Goal: Transaction & Acquisition: Purchase product/service

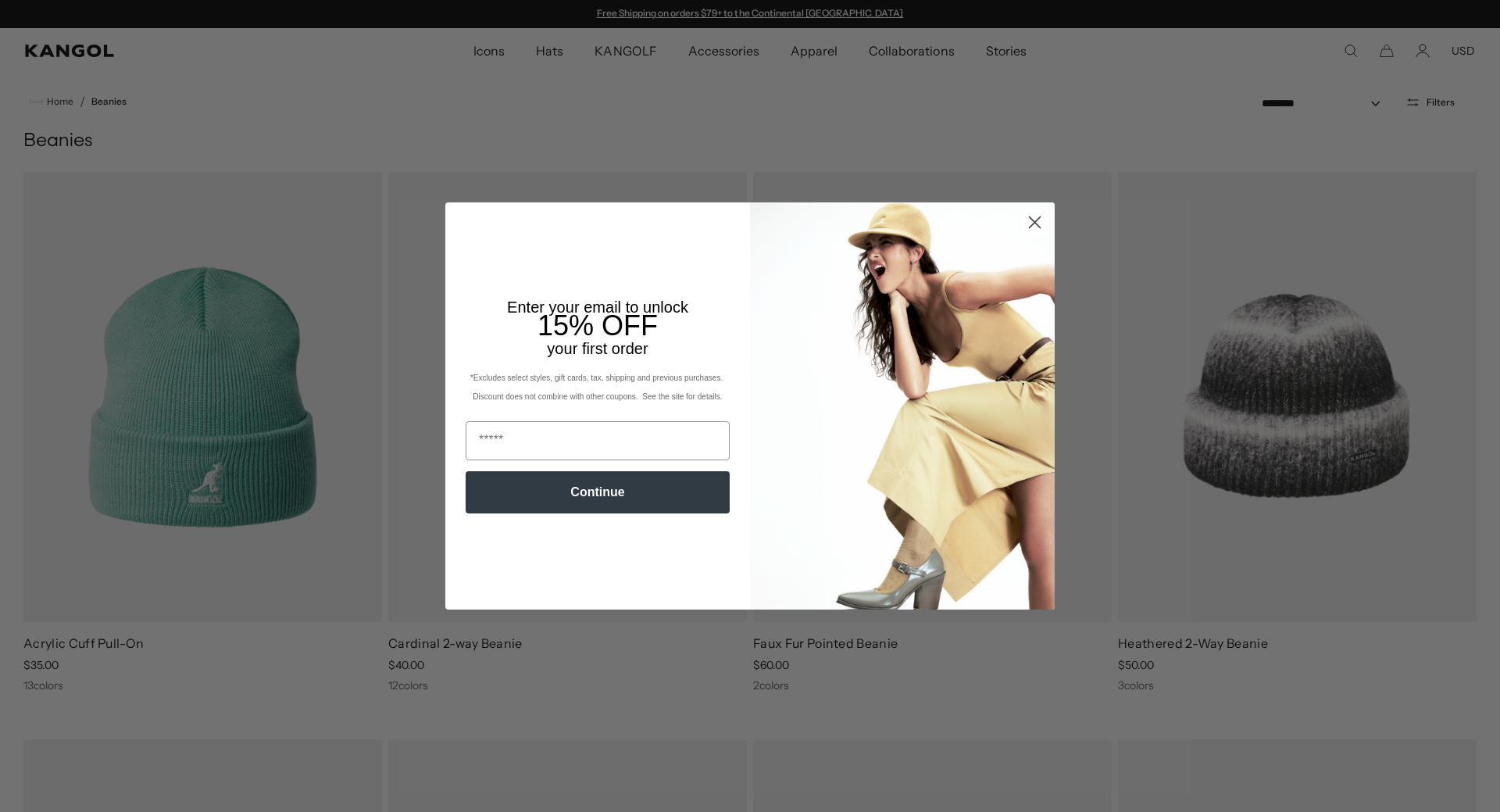
click at [1025, 220] on circle "Close dialog" at bounding box center [1035, 223] width 26 height 26
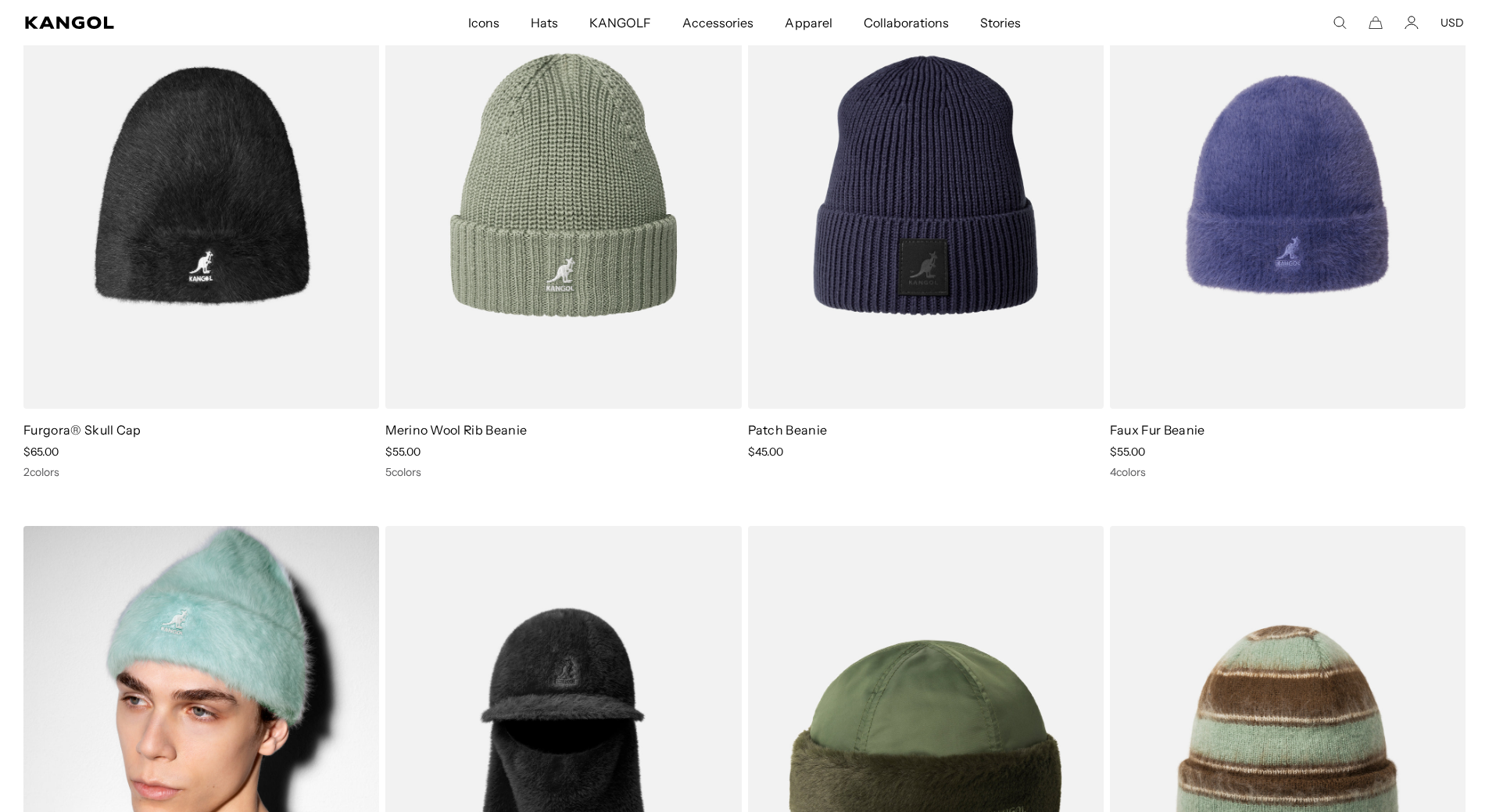
scroll to position [1328, 0]
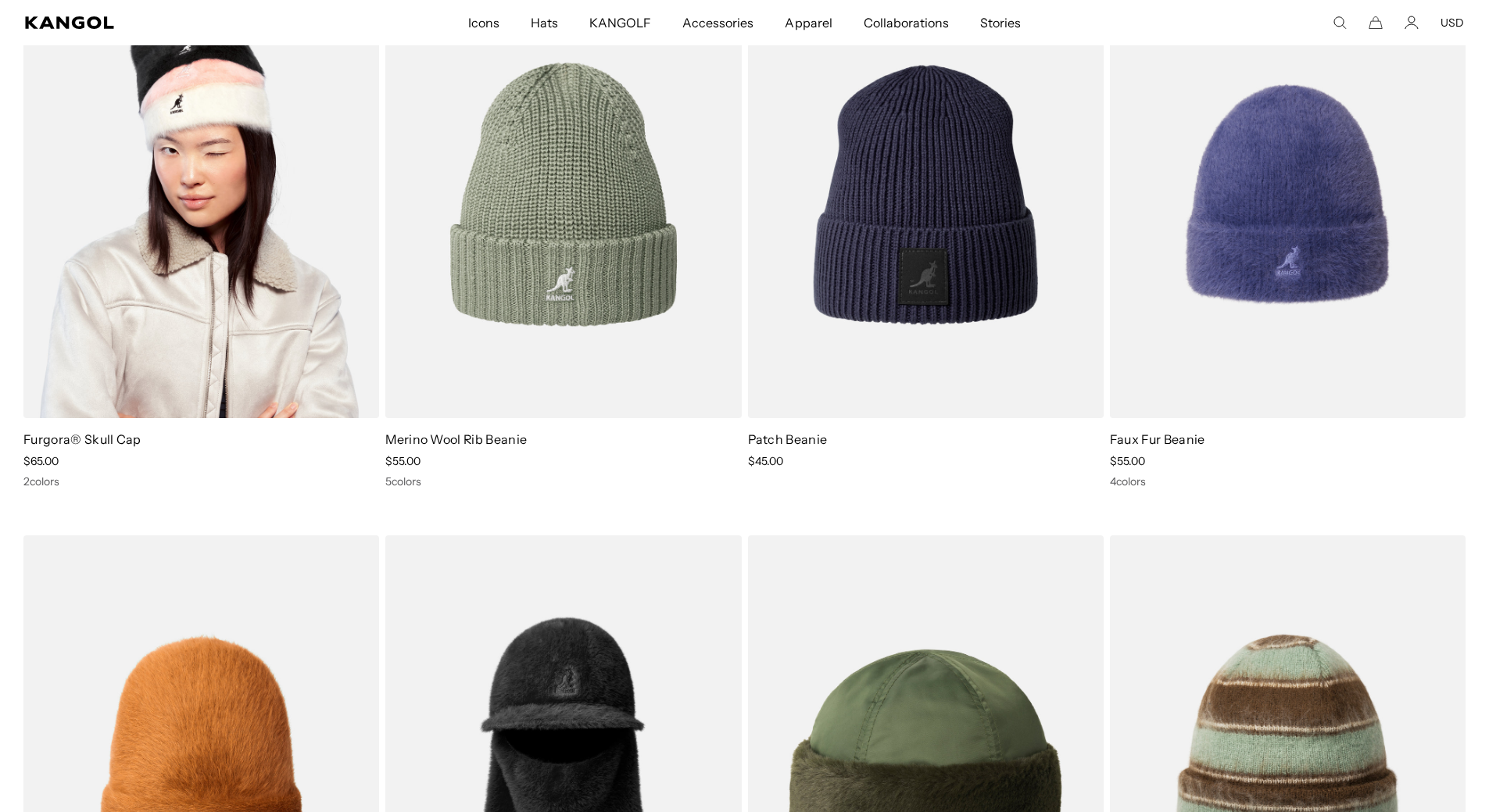
click at [249, 304] on img at bounding box center [201, 195] width 356 height 447
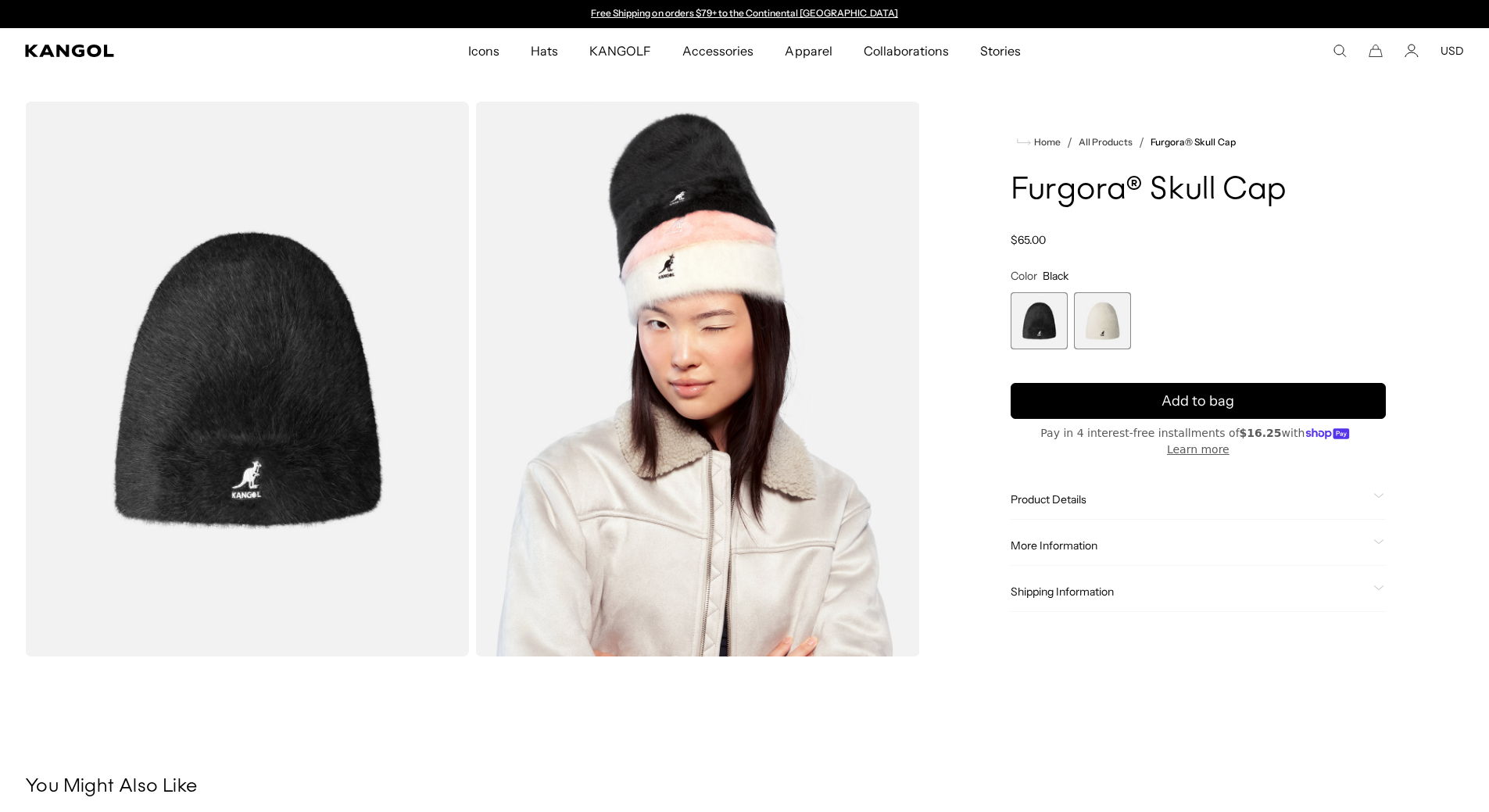
click at [1097, 495] on div "Product Details This snug & furry Furgora ® Skull Cap has become a perennial wi…" at bounding box center [1198, 500] width 375 height 40
click at [1080, 492] on span "Product Details" at bounding box center [1189, 499] width 356 height 14
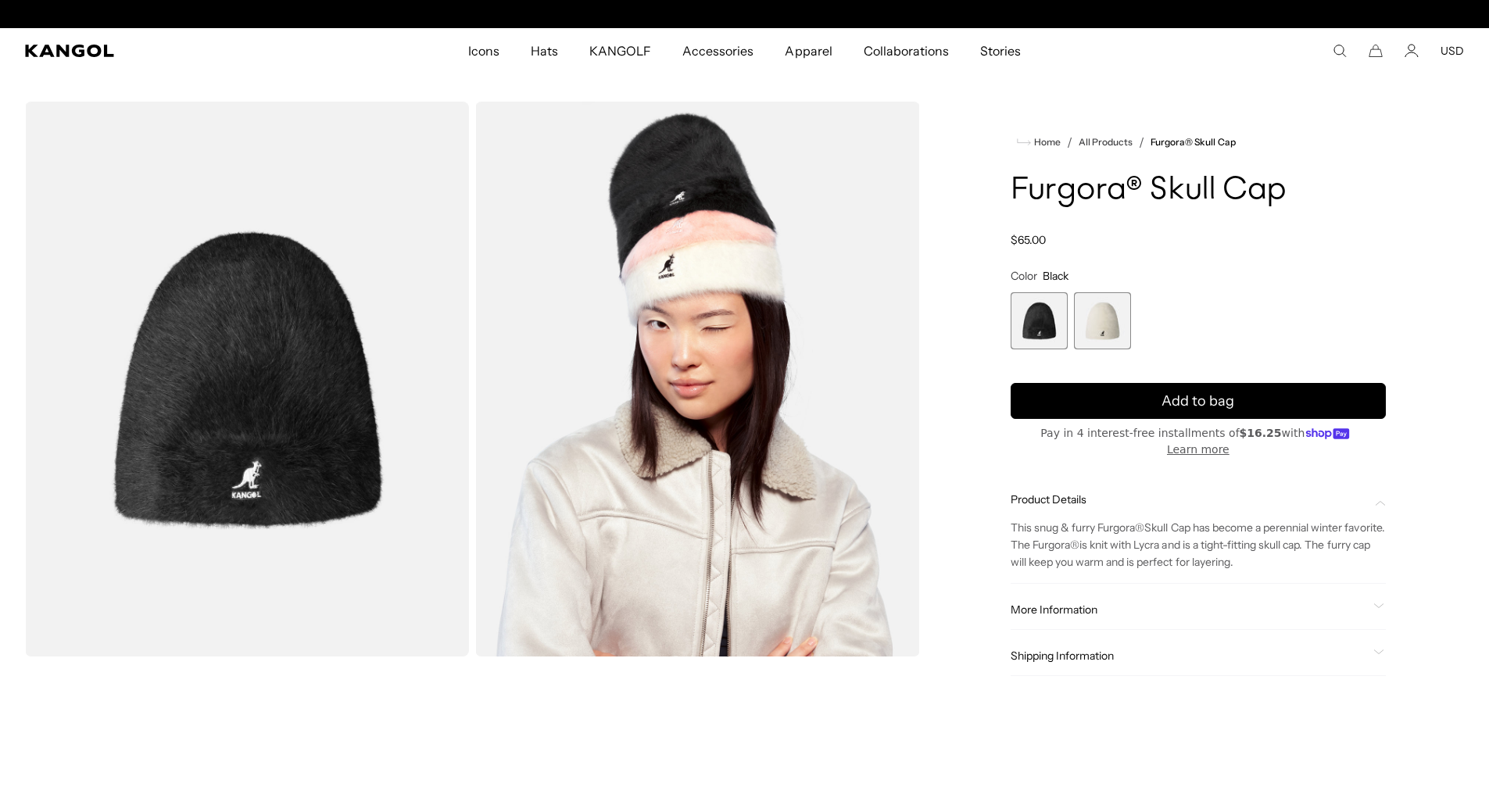
scroll to position [0, 322]
click at [1071, 602] on span "More Information" at bounding box center [1189, 609] width 356 height 14
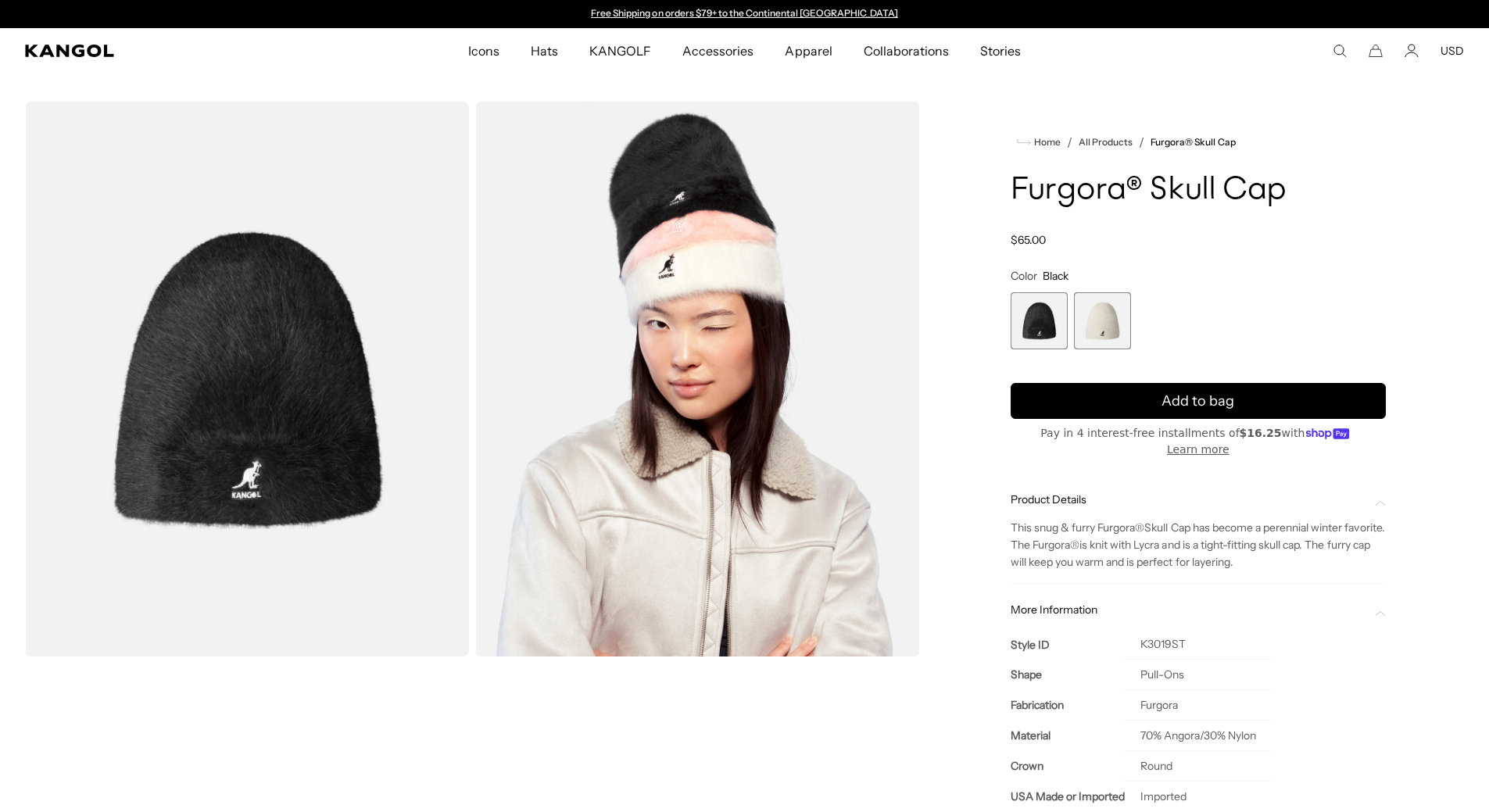
click at [1035, 330] on span "1 of 2" at bounding box center [1039, 321] width 57 height 57
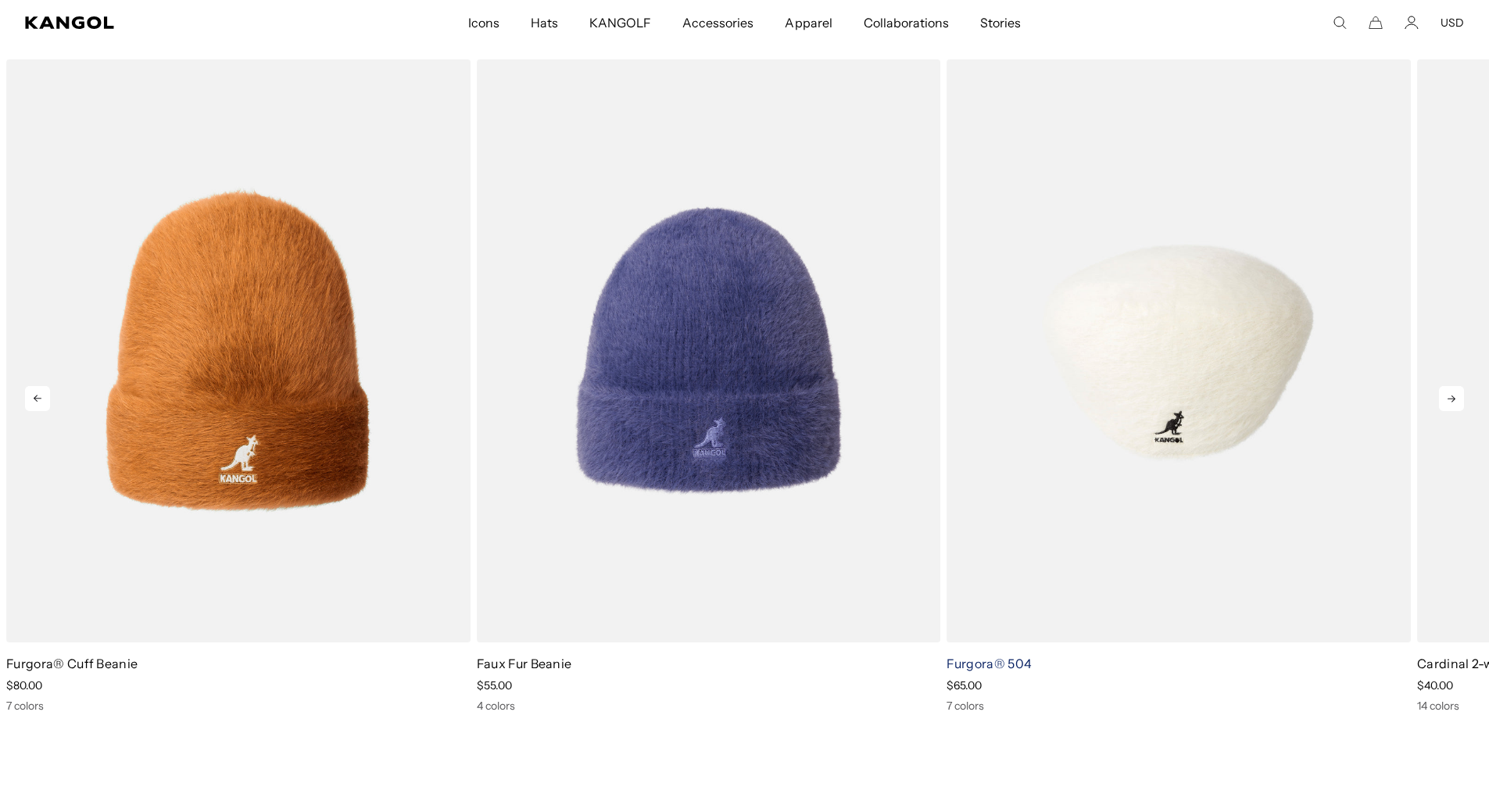
click at [1010, 656] on link "Furgora® 504" at bounding box center [988, 664] width 85 height 16
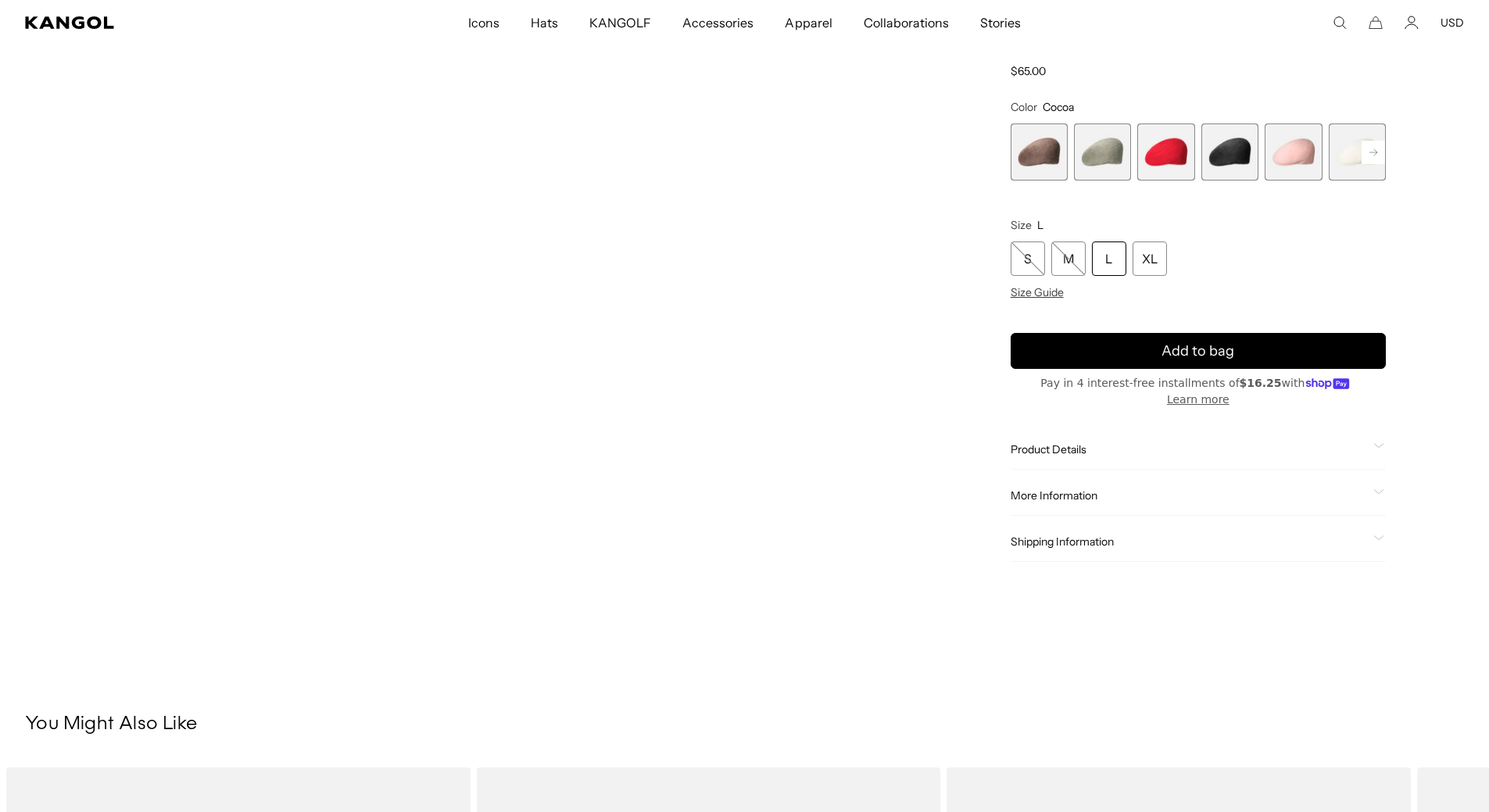
scroll to position [391, 0]
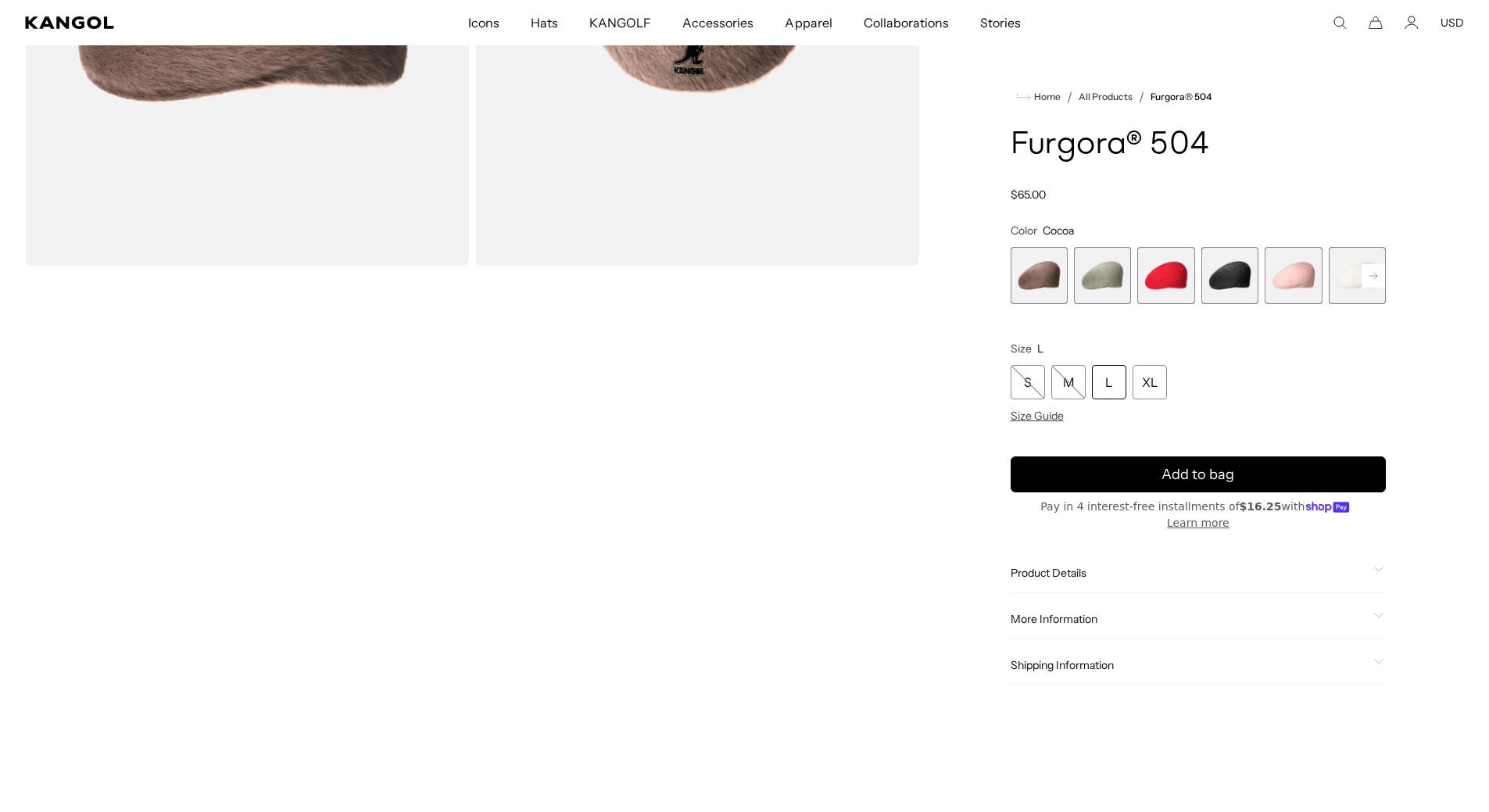
click at [1286, 268] on span "5 of 7" at bounding box center [1293, 275] width 57 height 57
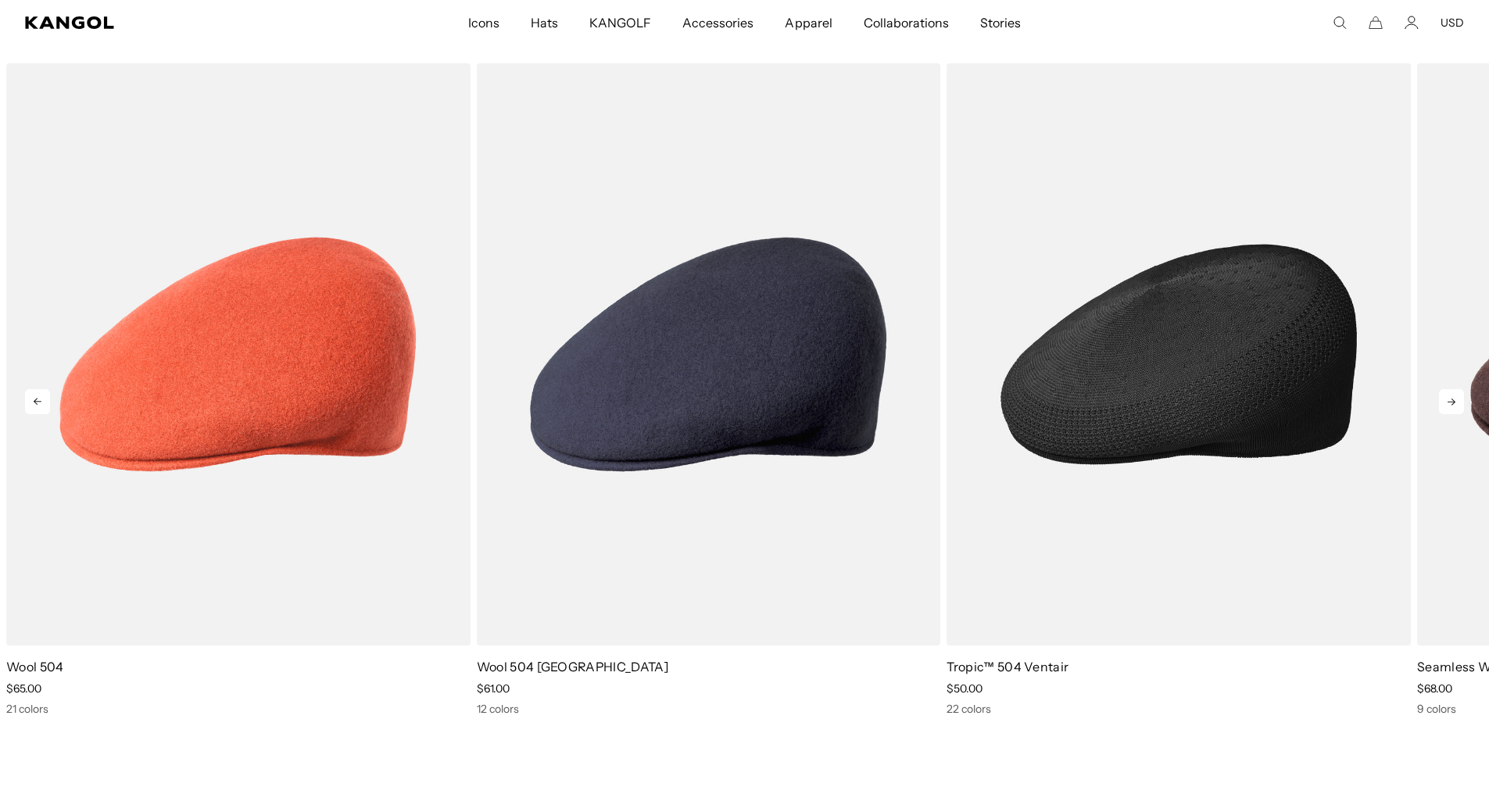
scroll to position [0, 322]
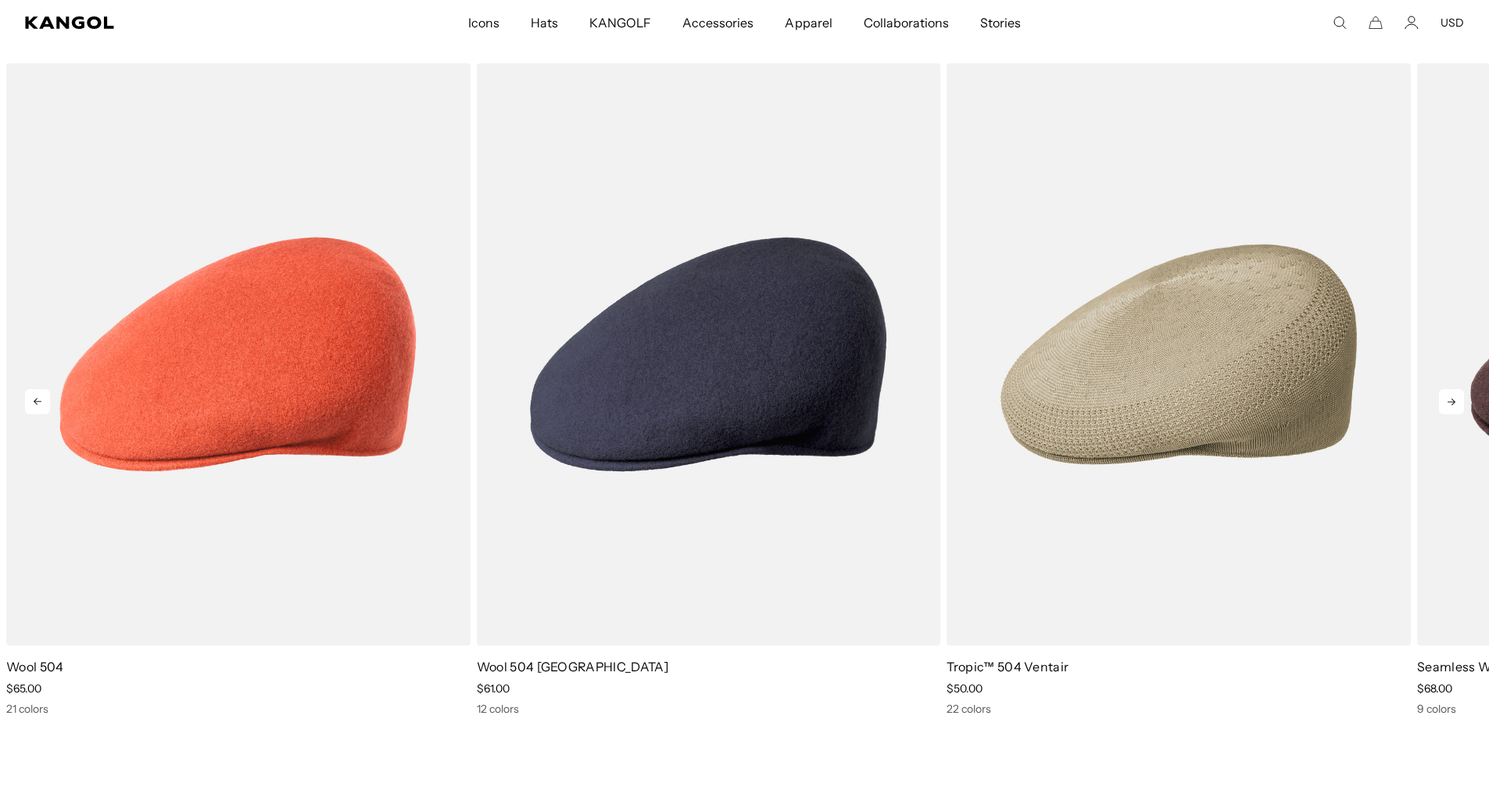
click at [1454, 400] on icon at bounding box center [1451, 402] width 8 height 7
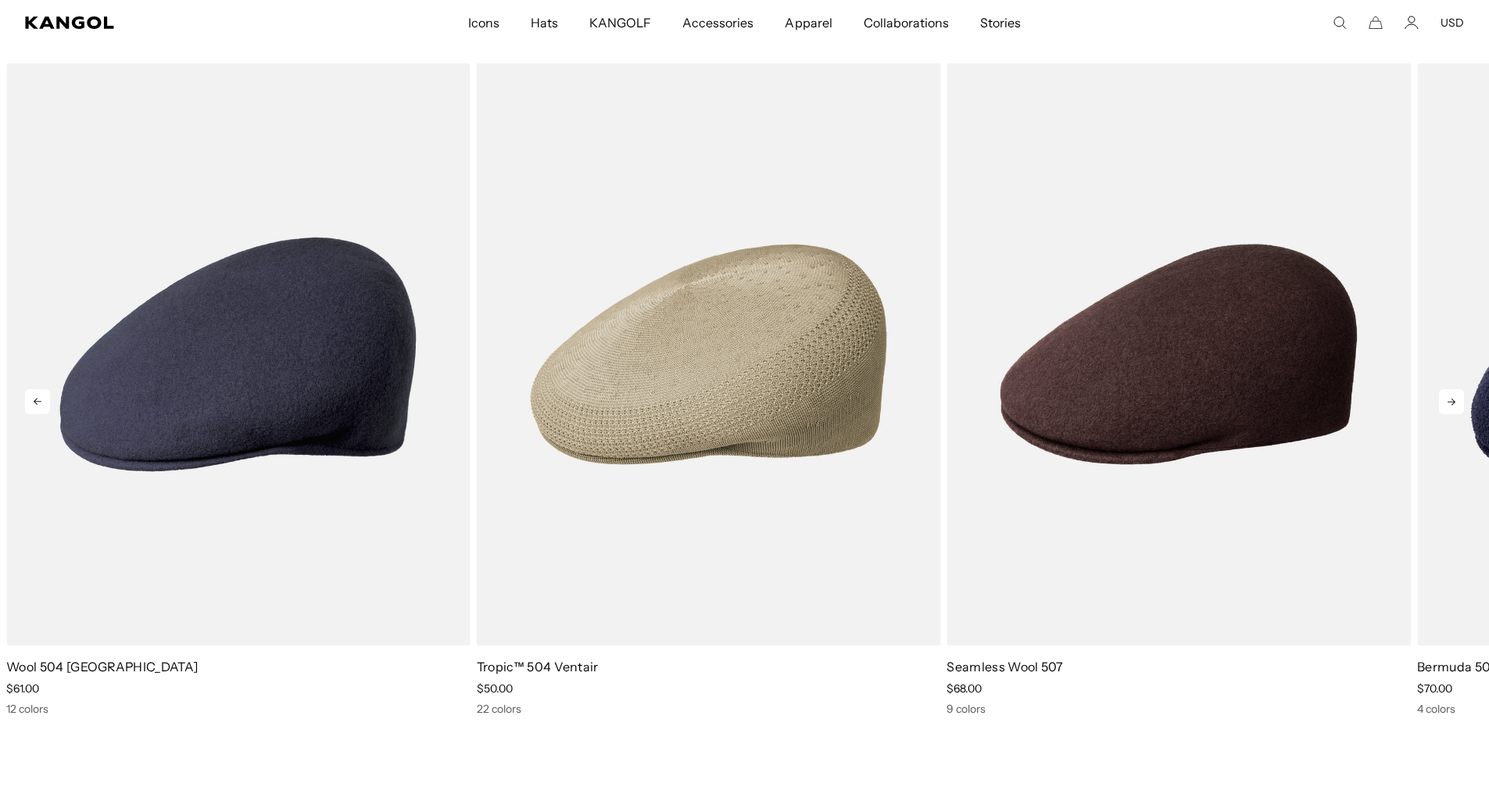
click at [1454, 400] on icon at bounding box center [1451, 402] width 8 height 7
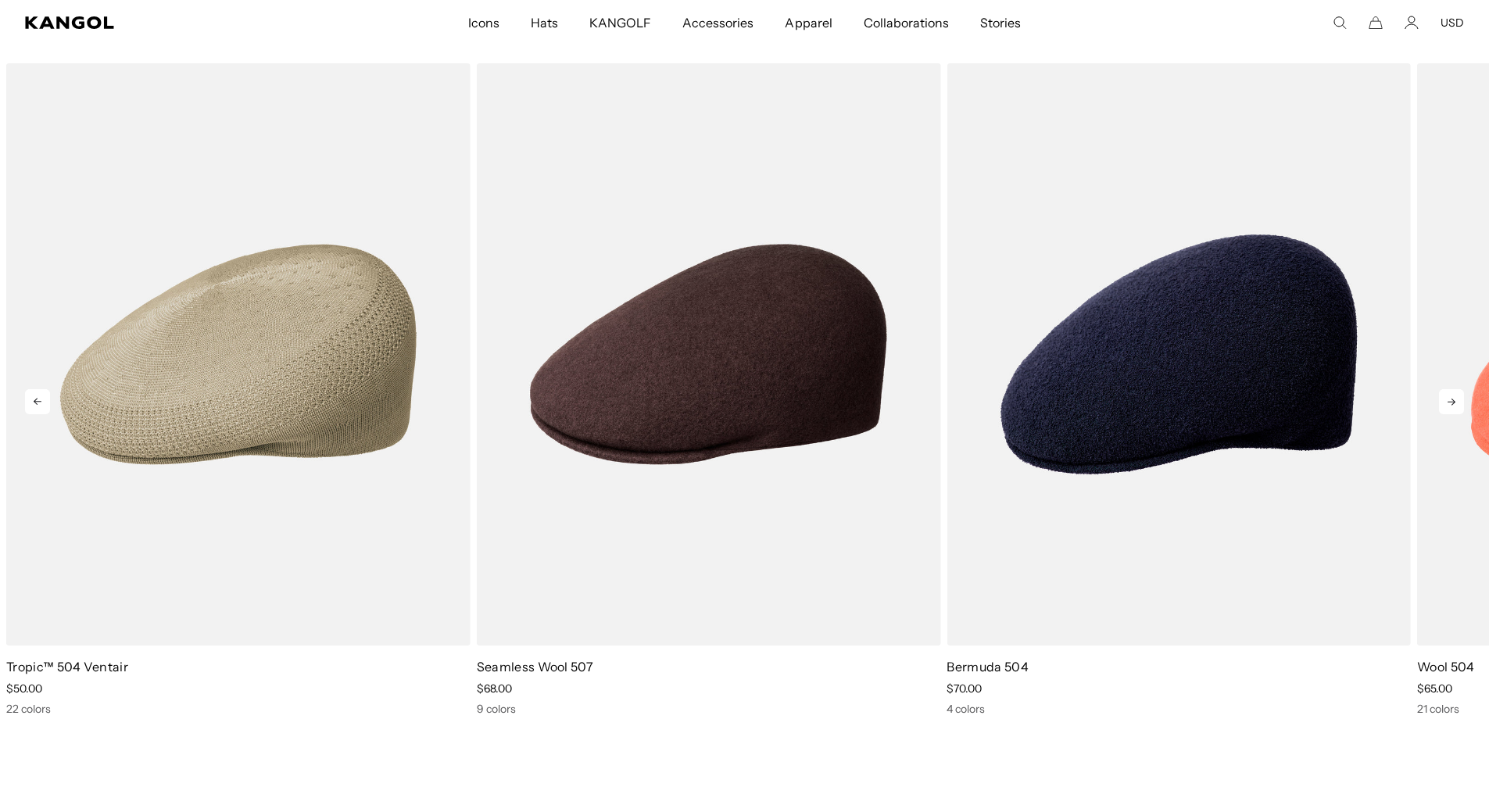
click at [1454, 400] on icon at bounding box center [1451, 402] width 8 height 7
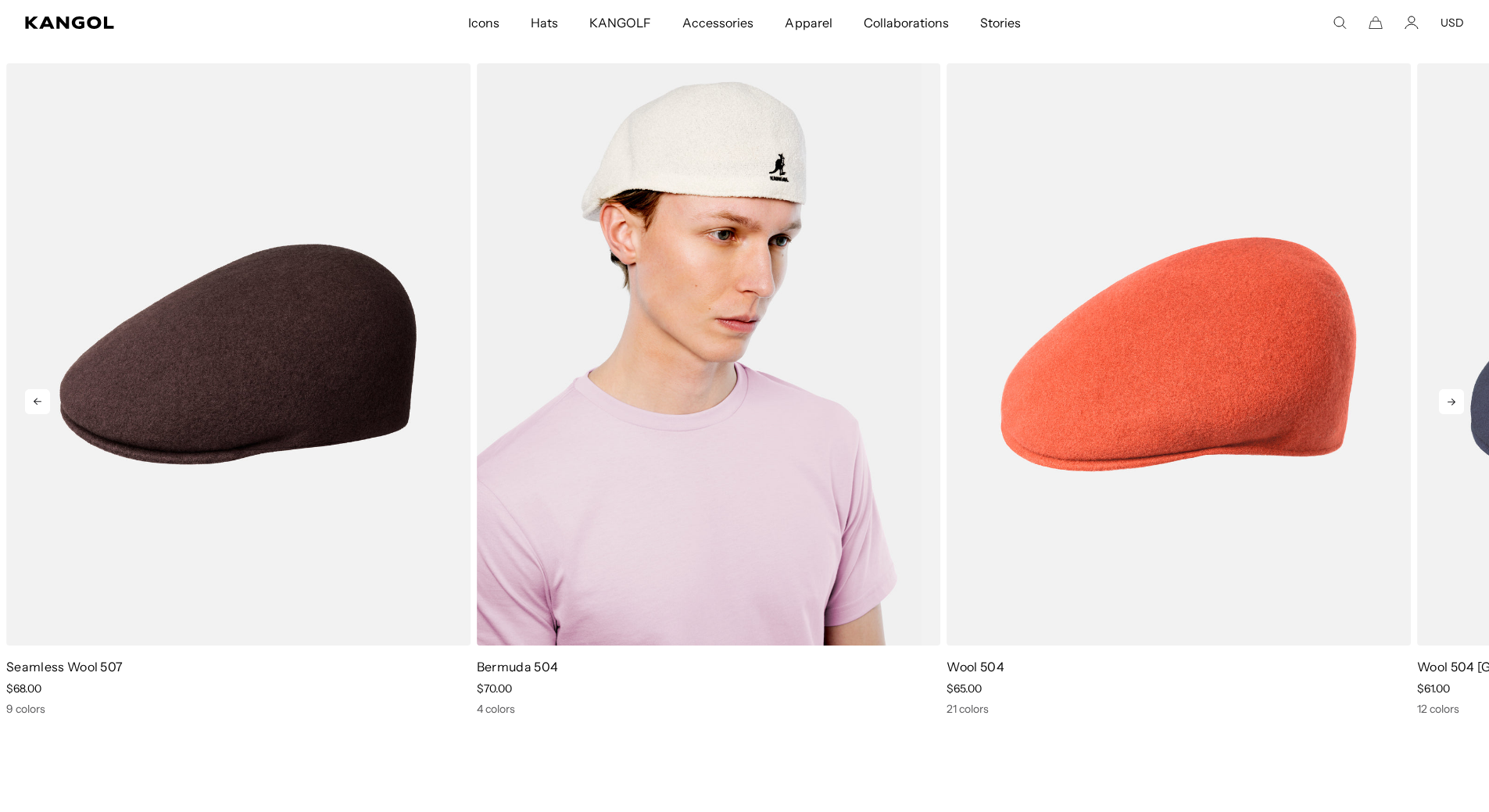
click at [752, 268] on img "5 of 5" at bounding box center [709, 354] width 464 height 582
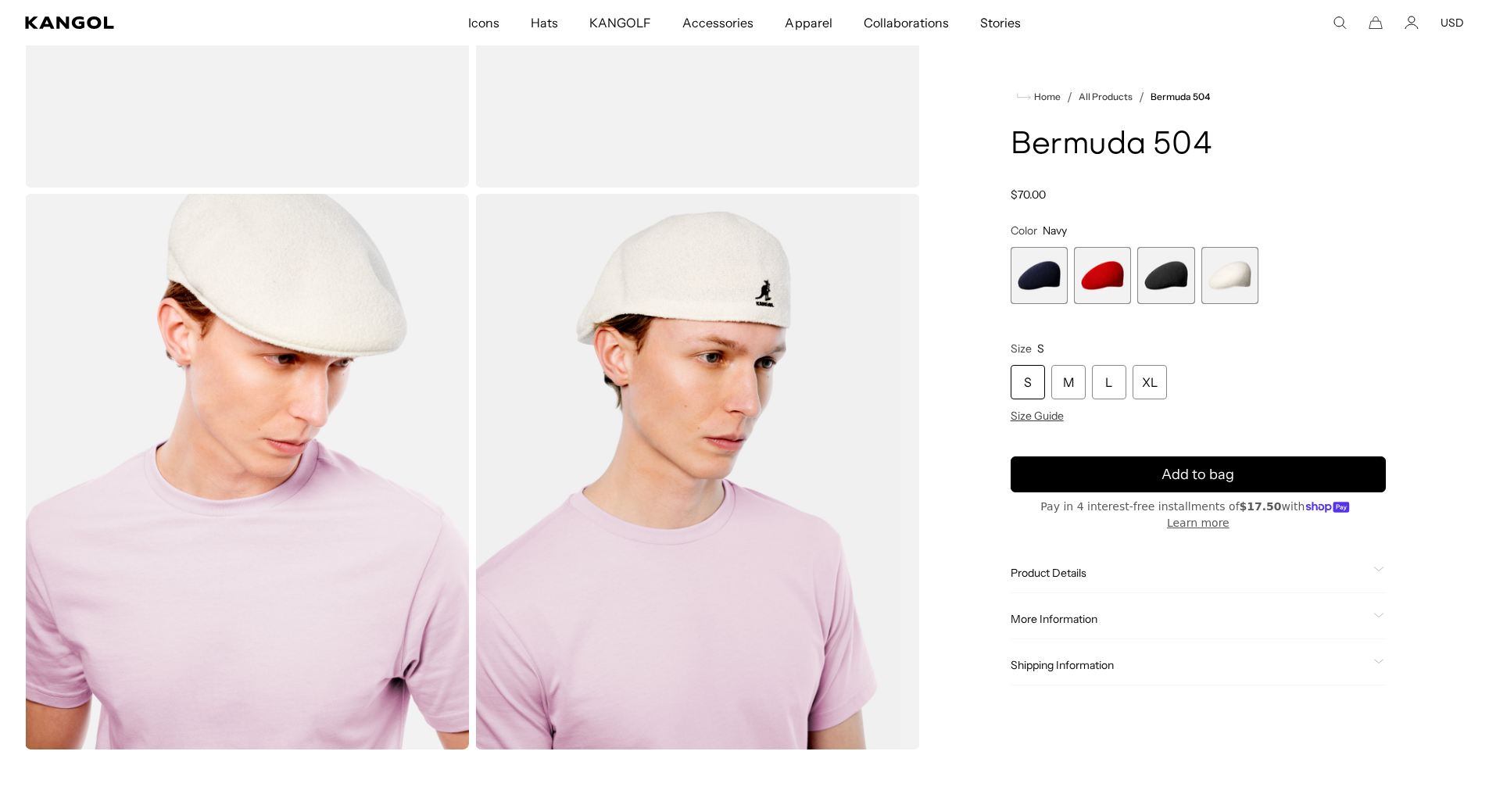
scroll to position [0, 322]
click at [1227, 276] on span "4 of 4" at bounding box center [1230, 275] width 57 height 57
click at [1069, 612] on span "More Information" at bounding box center [1189, 619] width 356 height 14
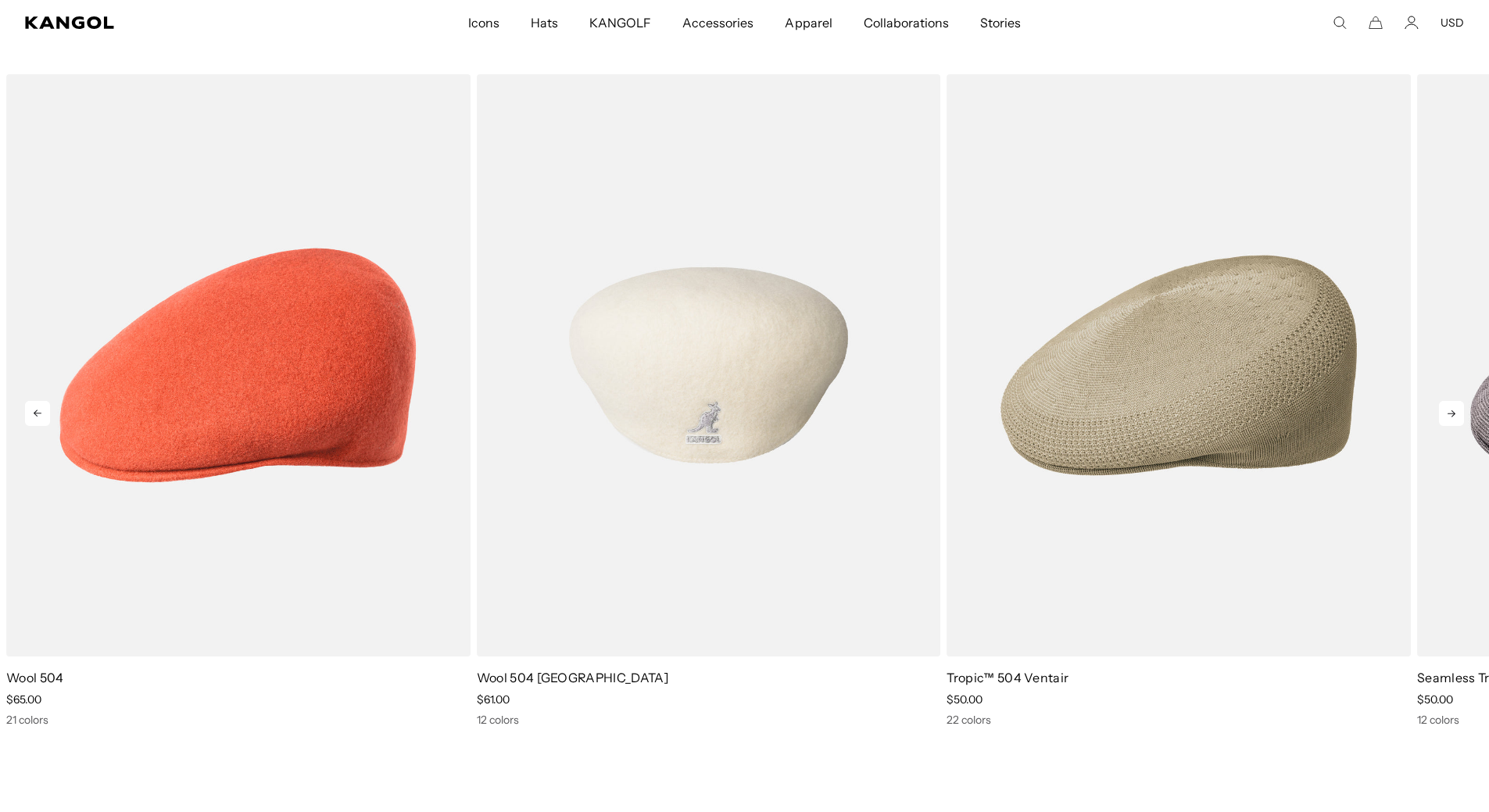
scroll to position [1875, 0]
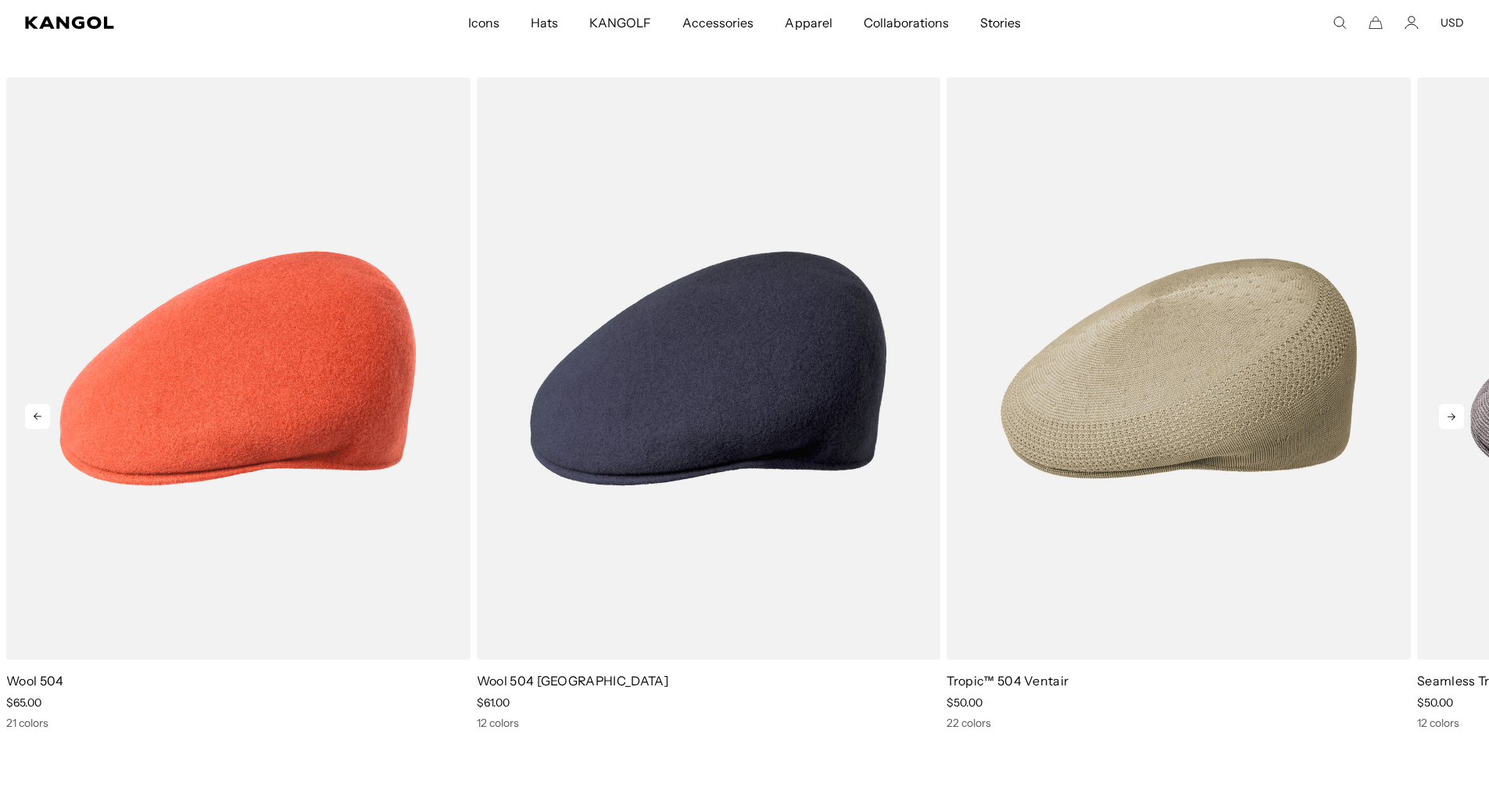
click at [1458, 409] on icon at bounding box center [1451, 416] width 25 height 25
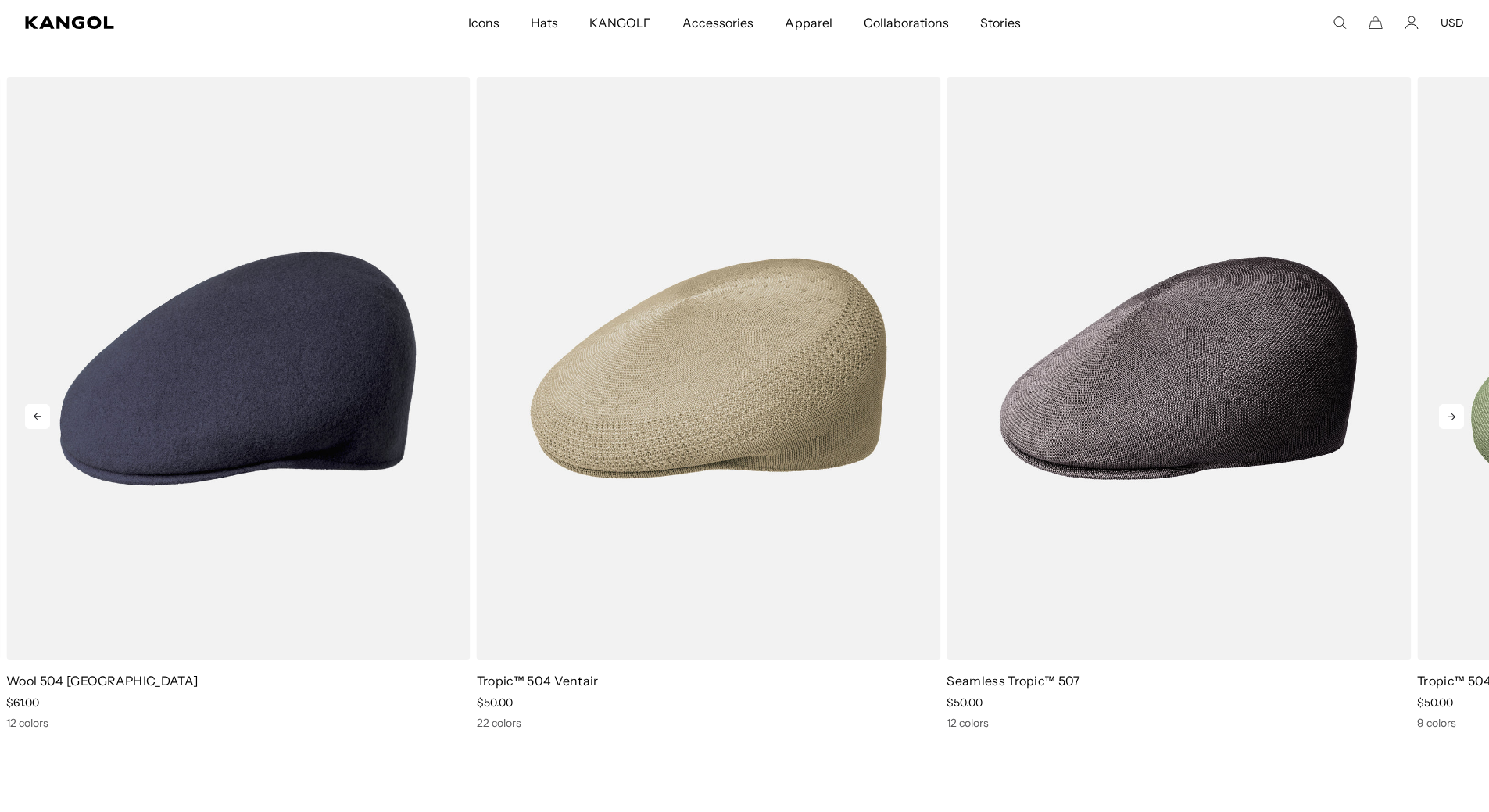
click at [1458, 409] on icon at bounding box center [1451, 416] width 25 height 25
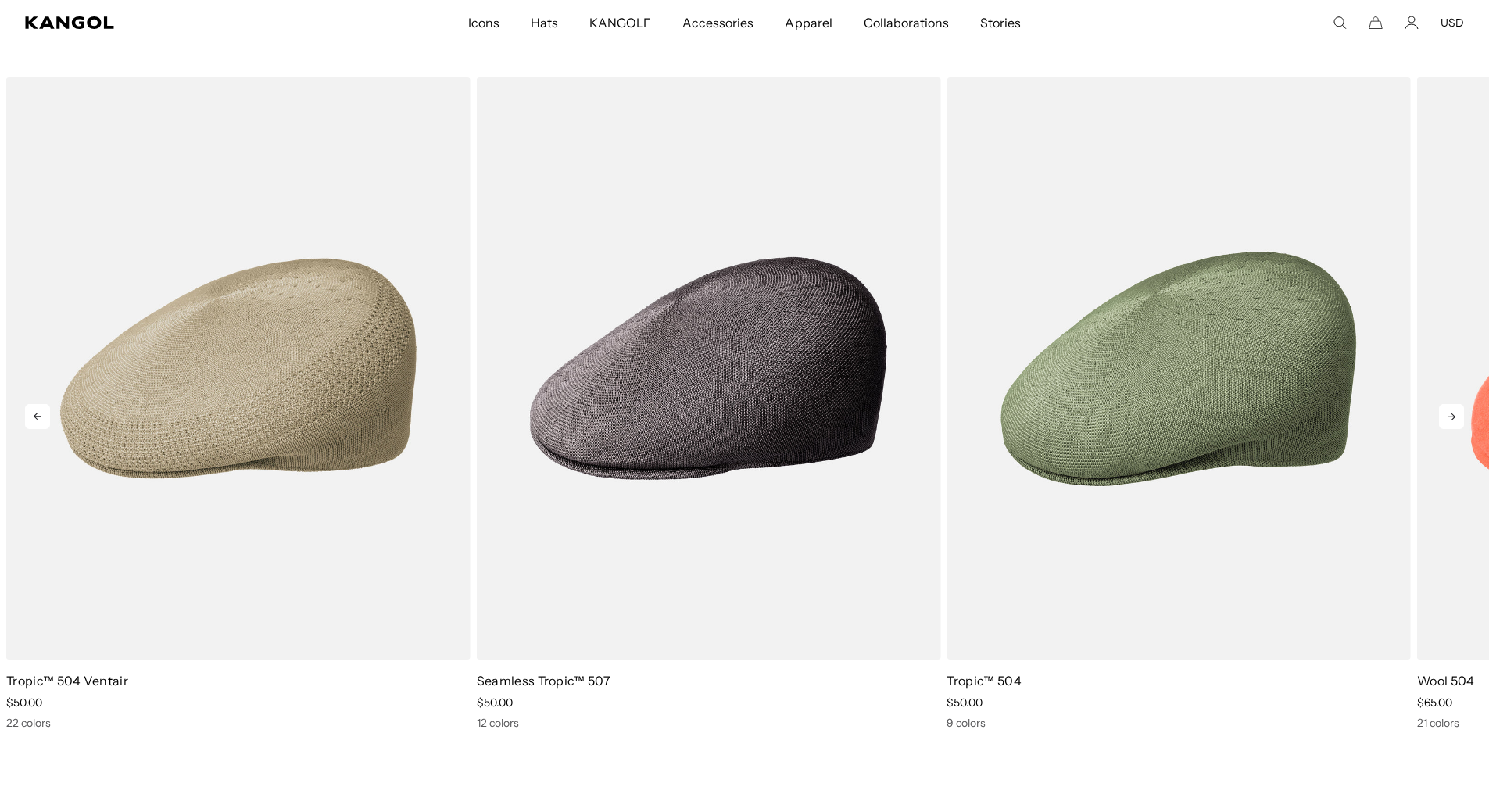
click at [1458, 409] on icon at bounding box center [1451, 416] width 25 height 25
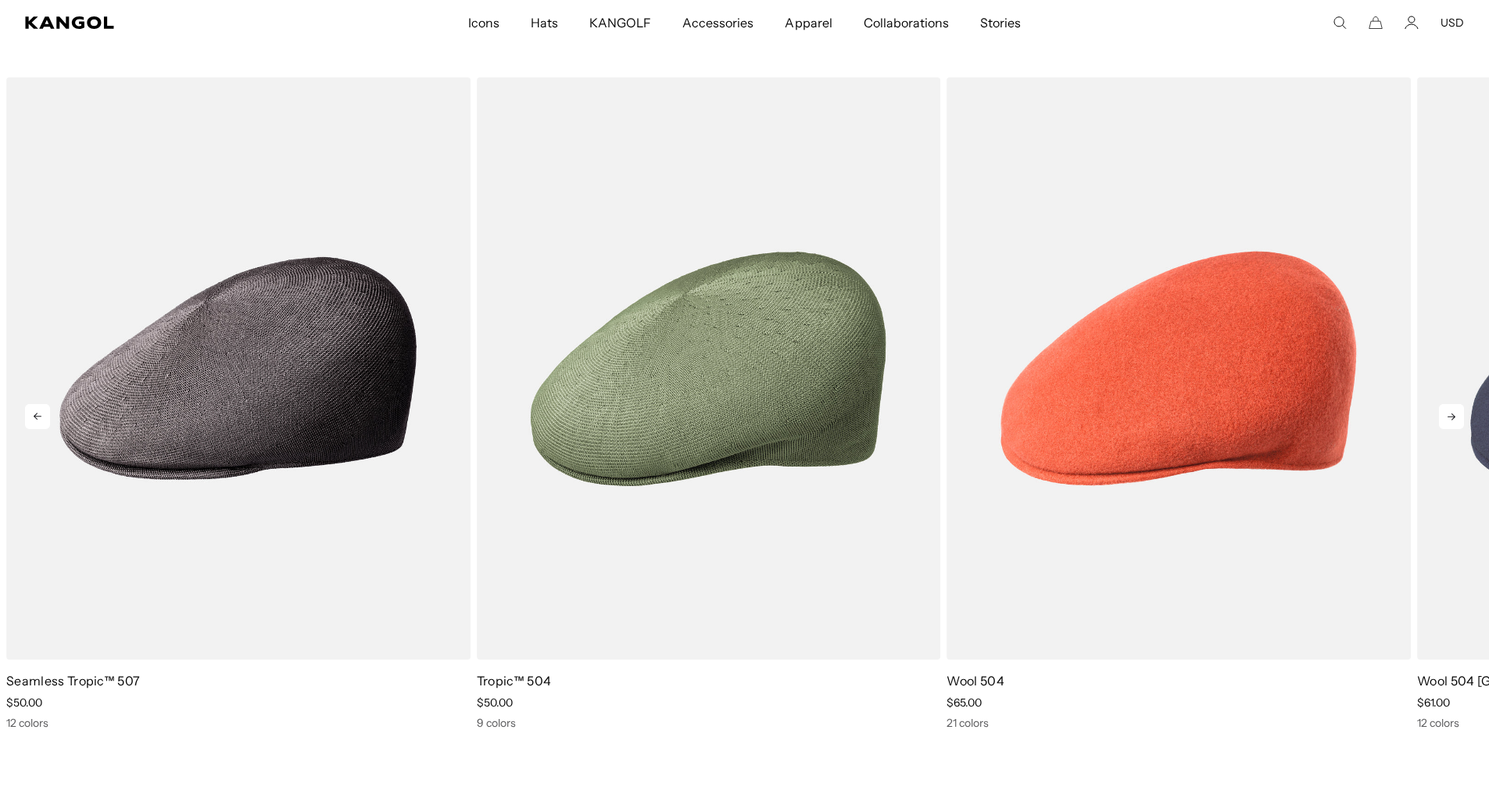
click at [1458, 409] on icon at bounding box center [1451, 416] width 25 height 25
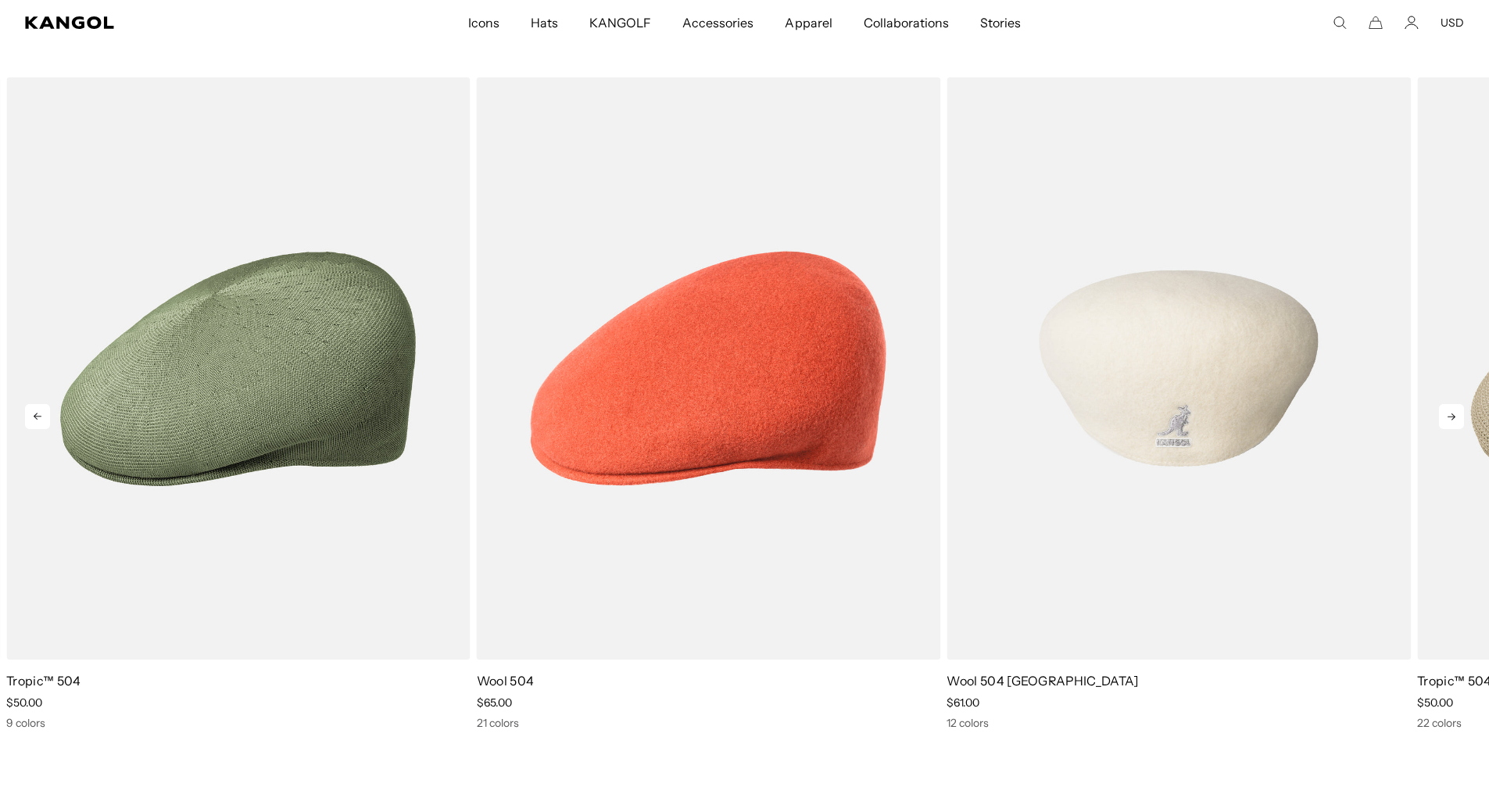
click at [1067, 424] on img "2 of 5" at bounding box center [1178, 368] width 464 height 582
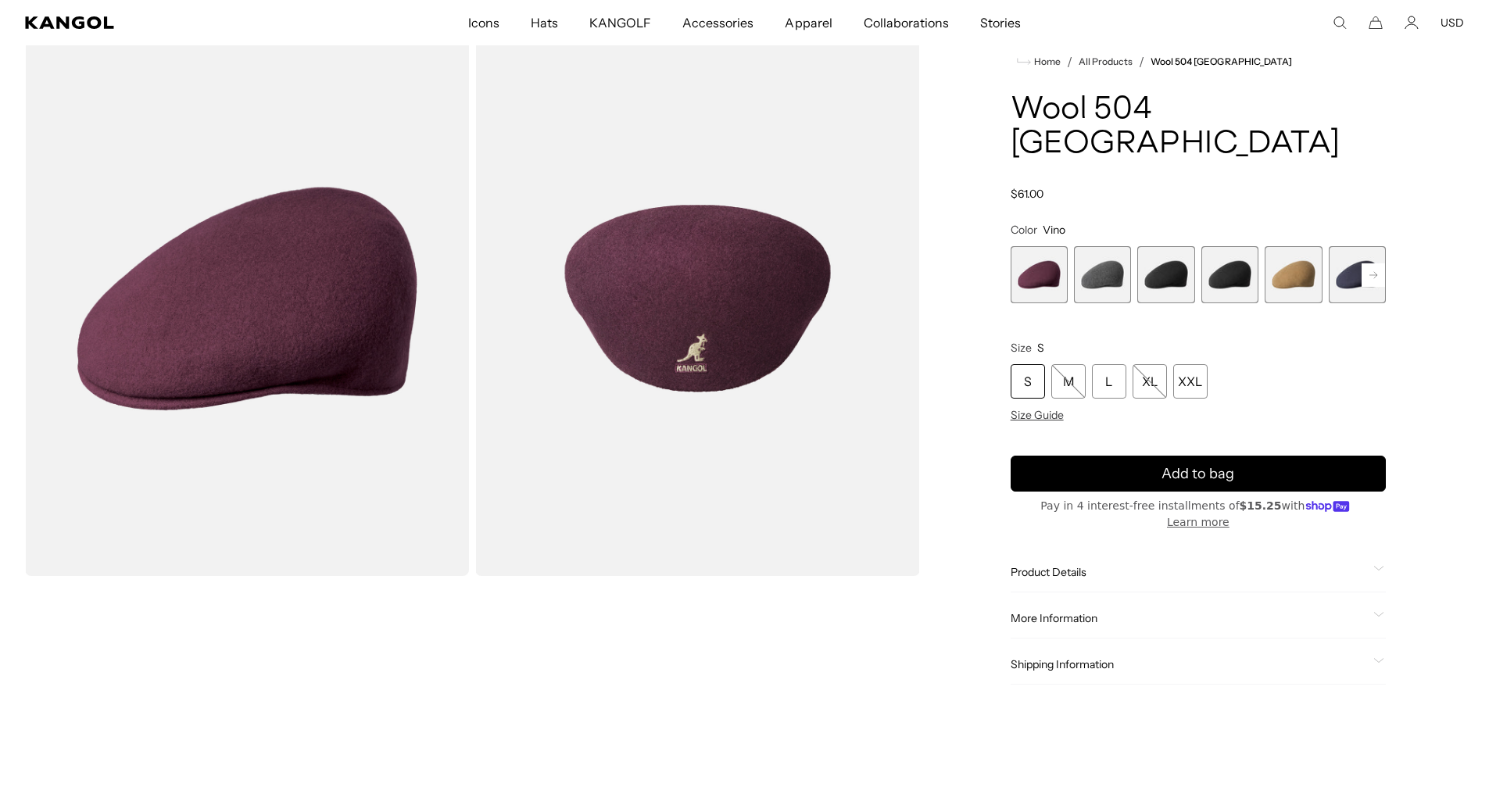
scroll to position [79, 0]
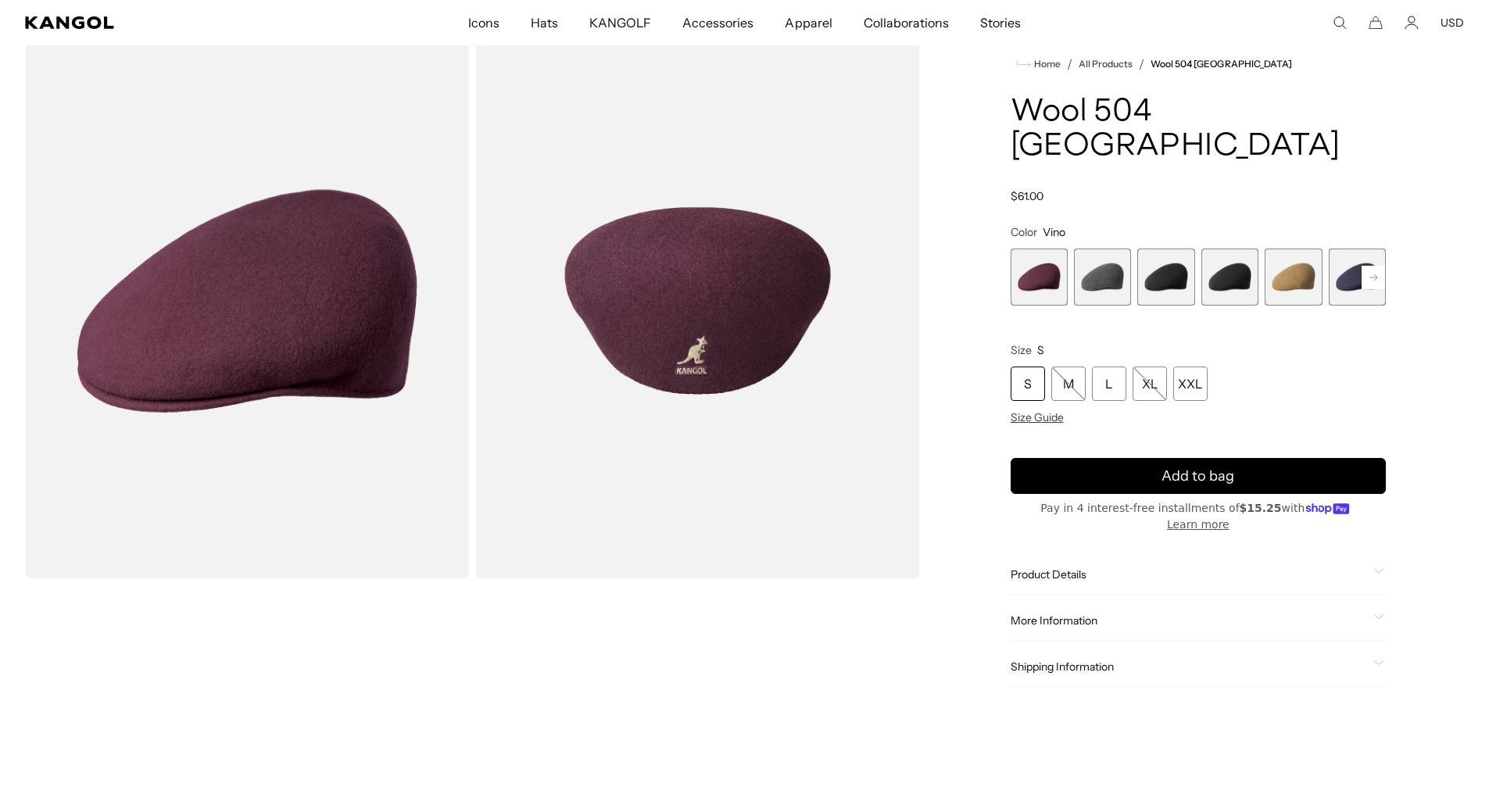
click at [1373, 266] on rect at bounding box center [1372, 277] width 23 height 23
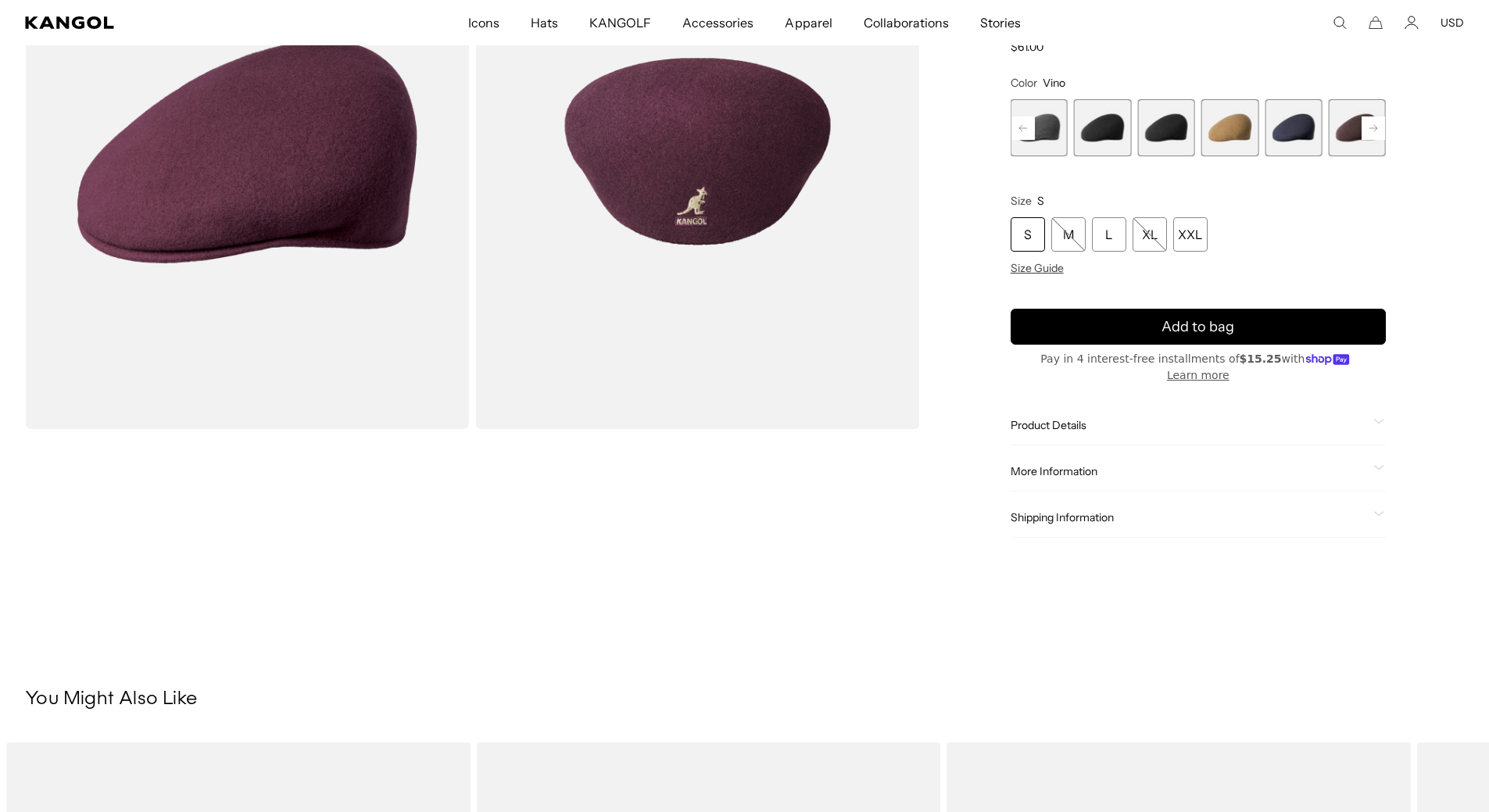
scroll to position [469, 0]
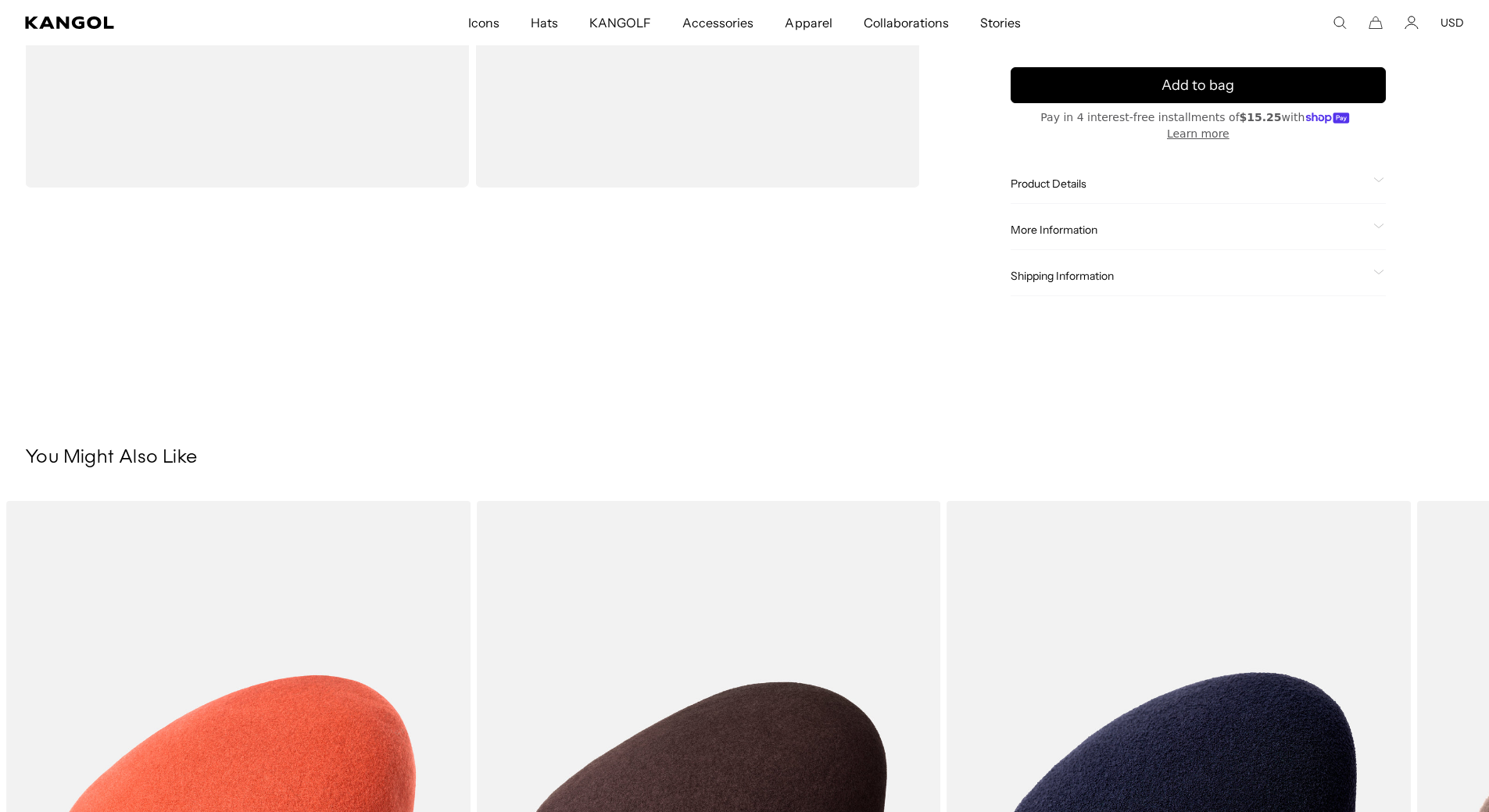
click at [1076, 211] on div "More Information Style ID 0258BCUS Shape Ivy Cap Fabrication Wool Felt Material…" at bounding box center [1198, 230] width 375 height 40
click at [1075, 223] on span "More Information" at bounding box center [1189, 230] width 356 height 14
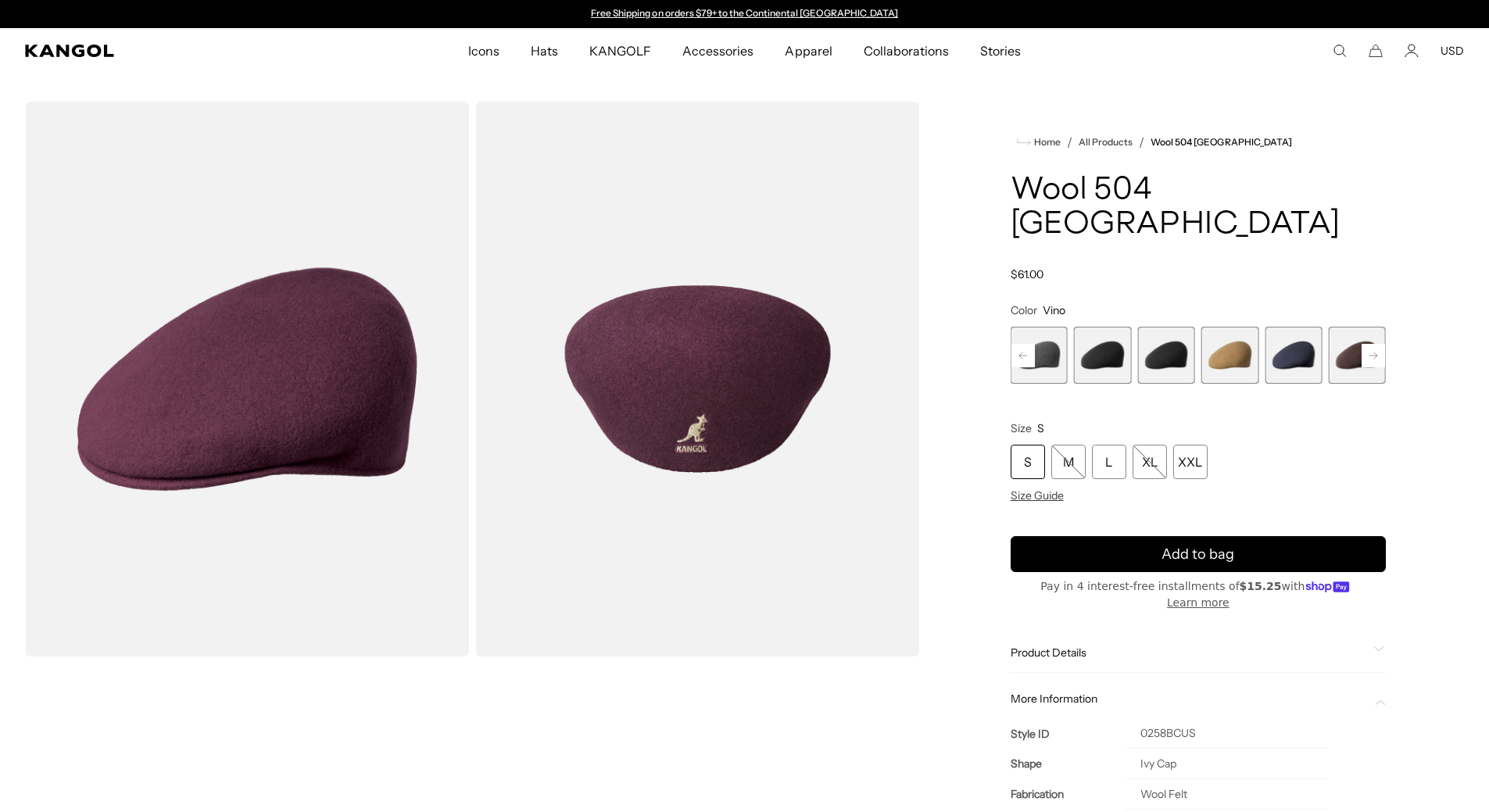
click at [790, 360] on img "Gallery Viewer" at bounding box center [697, 379] width 444 height 555
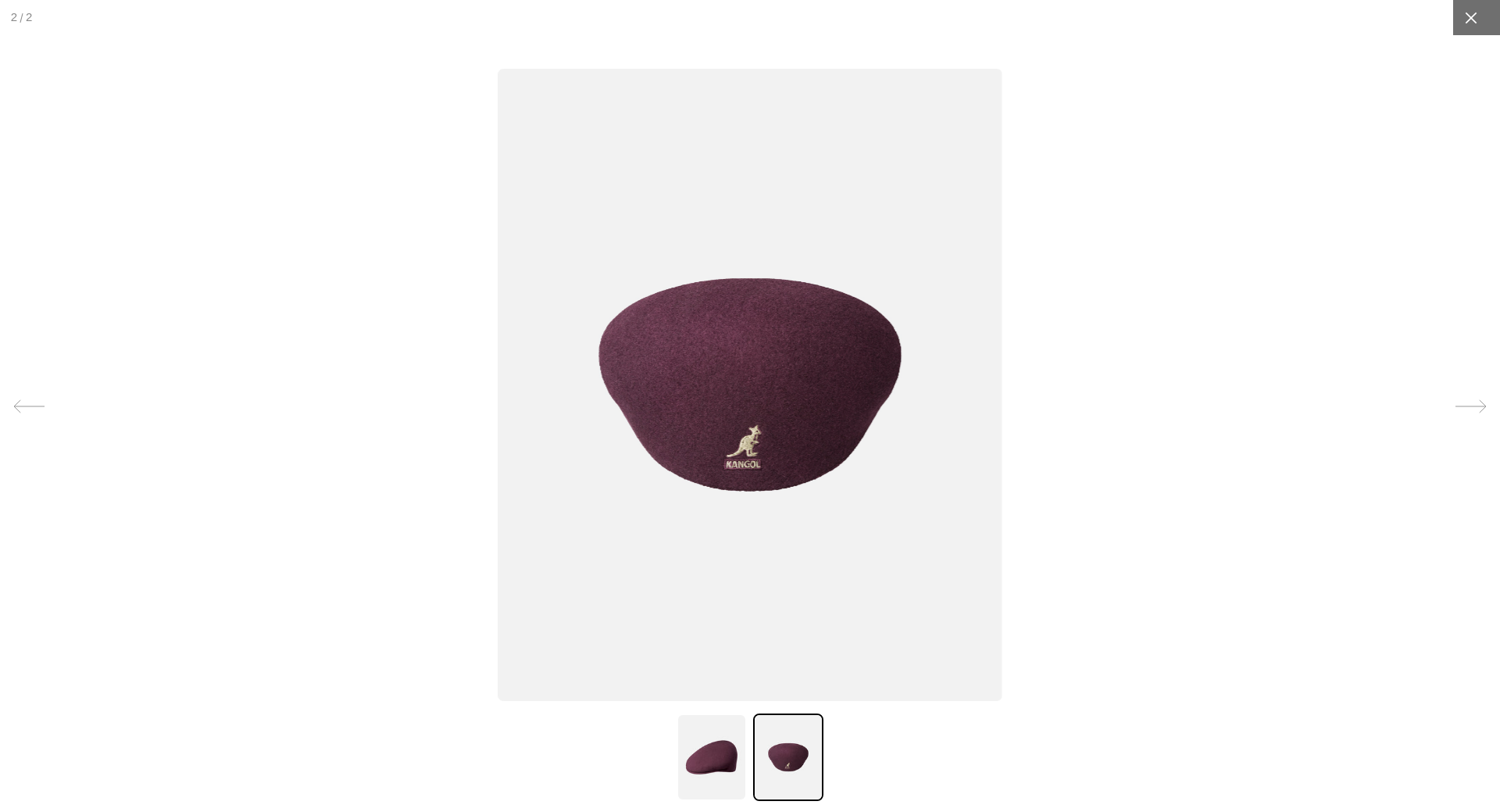
click at [1462, 6] on div at bounding box center [1471, 17] width 35 height 35
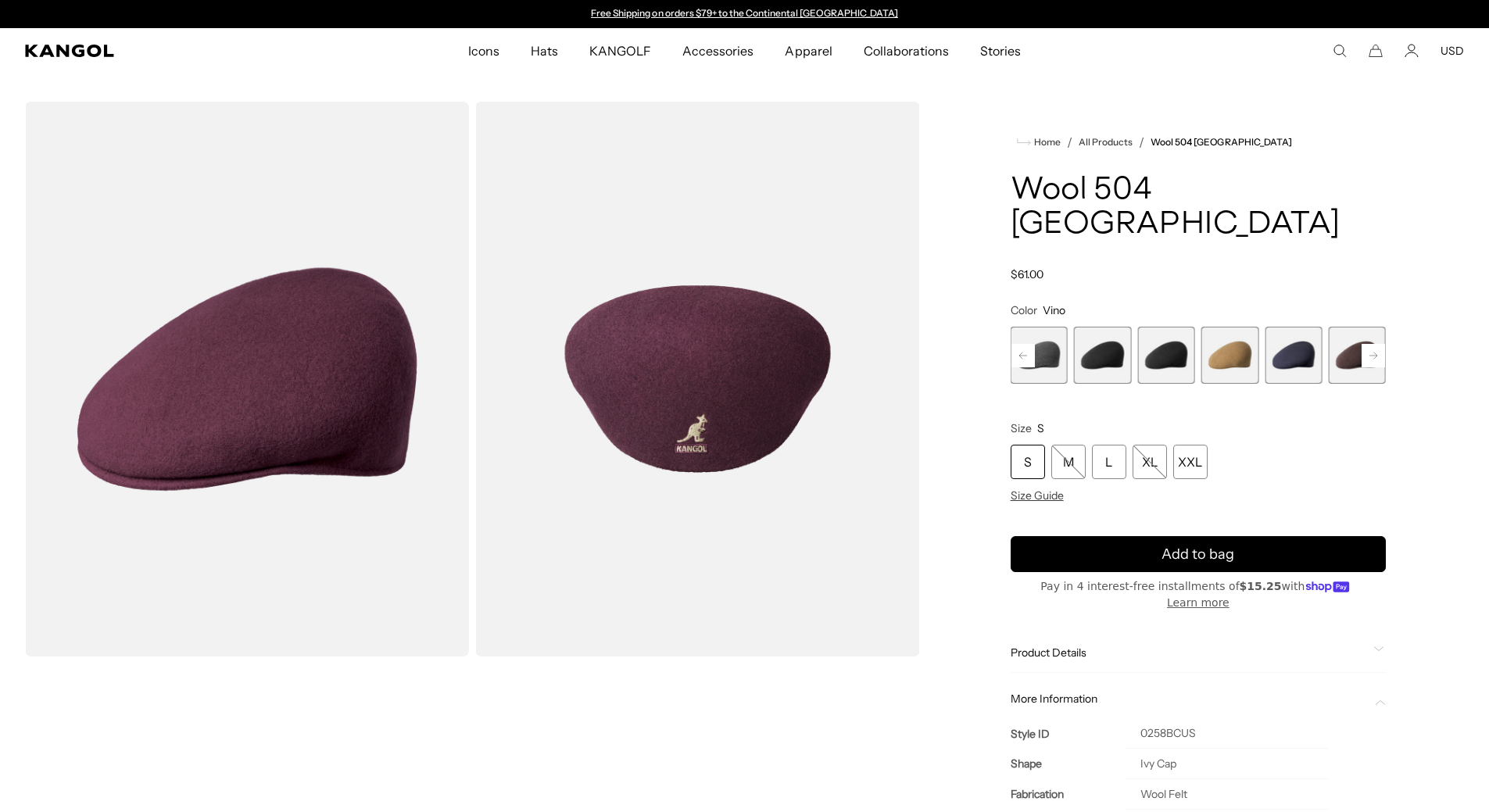
click at [1094, 333] on span "3 of 12" at bounding box center [1102, 355] width 57 height 57
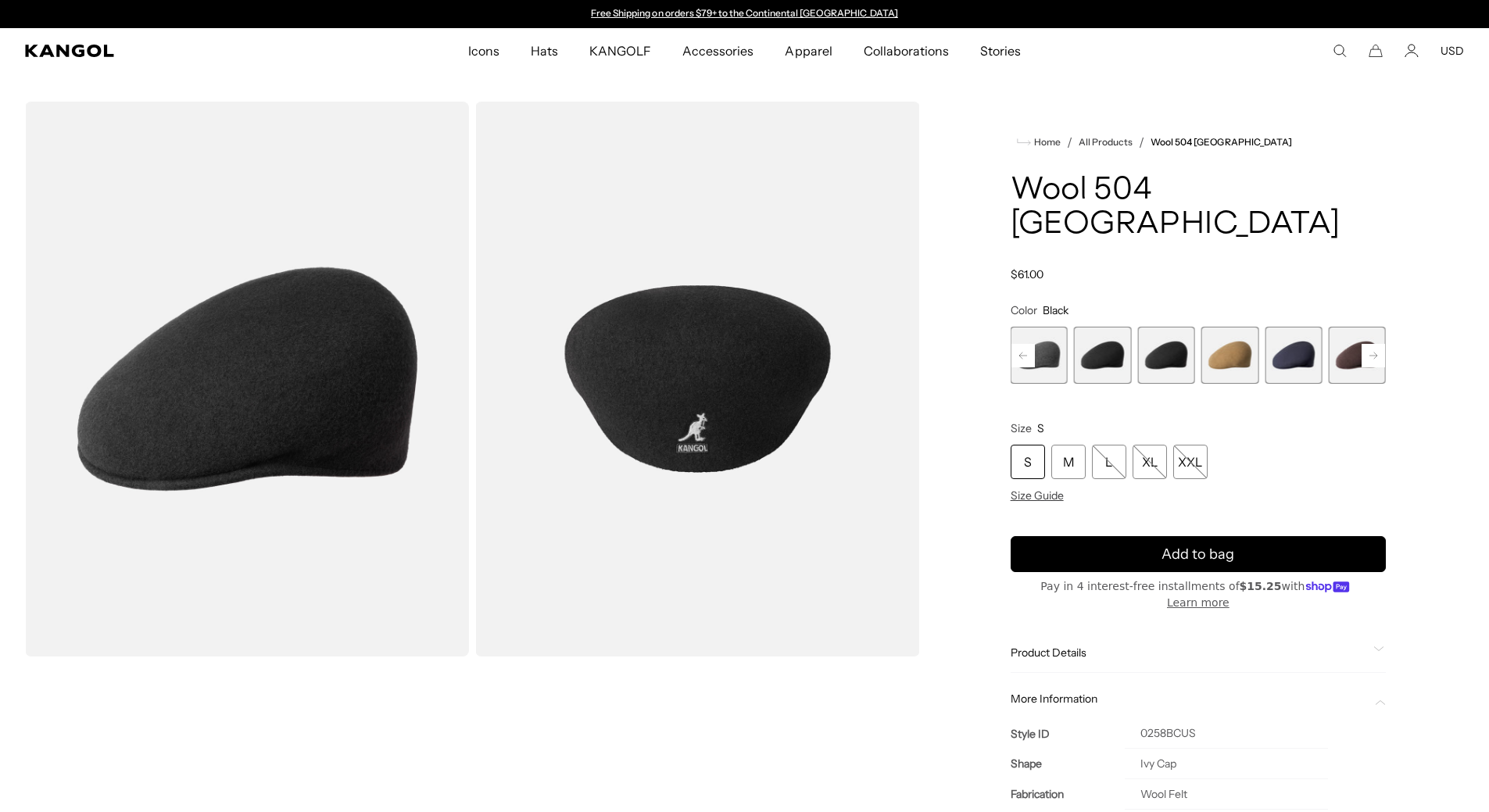
click at [1177, 326] on span "4 of 12" at bounding box center [1165, 355] width 57 height 57
click at [1230, 331] on span "5 of 12" at bounding box center [1230, 355] width 57 height 57
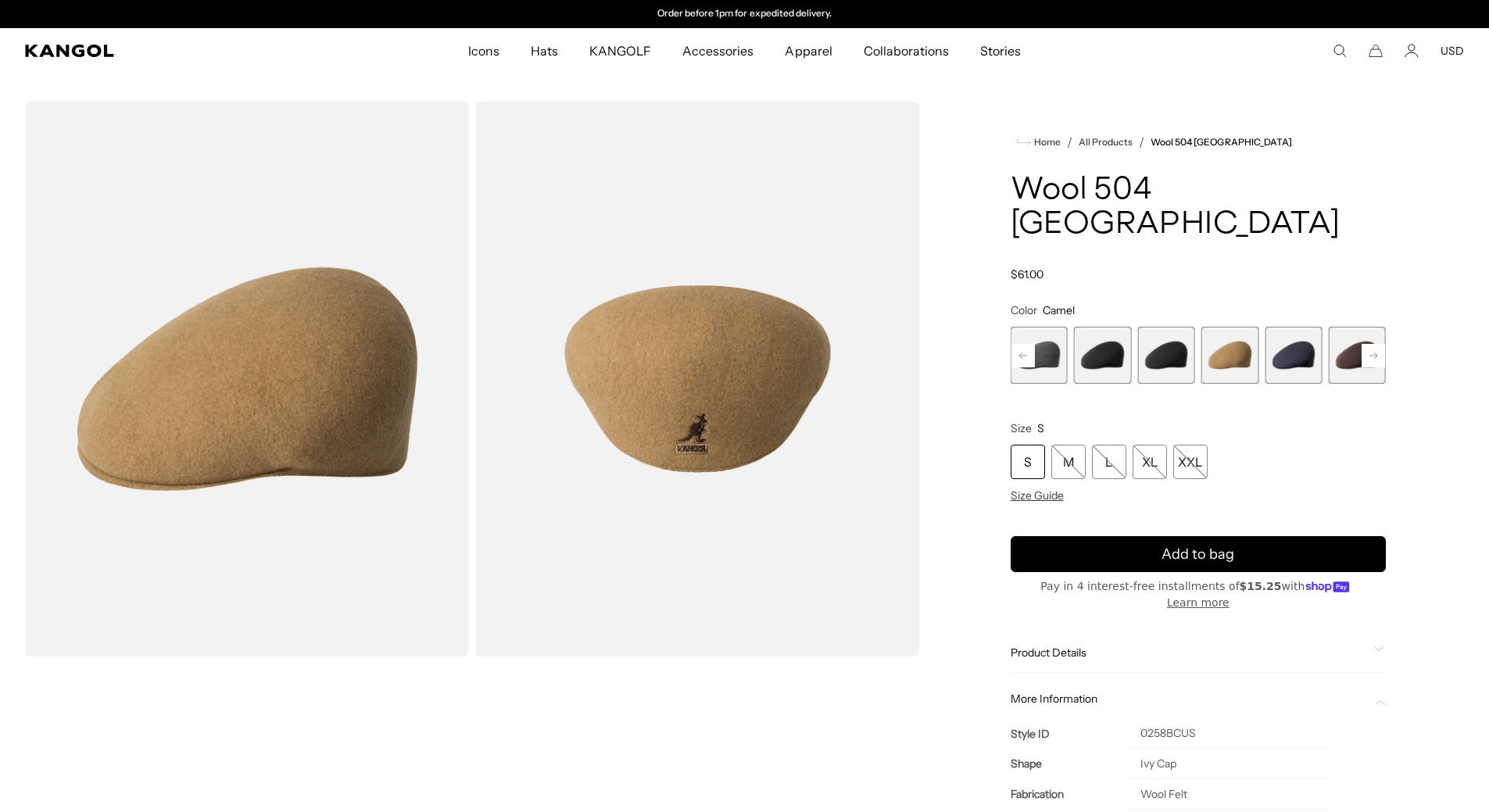
click at [1299, 326] on span "6 of 12" at bounding box center [1293, 355] width 57 height 57
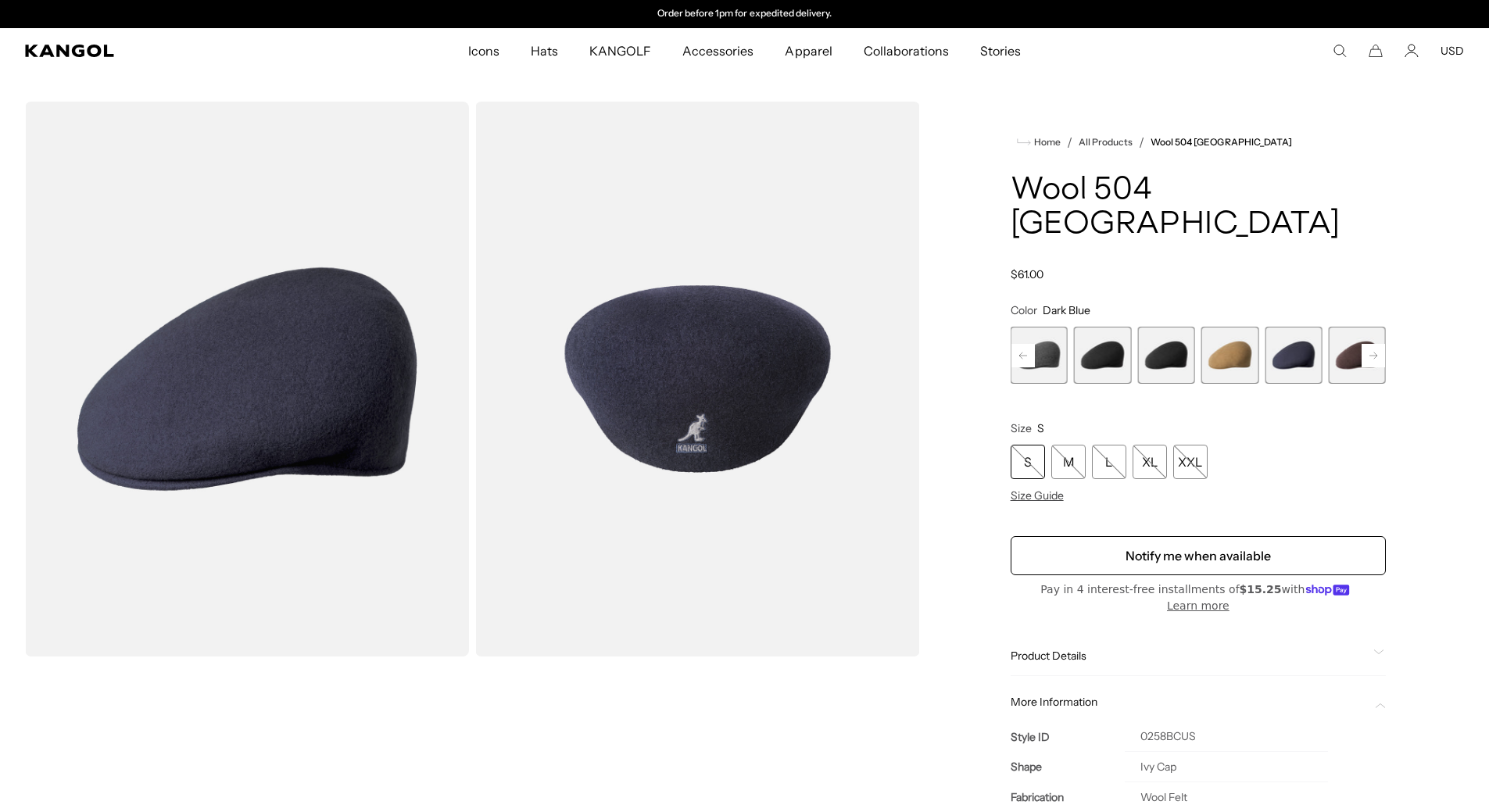
click at [1358, 326] on span "7 of 12" at bounding box center [1357, 355] width 57 height 57
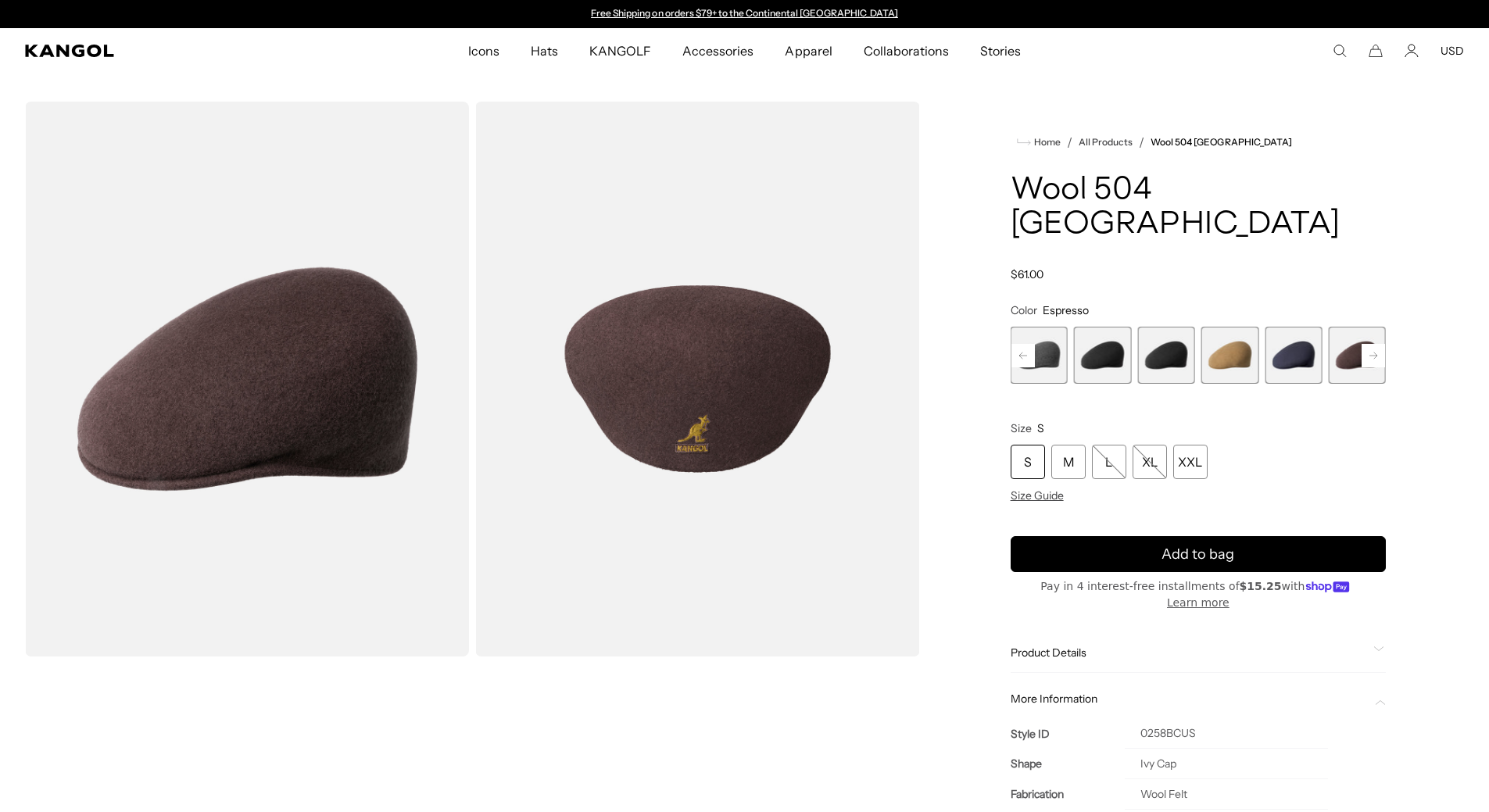
click at [1382, 343] on rect at bounding box center [1372, 355] width 23 height 23
click at [1380, 343] on rect at bounding box center [1372, 355] width 23 height 23
click at [1309, 326] on span "9 of 12" at bounding box center [1293, 355] width 57 height 57
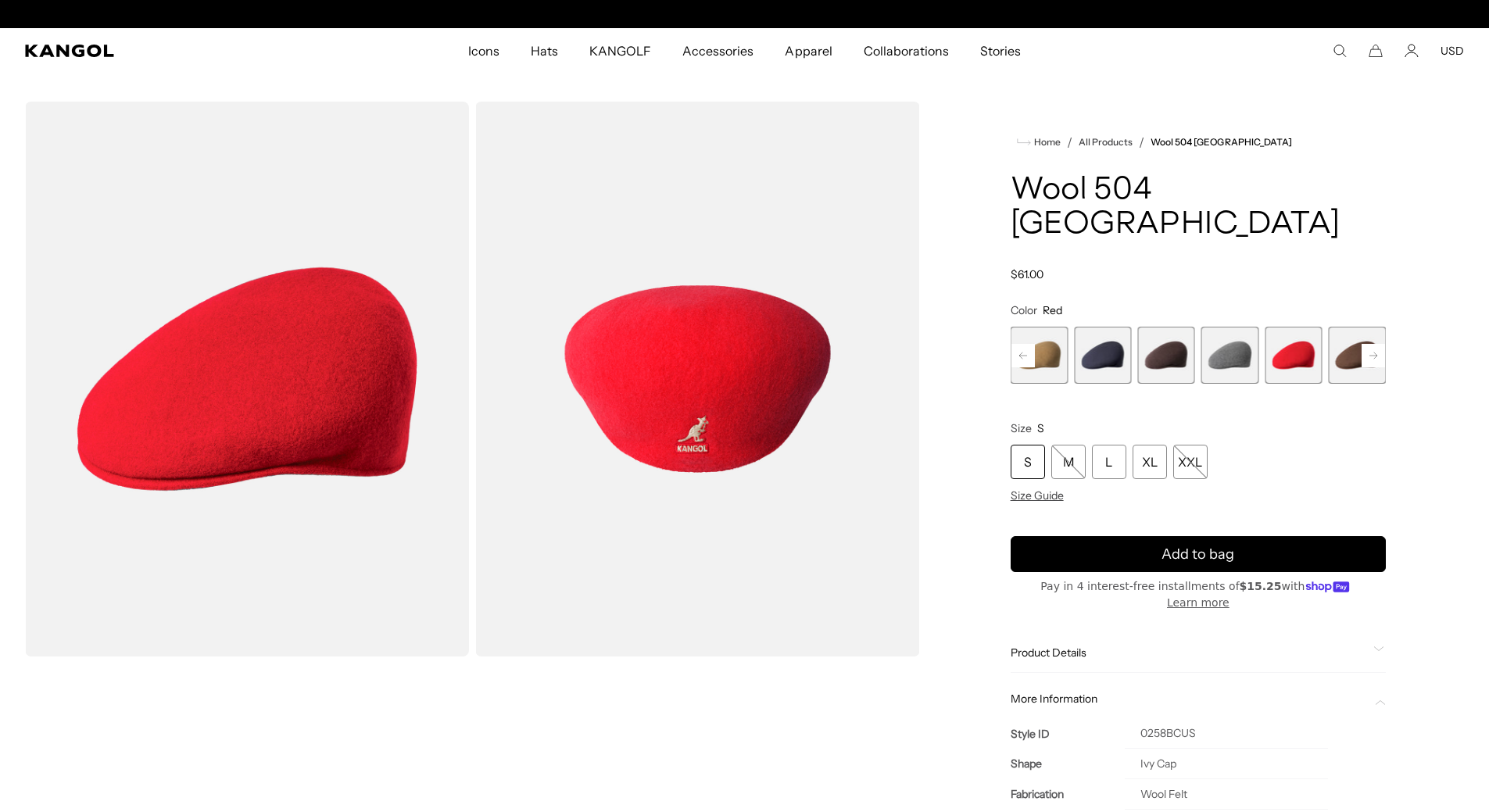
scroll to position [0, 322]
click at [1342, 326] on span "10 of 12" at bounding box center [1357, 355] width 57 height 57
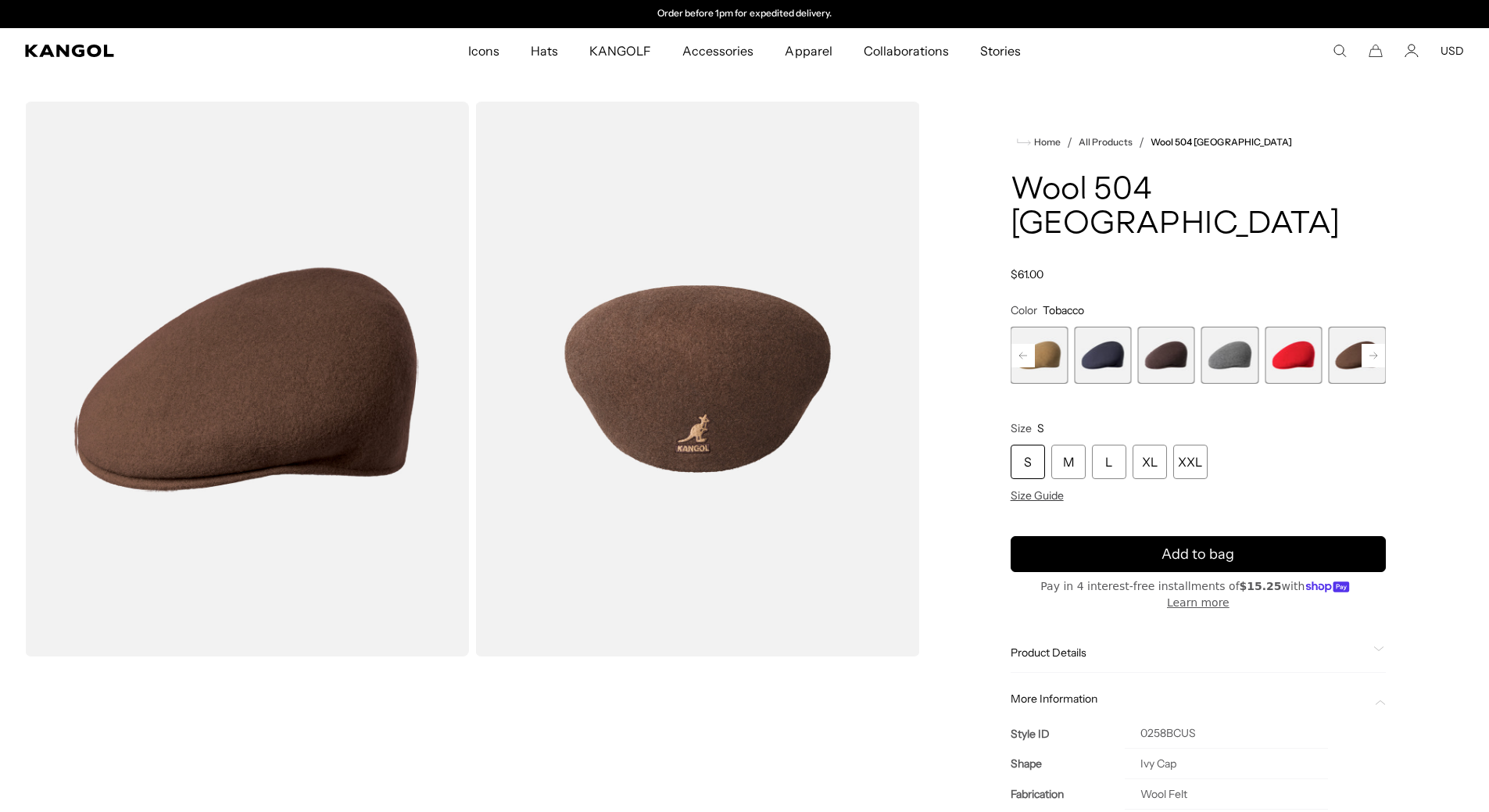
click at [1369, 343] on rect at bounding box center [1372, 355] width 23 height 23
click at [1371, 343] on rect at bounding box center [1372, 355] width 23 height 23
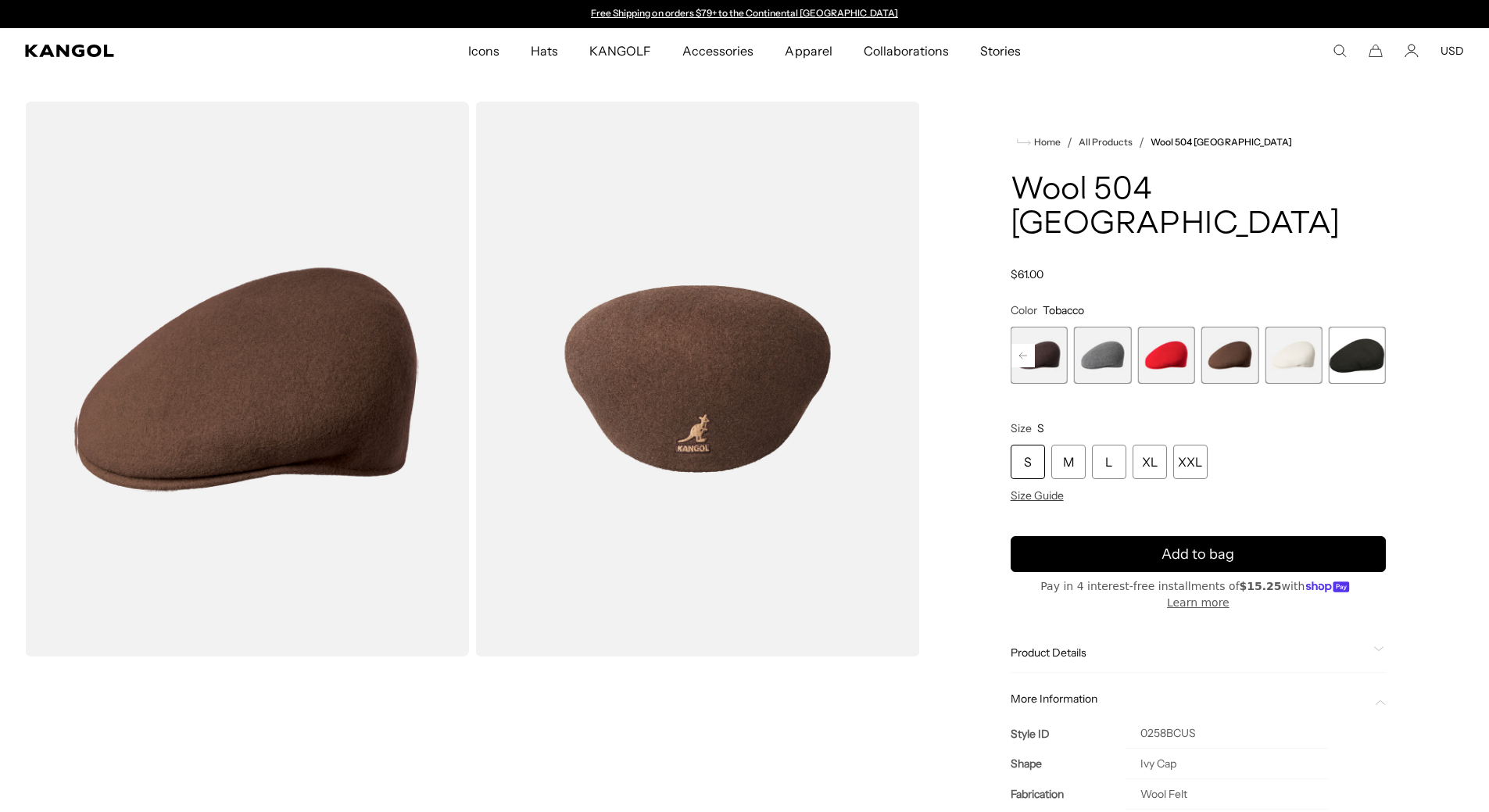
click at [1371, 326] on span "12 of 12" at bounding box center [1357, 355] width 57 height 57
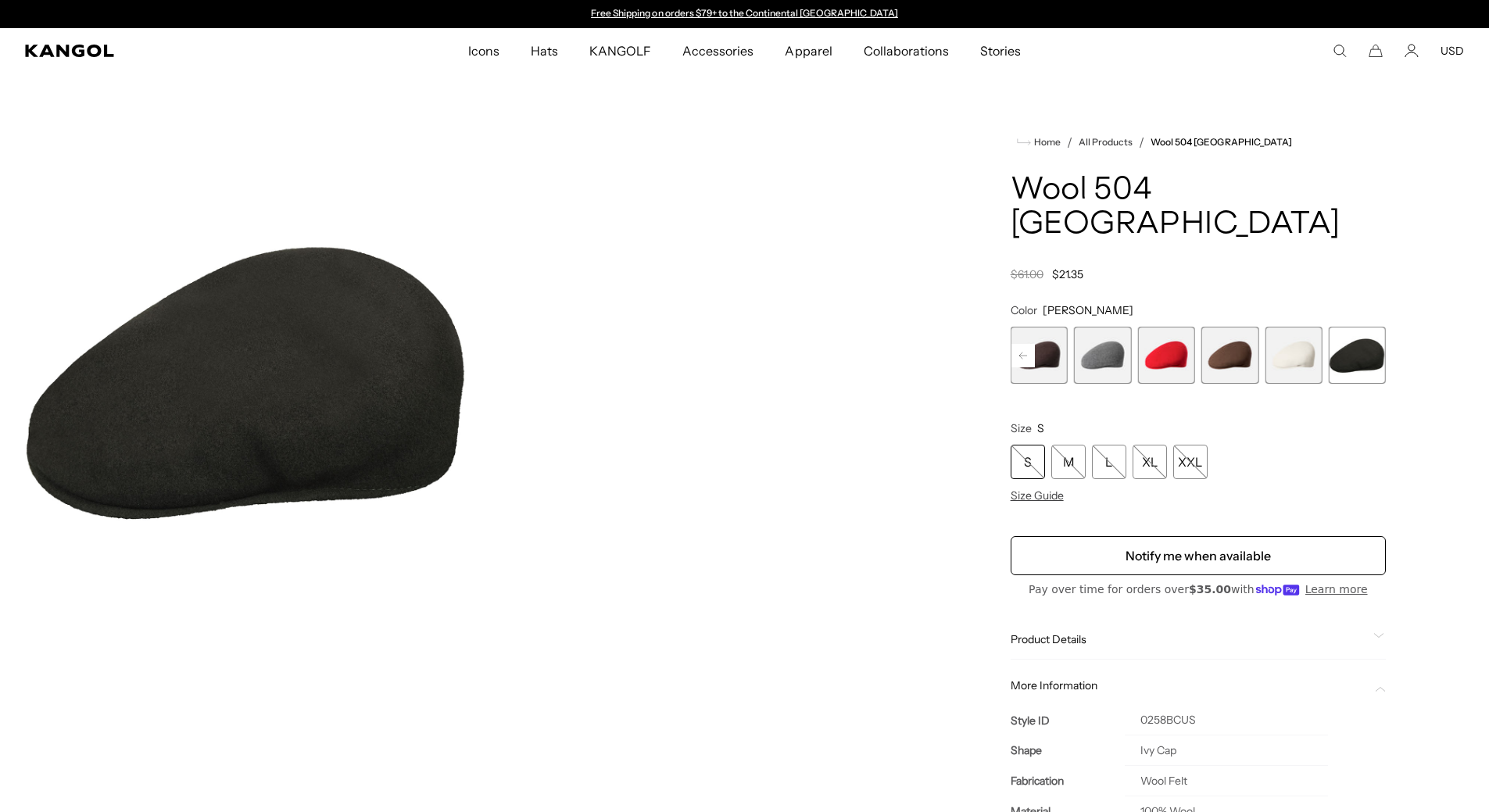
click at [1019, 343] on rect at bounding box center [1023, 355] width 23 height 23
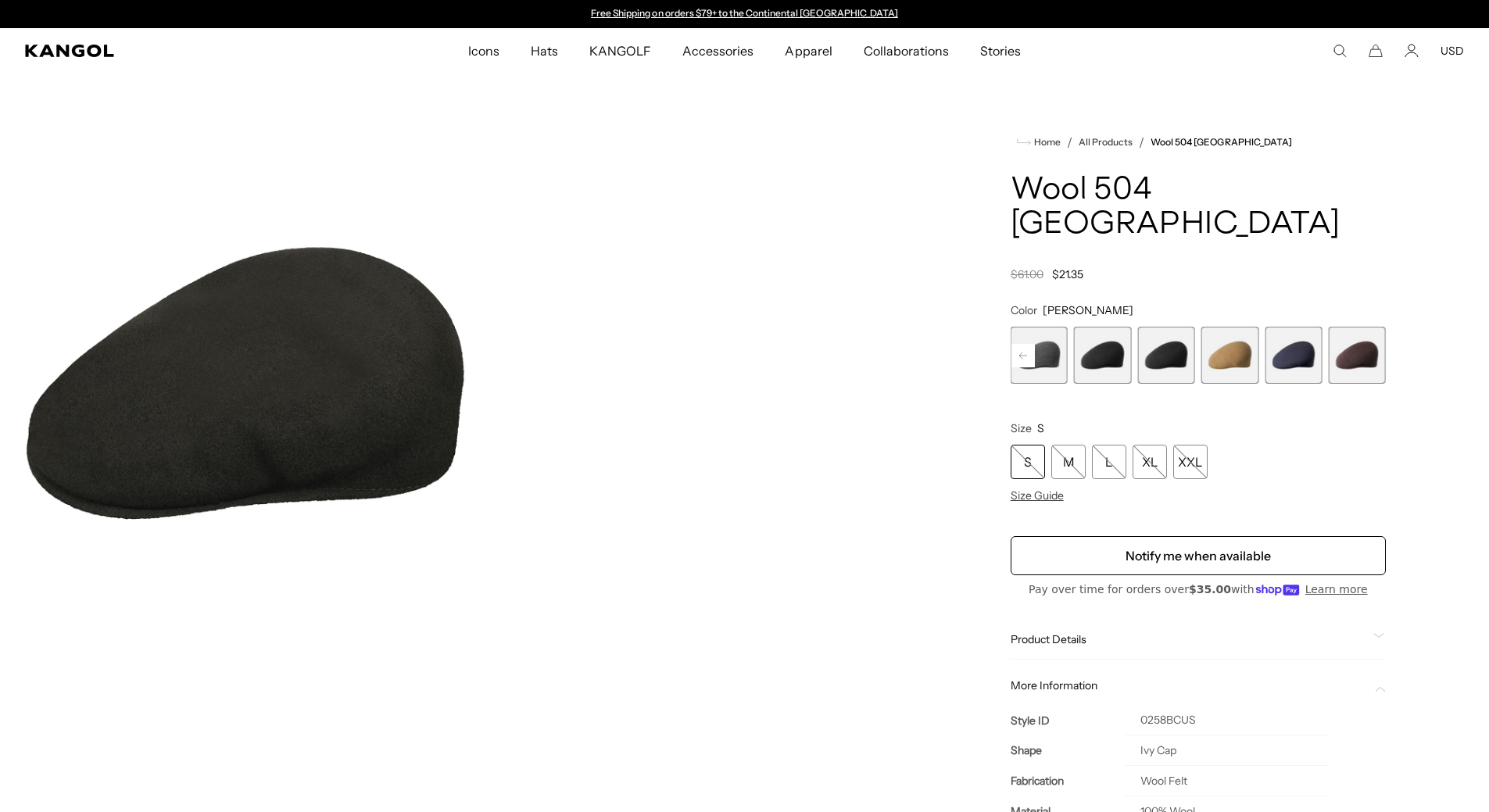
click at [1019, 343] on rect at bounding box center [1023, 355] width 23 height 23
click at [1019, 326] on div "Previous Next Vino Variant sold out or unavailable Dark Flannel Variant sold ou…" at bounding box center [1198, 355] width 375 height 57
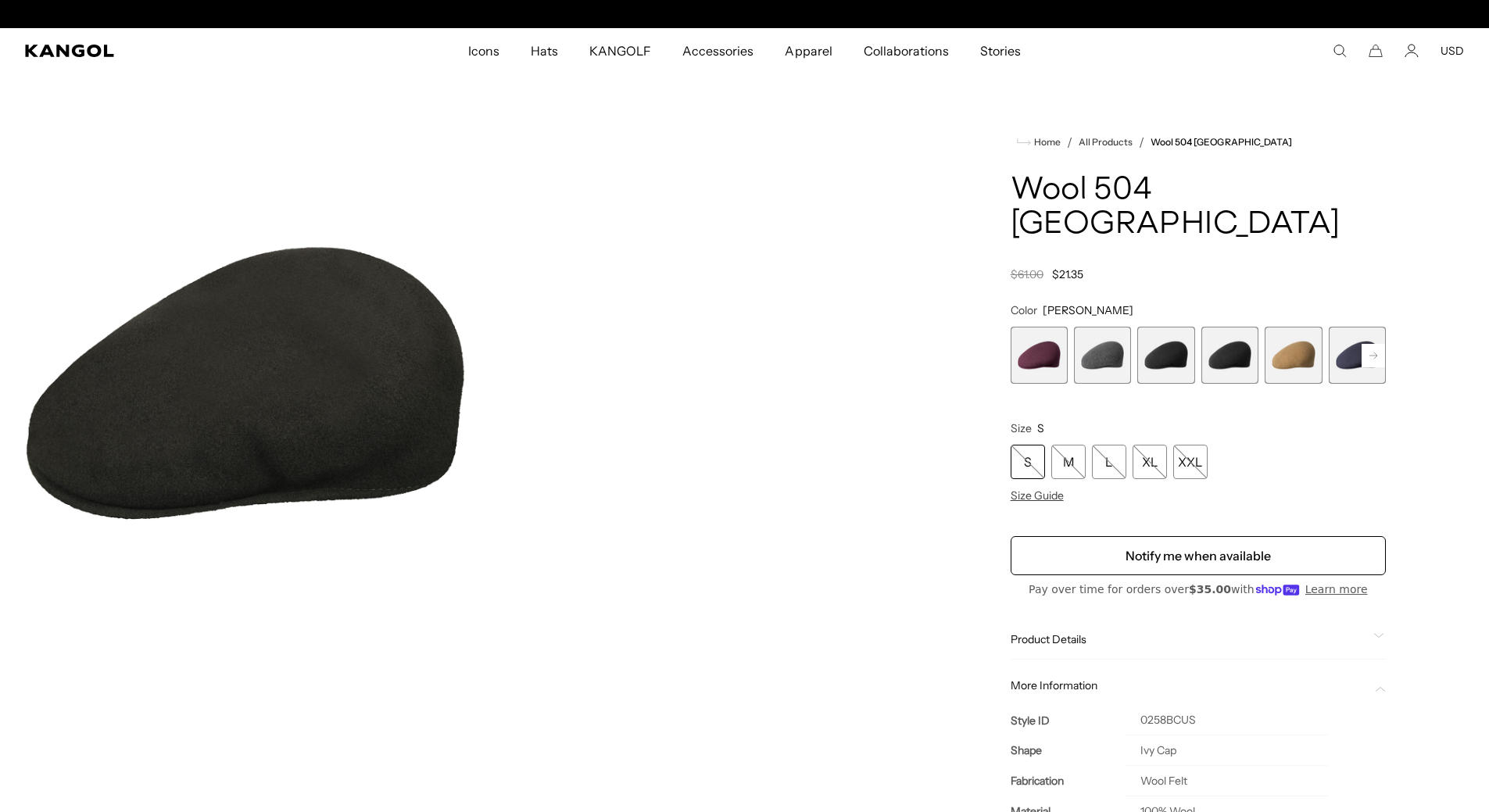
scroll to position [0, 322]
click at [1052, 326] on span "1 of 12" at bounding box center [1039, 355] width 57 height 57
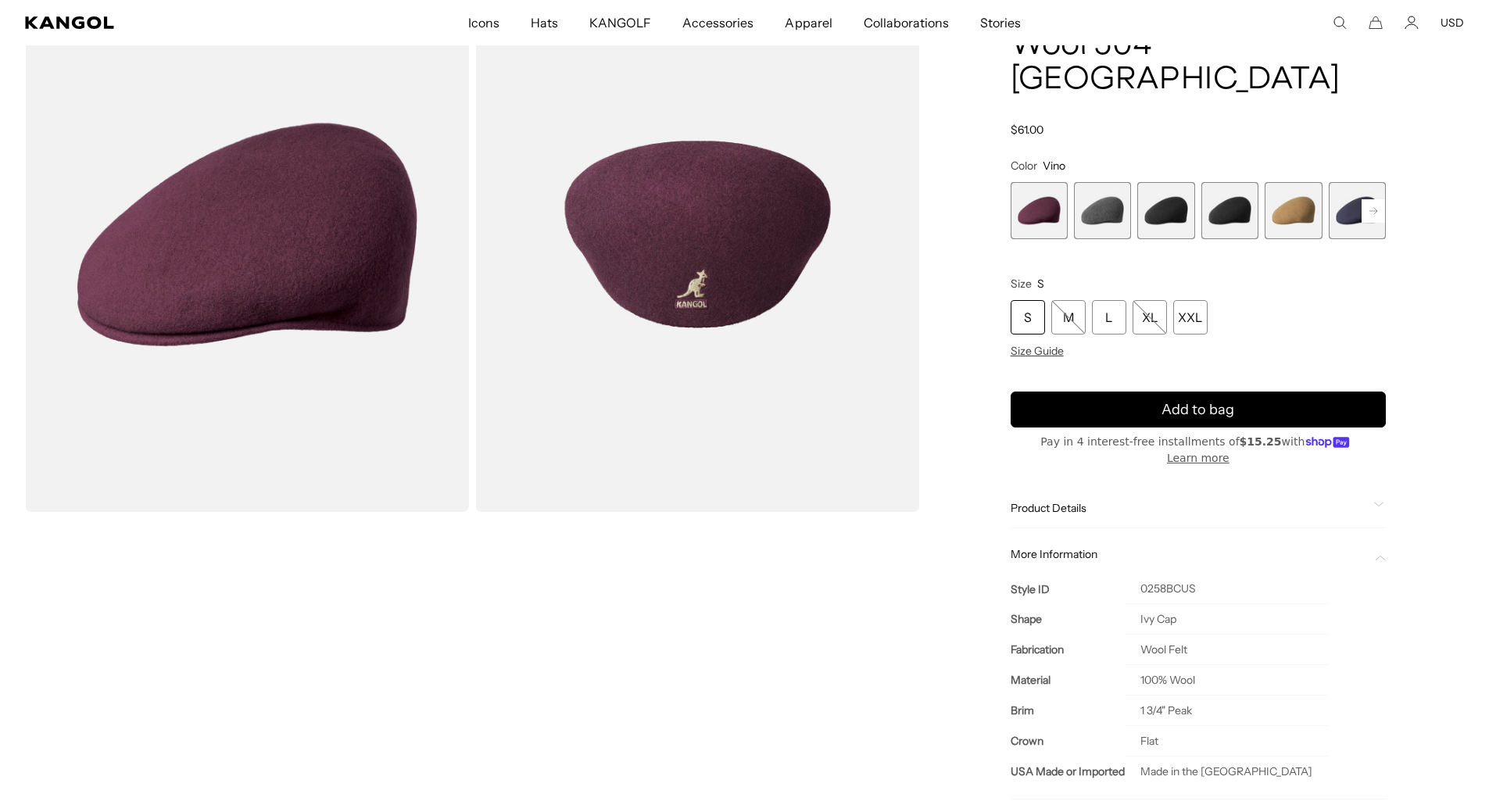
scroll to position [156, 0]
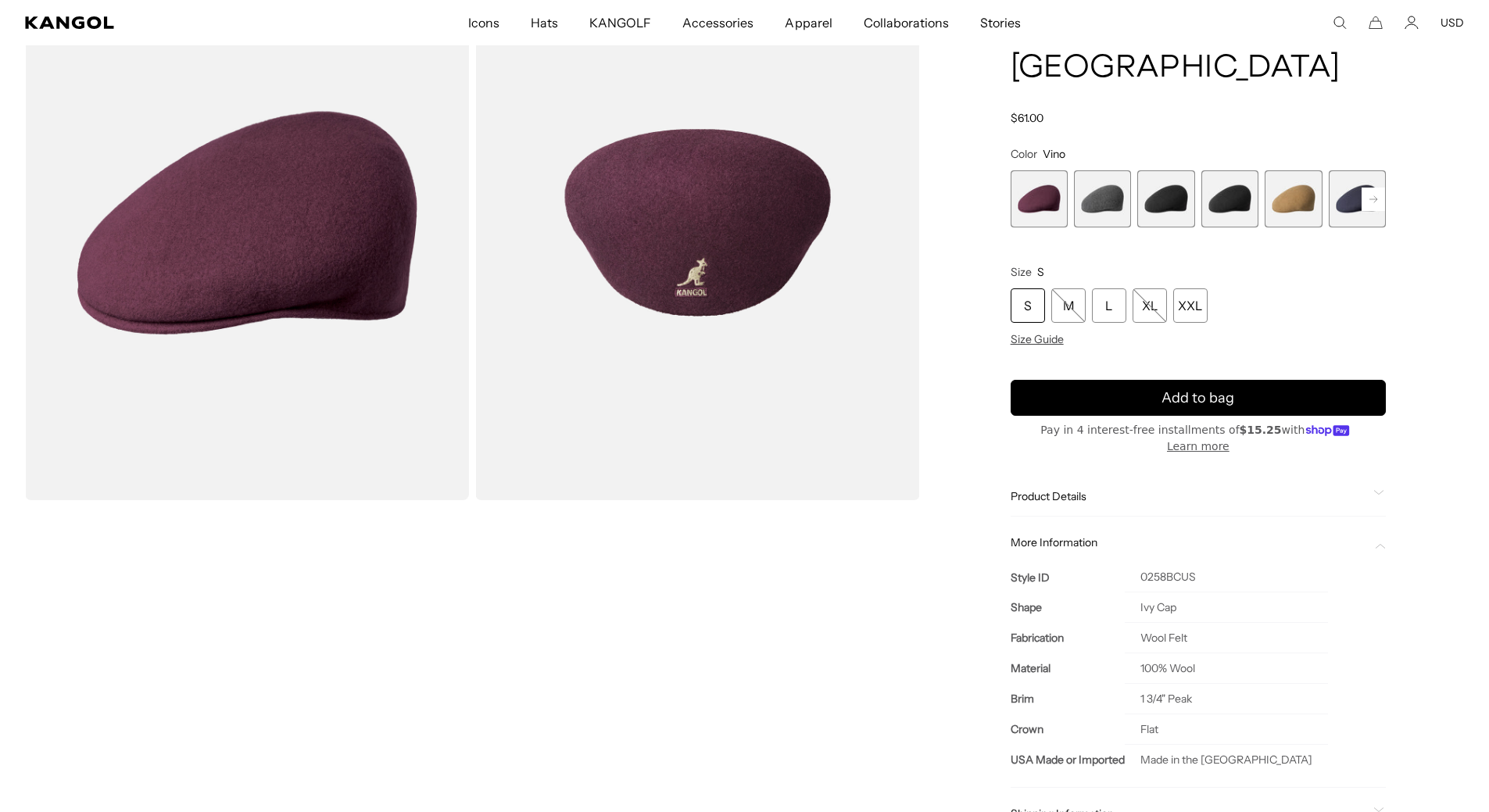
click at [1106, 171] on span "2 of 12" at bounding box center [1102, 198] width 57 height 57
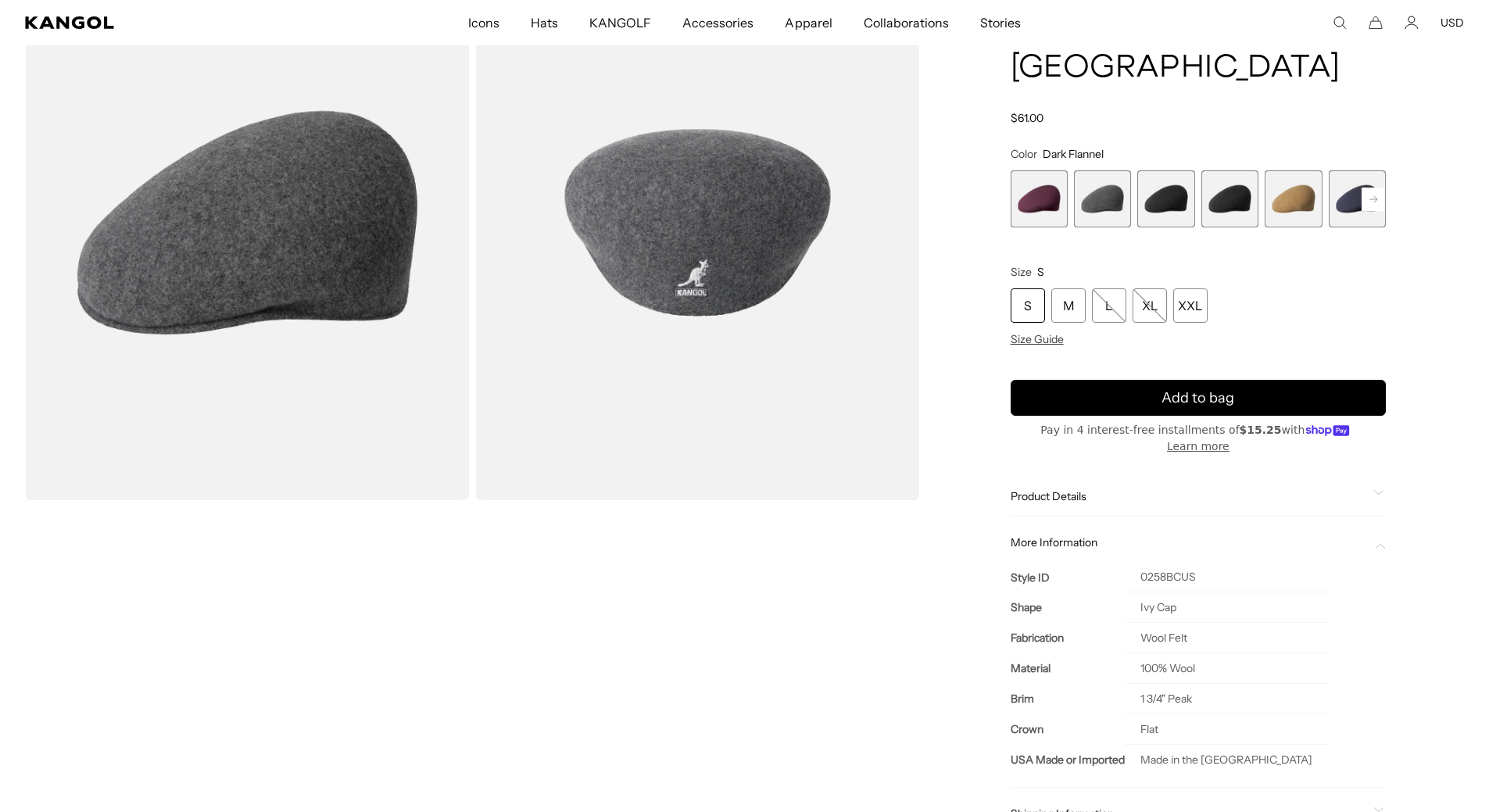
click at [1177, 170] on span "3 of 12" at bounding box center [1165, 198] width 57 height 57
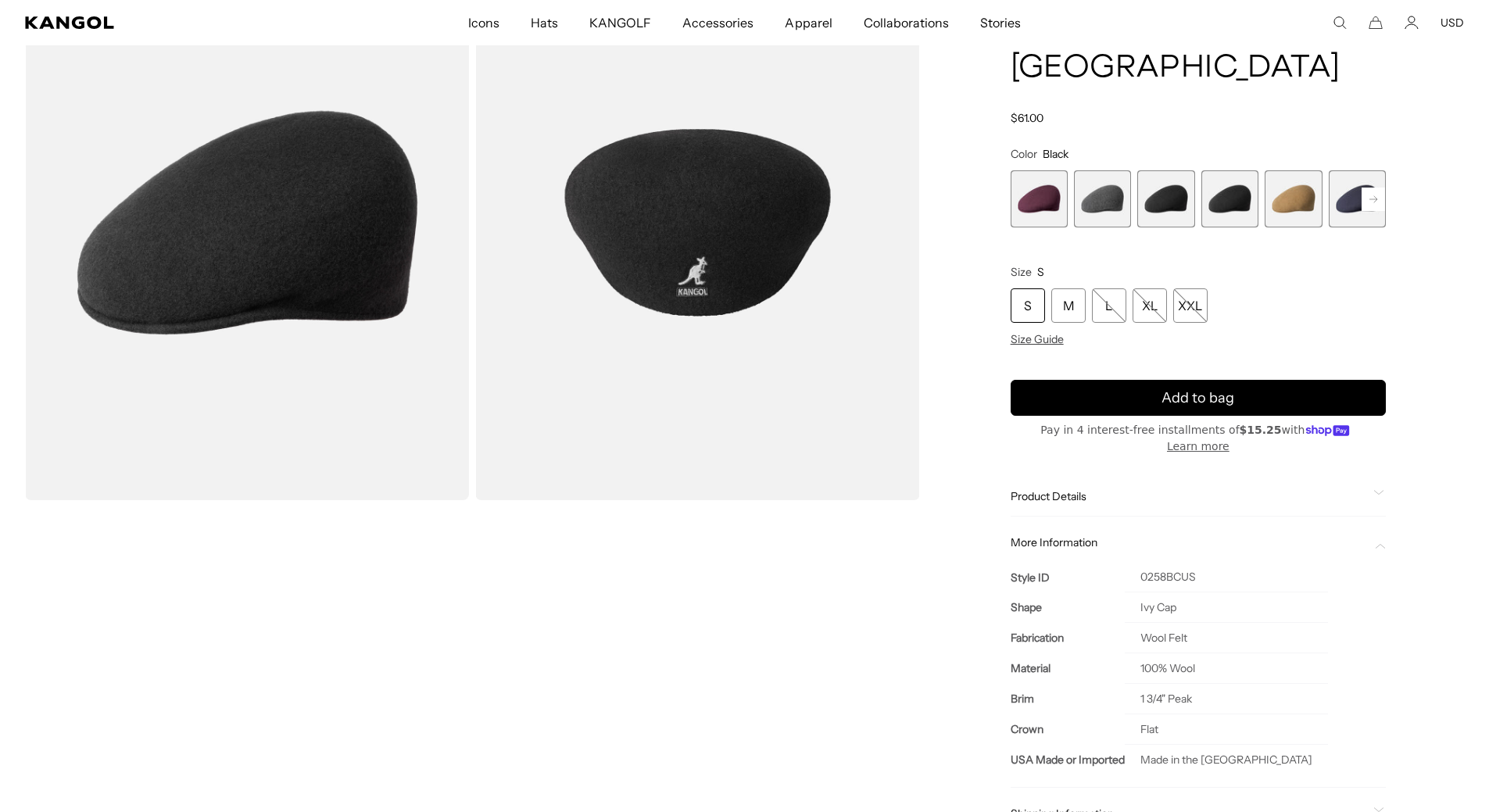
click at [1233, 170] on span "4 of 12" at bounding box center [1230, 198] width 57 height 57
click at [1286, 171] on span "5 of 12" at bounding box center [1293, 198] width 57 height 57
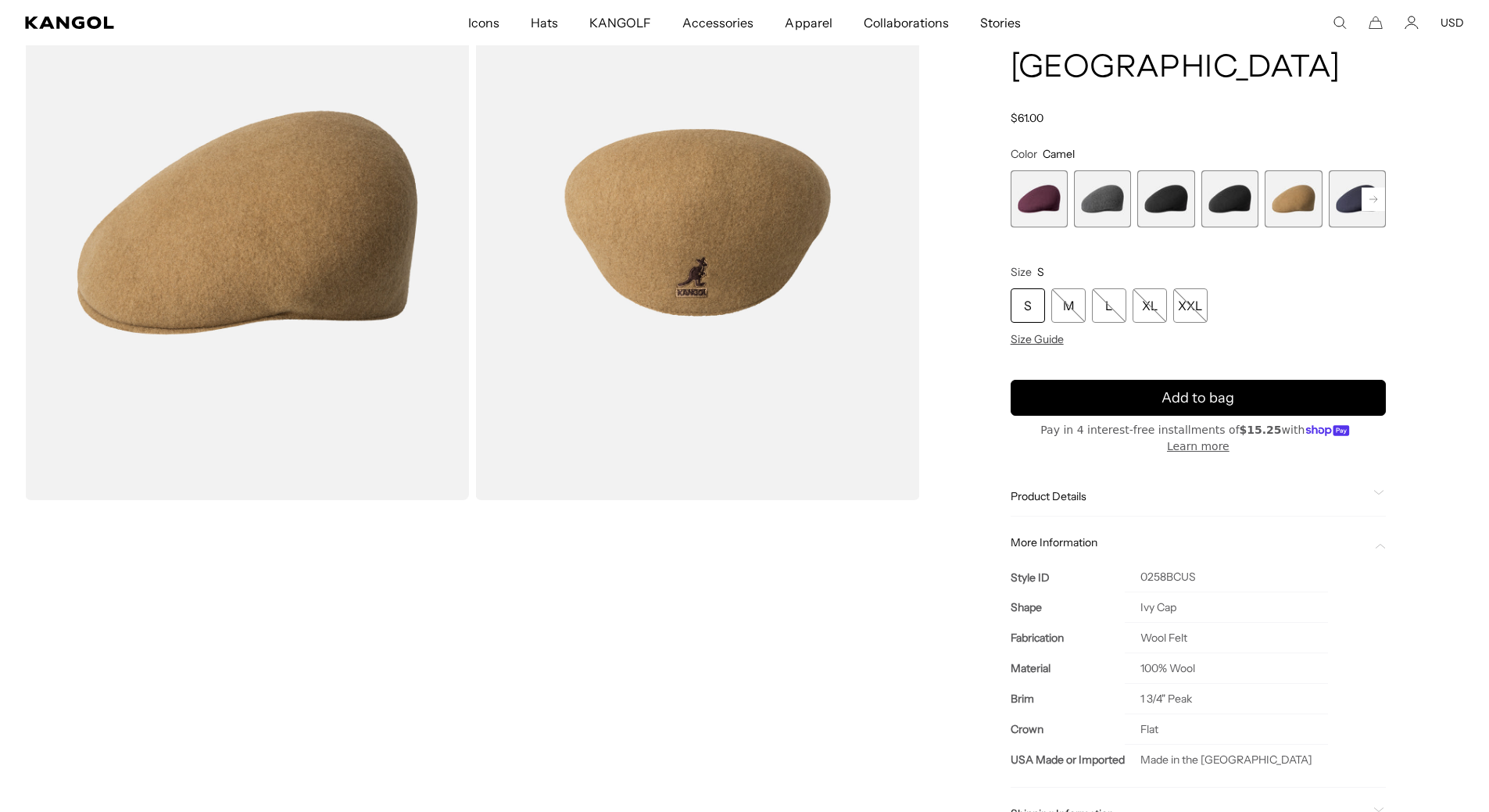
scroll to position [0, 322]
click at [1347, 171] on span "6 of 12" at bounding box center [1357, 198] width 57 height 57
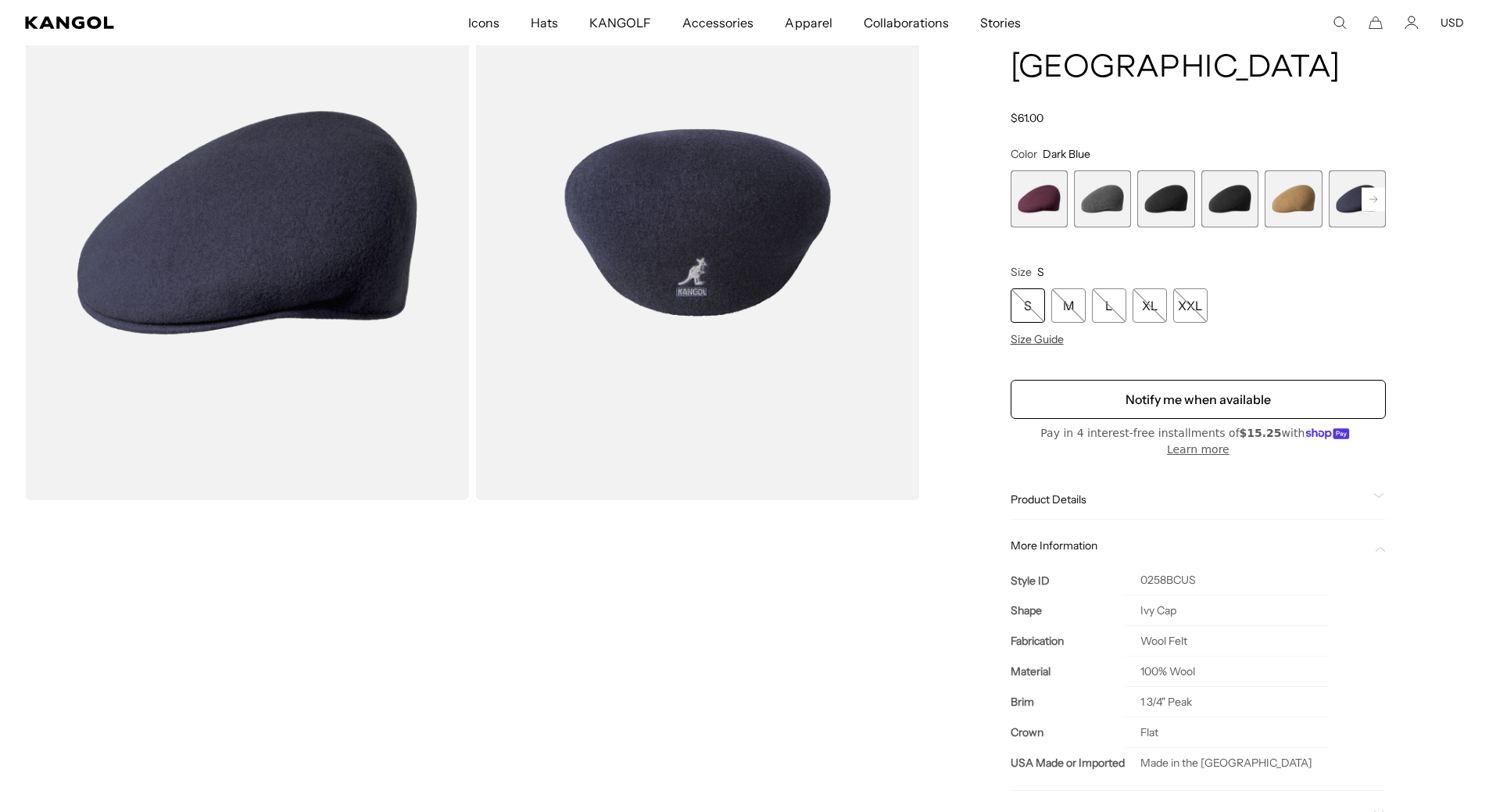
click at [1370, 187] on rect at bounding box center [1372, 198] width 23 height 23
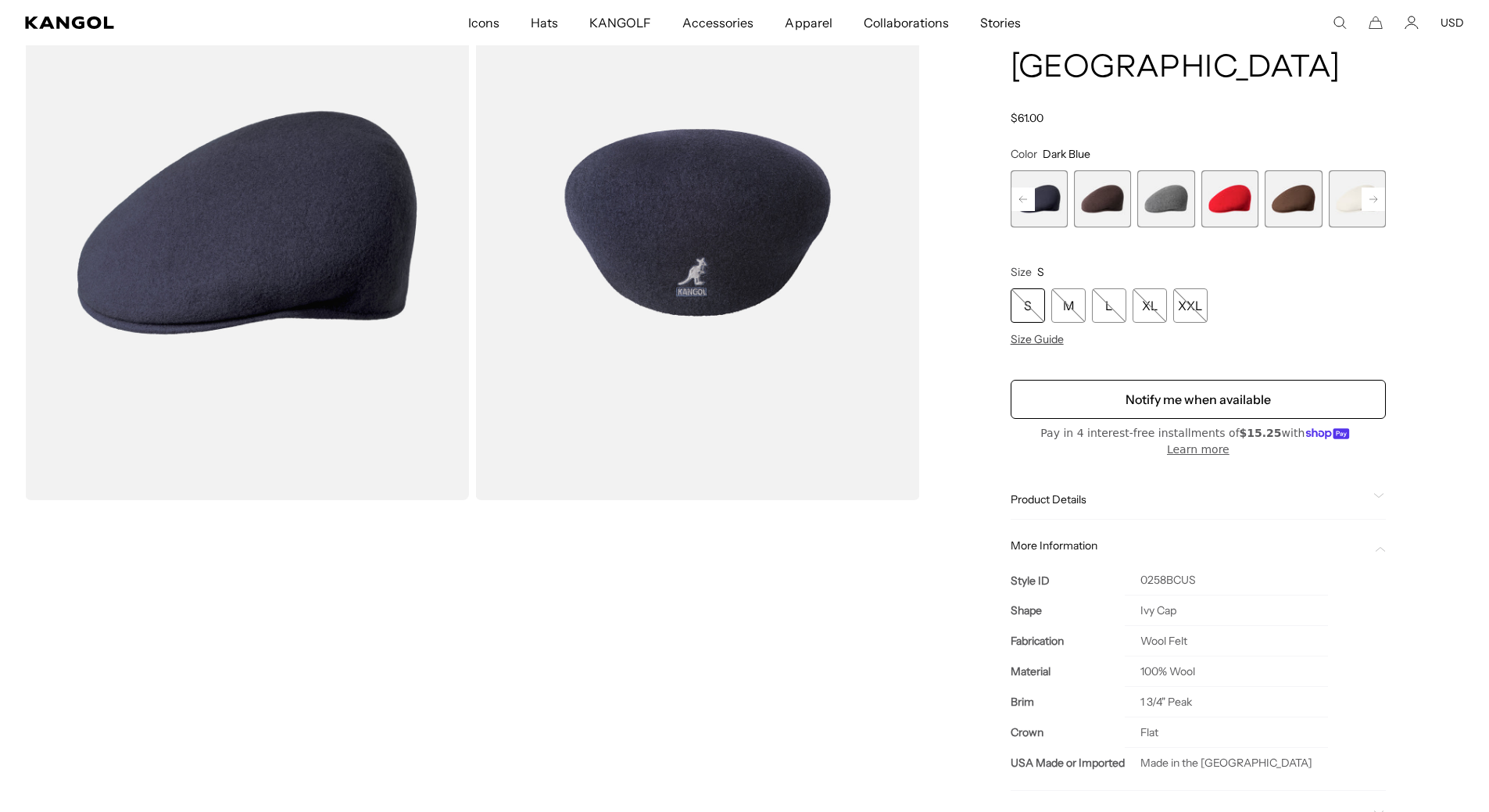
click at [1370, 187] on rect at bounding box center [1372, 198] width 23 height 23
click at [1369, 187] on rect at bounding box center [1372, 198] width 23 height 23
click at [1248, 170] on span "10 of 12" at bounding box center [1230, 198] width 57 height 57
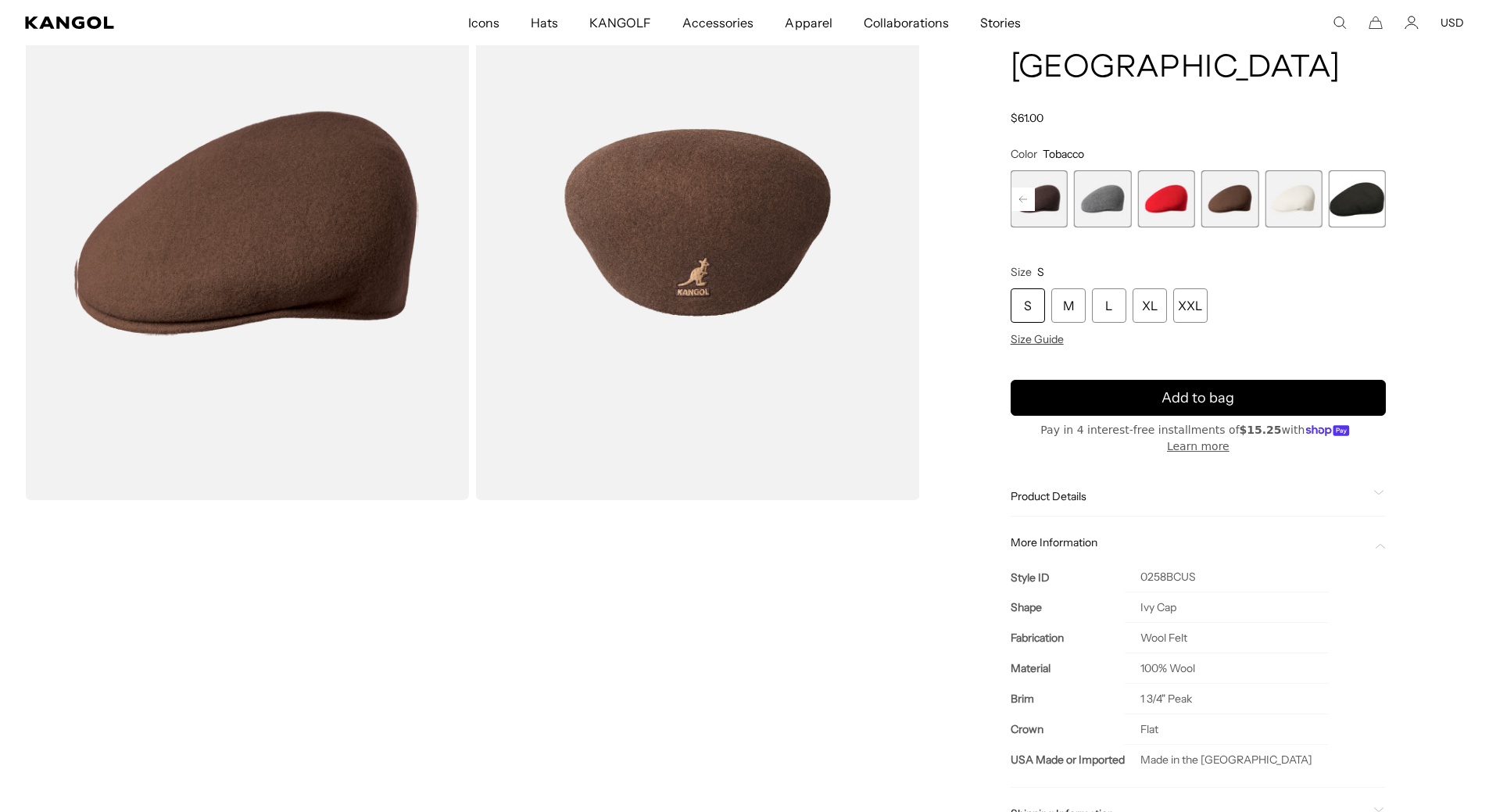
click at [1284, 170] on span "11 of 12" at bounding box center [1293, 198] width 57 height 57
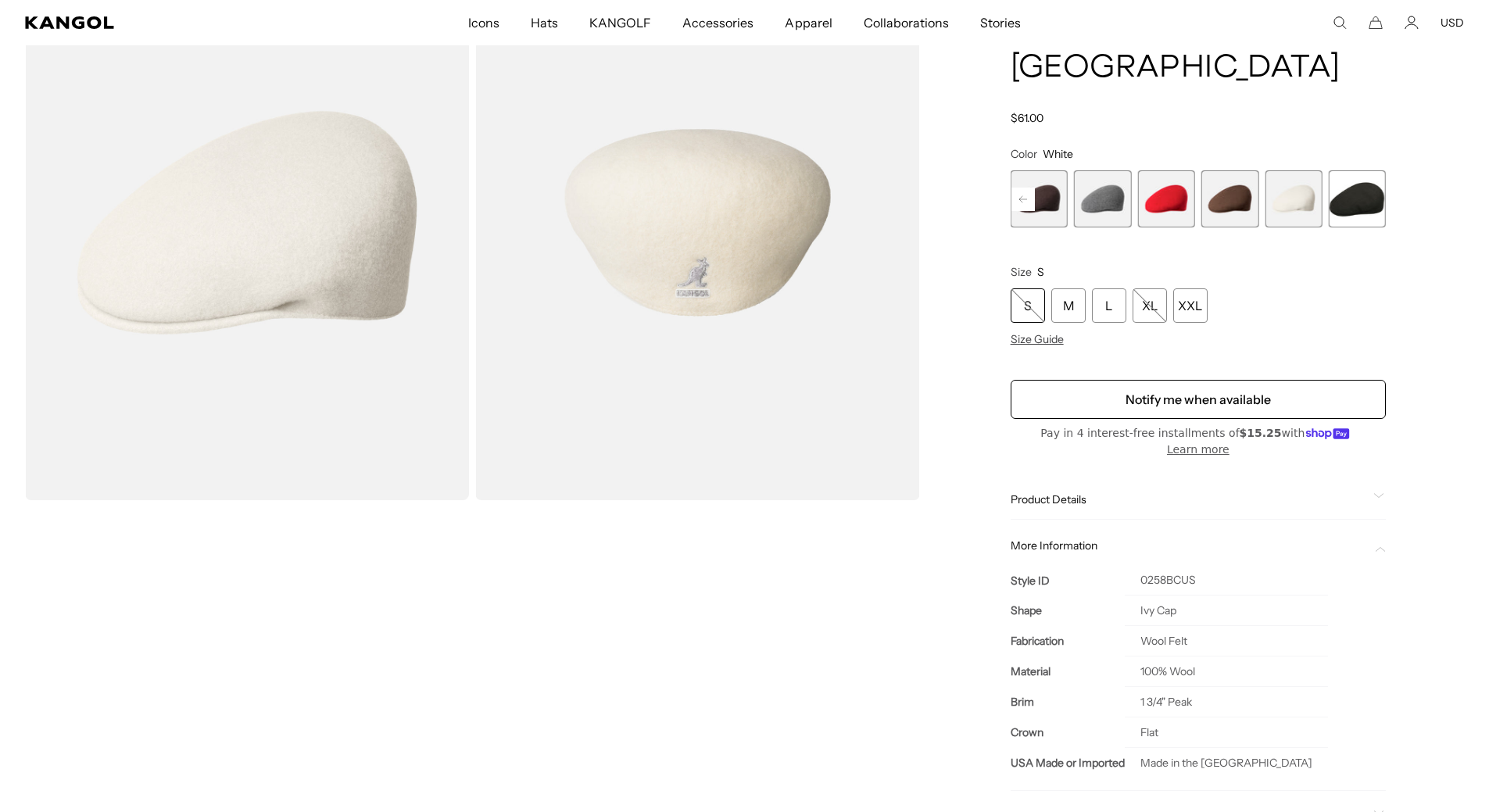
click at [1346, 170] on span "12 of 12" at bounding box center [1357, 198] width 57 height 57
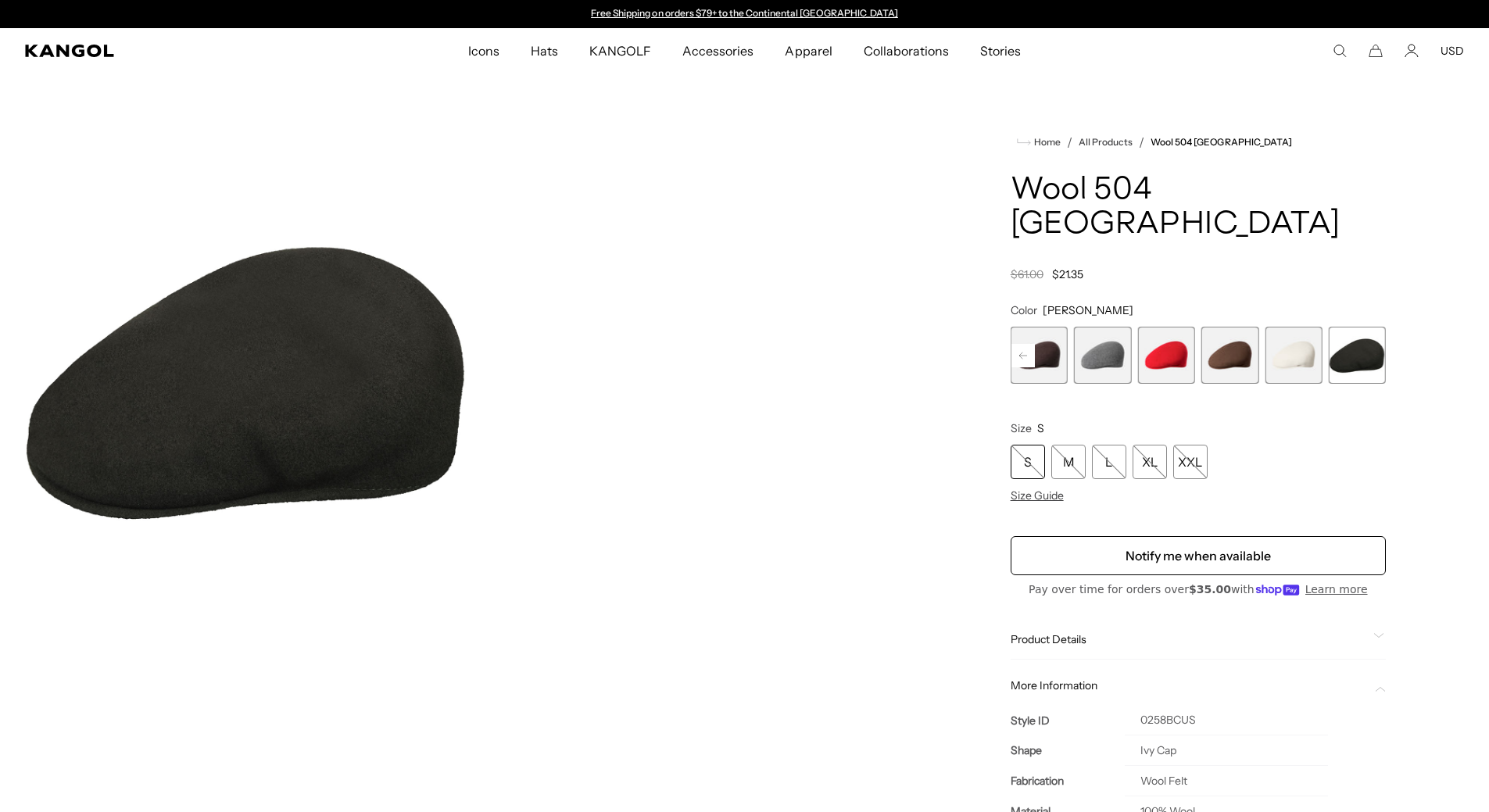
click at [1296, 328] on span "11 of 12" at bounding box center [1293, 355] width 57 height 57
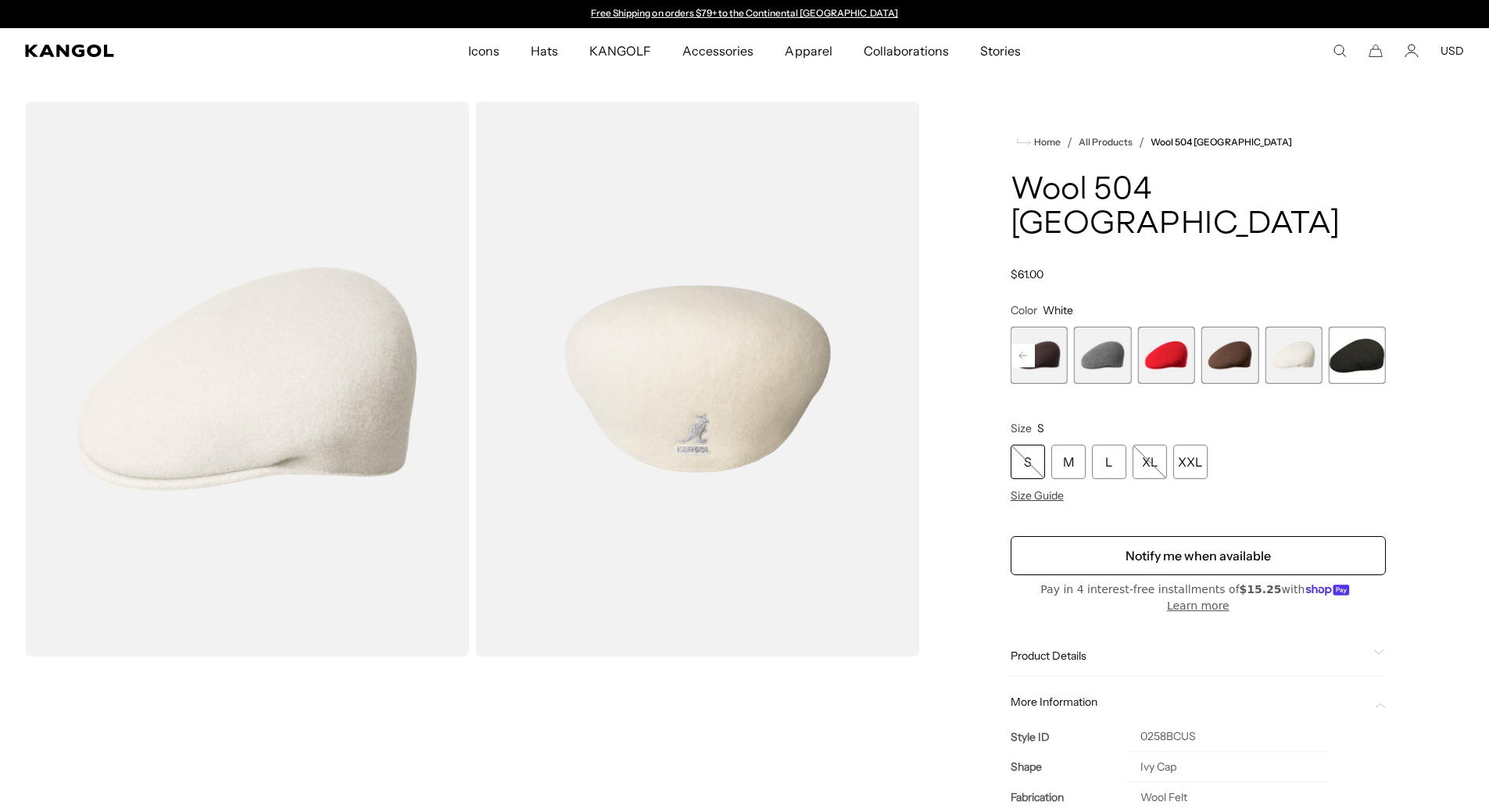
click at [1241, 329] on span "10 of 12" at bounding box center [1230, 355] width 57 height 57
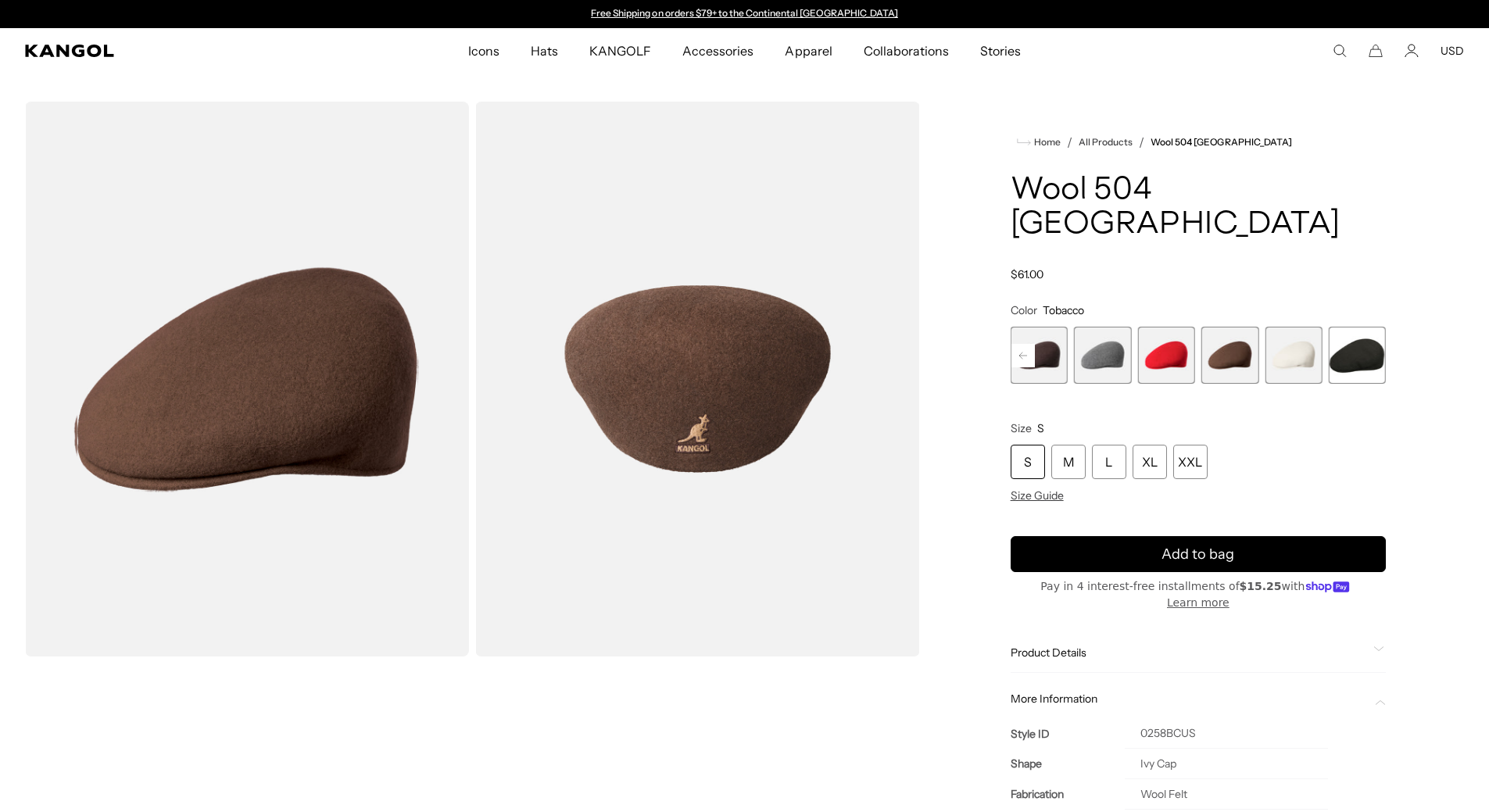
click at [1180, 326] on span "9 of 12" at bounding box center [1165, 355] width 57 height 57
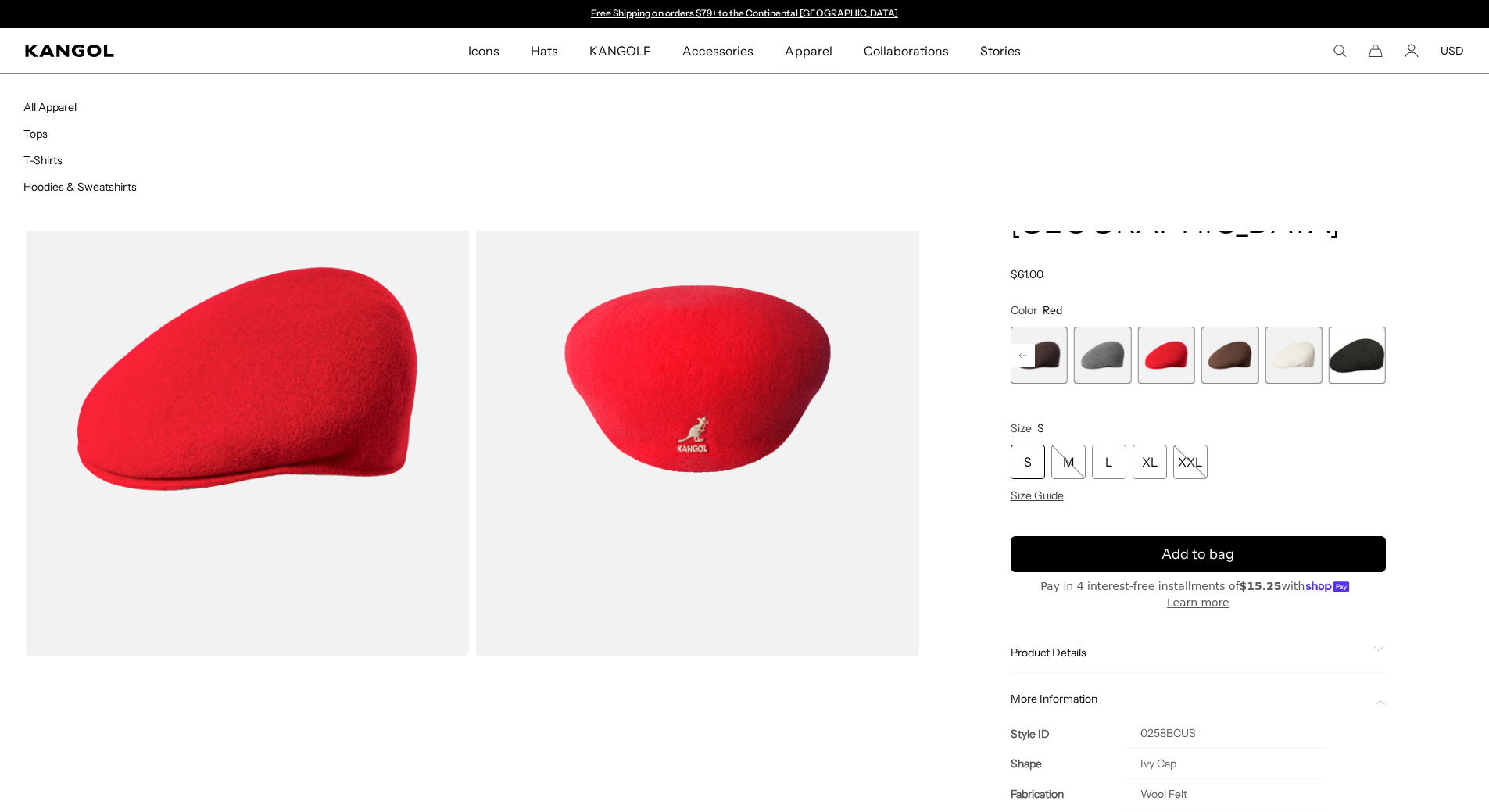
click at [816, 57] on span "Apparel" at bounding box center [808, 51] width 47 height 46
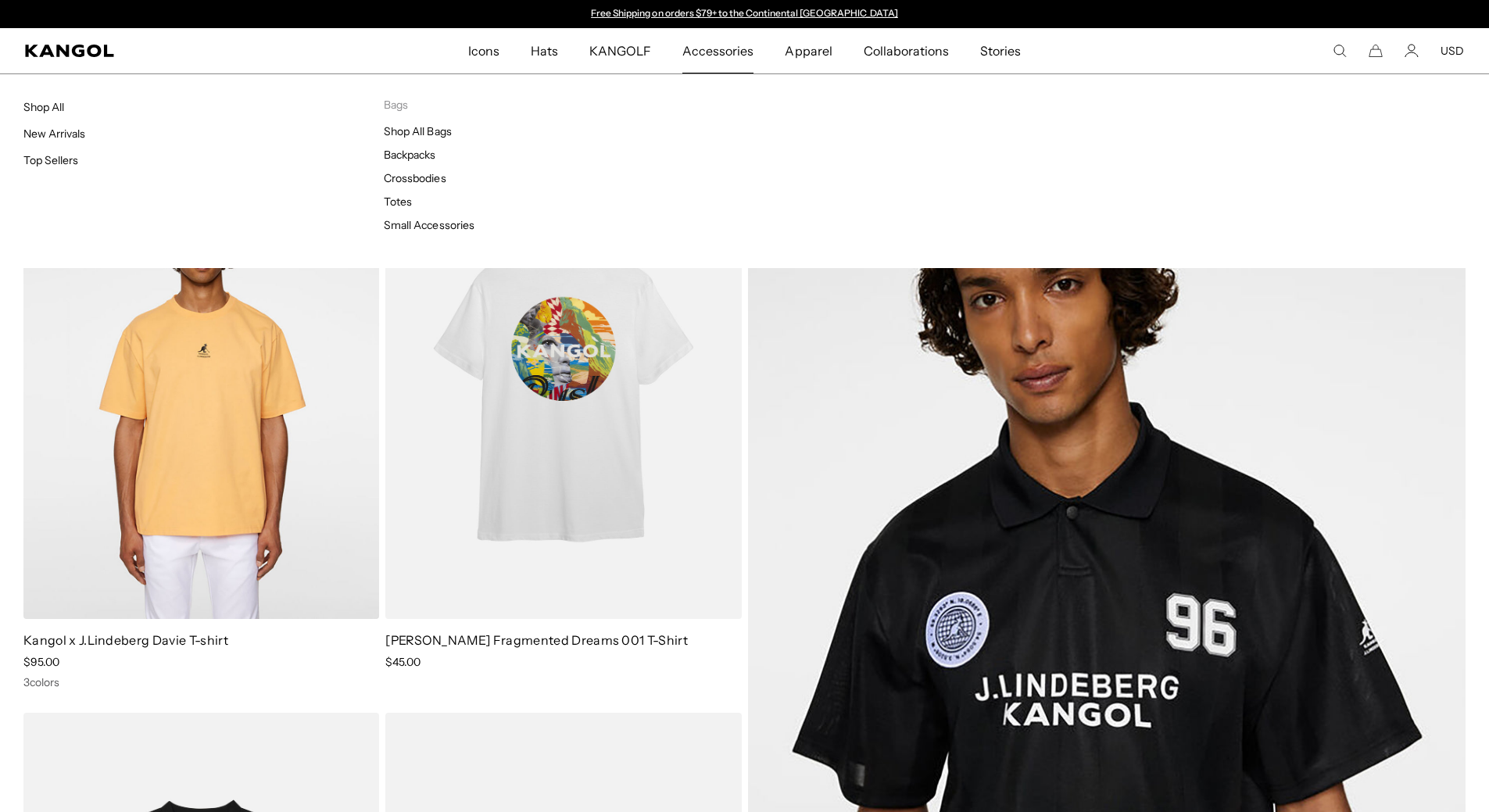
click at [741, 54] on span "Accessories" at bounding box center [717, 51] width 71 height 46
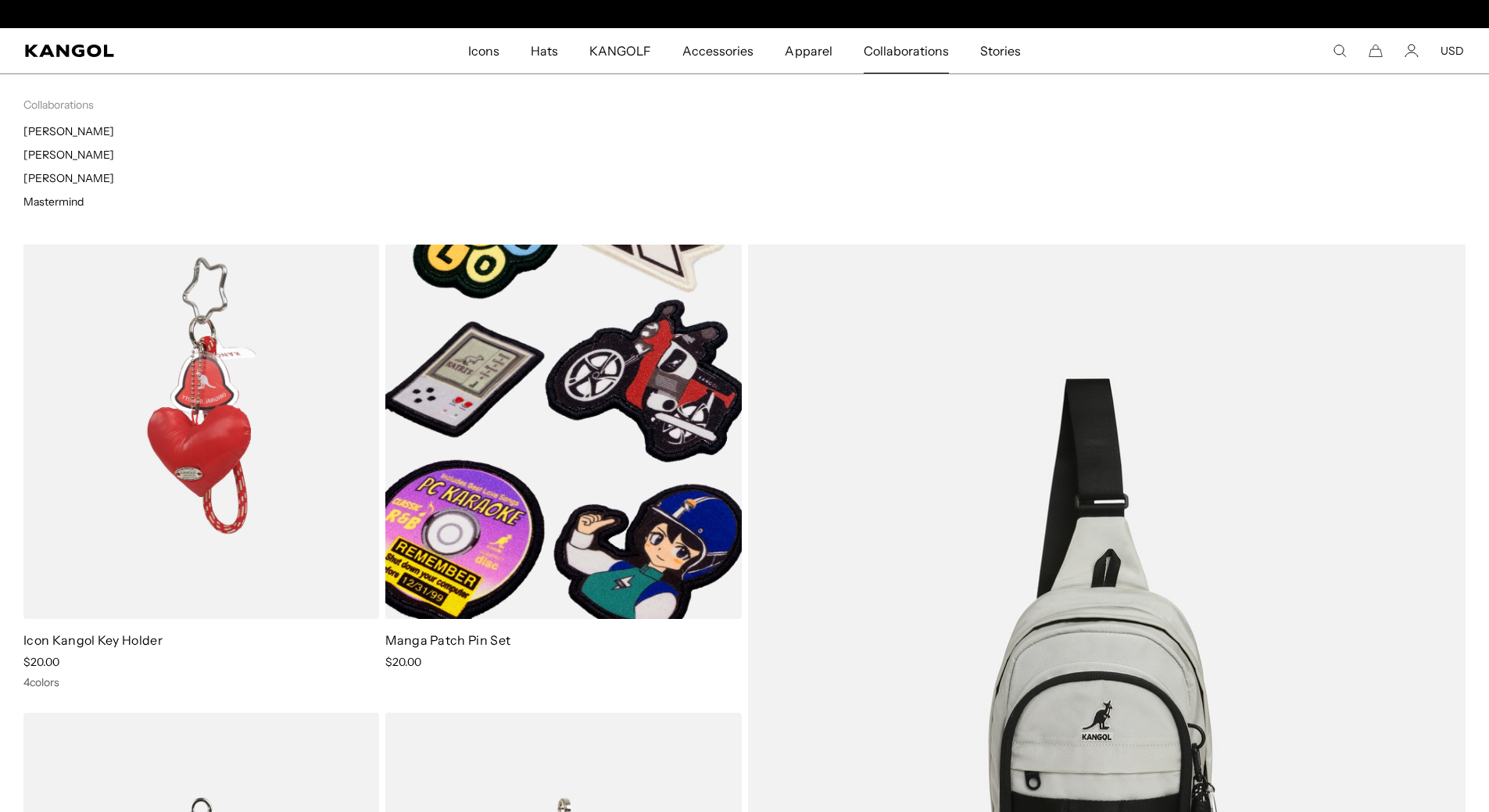
scroll to position [0, 322]
click at [60, 147] on ul "J.Lindeberg Tadanori Yokoo Tristan Eaton Mastermind" at bounding box center [384, 167] width 722 height 85
click at [61, 162] on ul "J.Lindeberg Tadanori Yokoo Tristan Eaton Mastermind" at bounding box center [384, 167] width 722 height 85
click at [60, 156] on link "[PERSON_NAME]" at bounding box center [68, 154] width 91 height 14
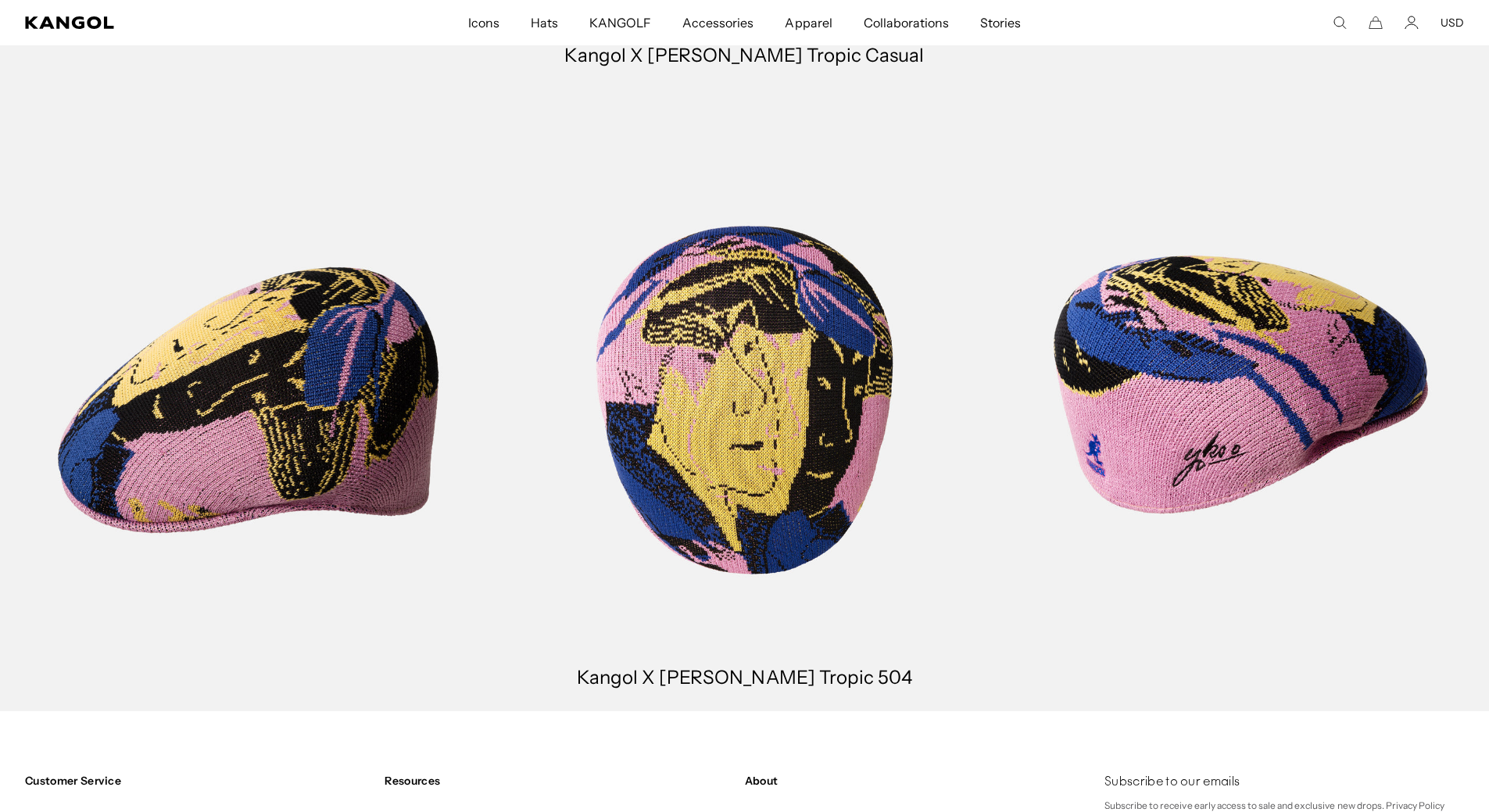
click at [1281, 381] on link at bounding box center [1240, 400] width 496 height 622
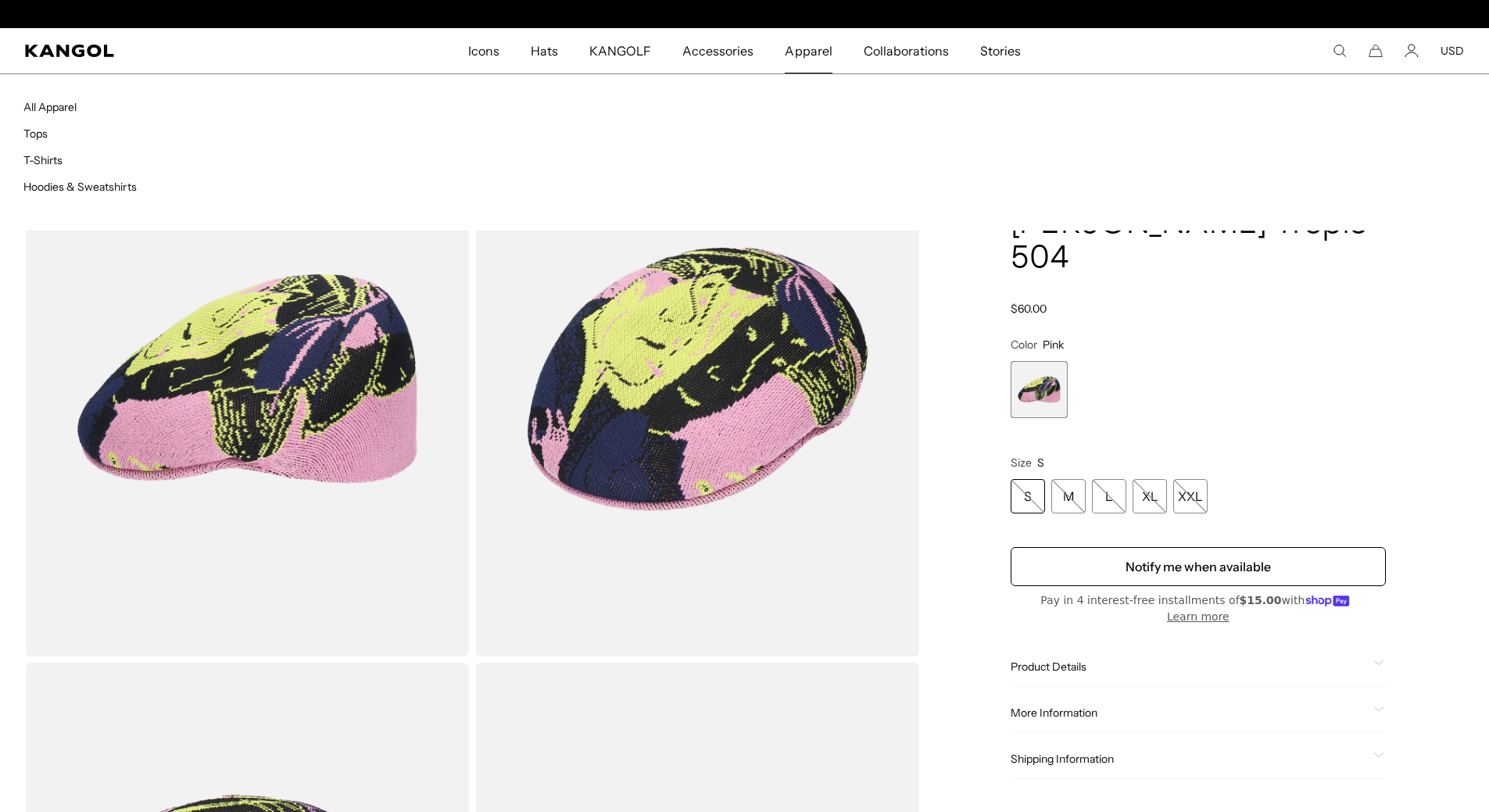
scroll to position [0, 322]
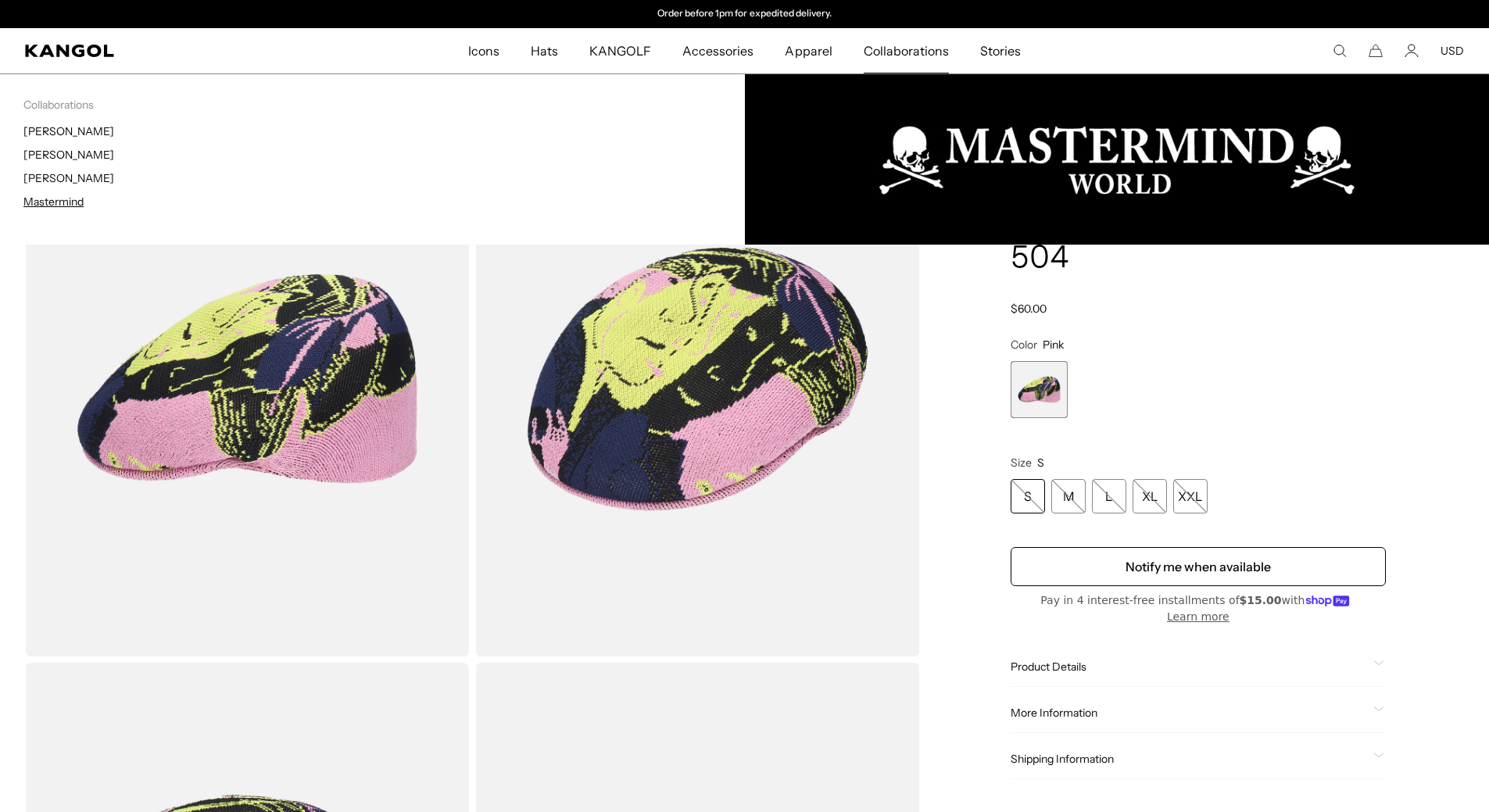
click at [30, 199] on link "Mastermind" at bounding box center [54, 201] width 60 height 14
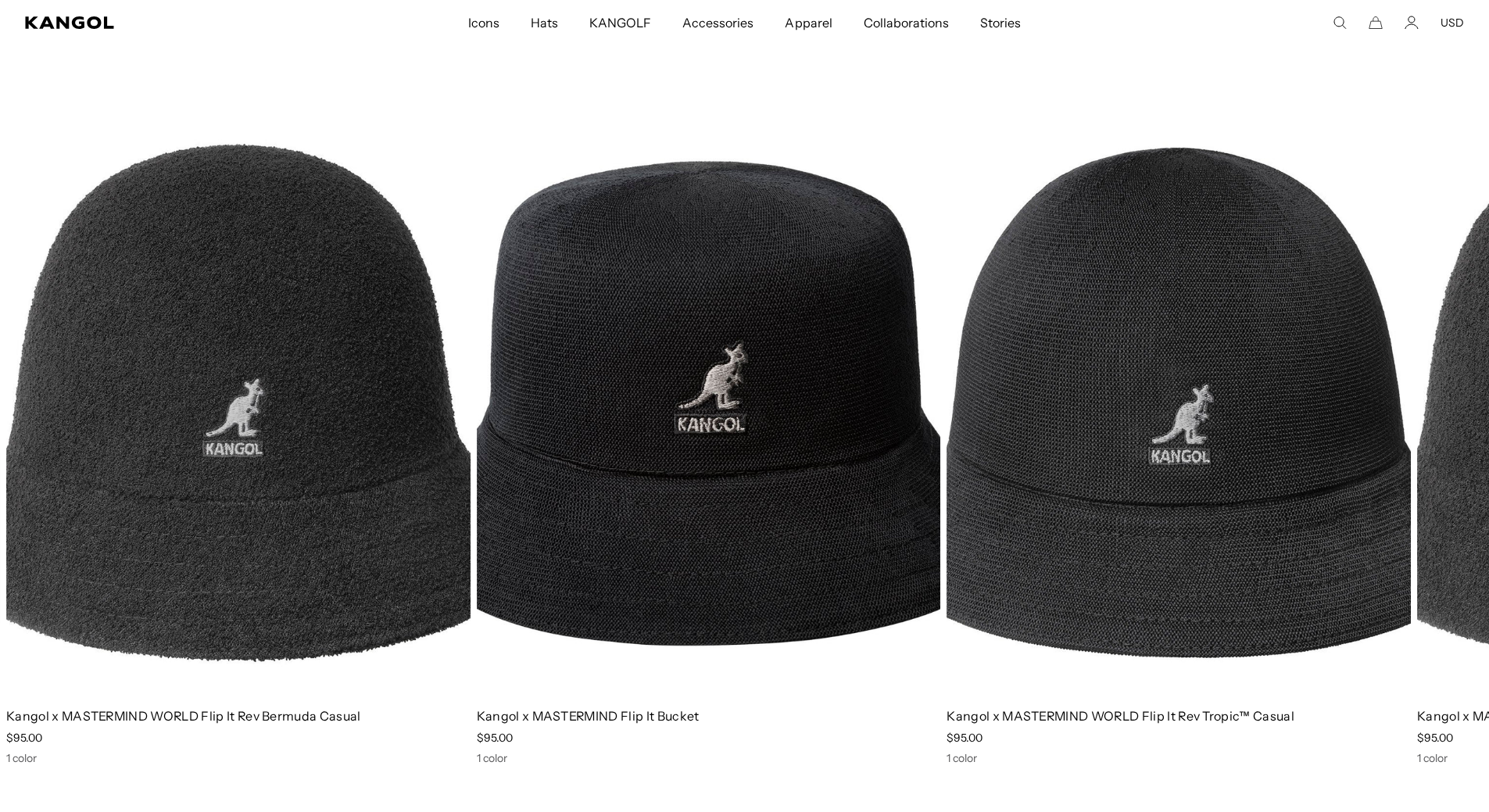
click at [807, 402] on img "2 of 3" at bounding box center [709, 402] width 464 height 582
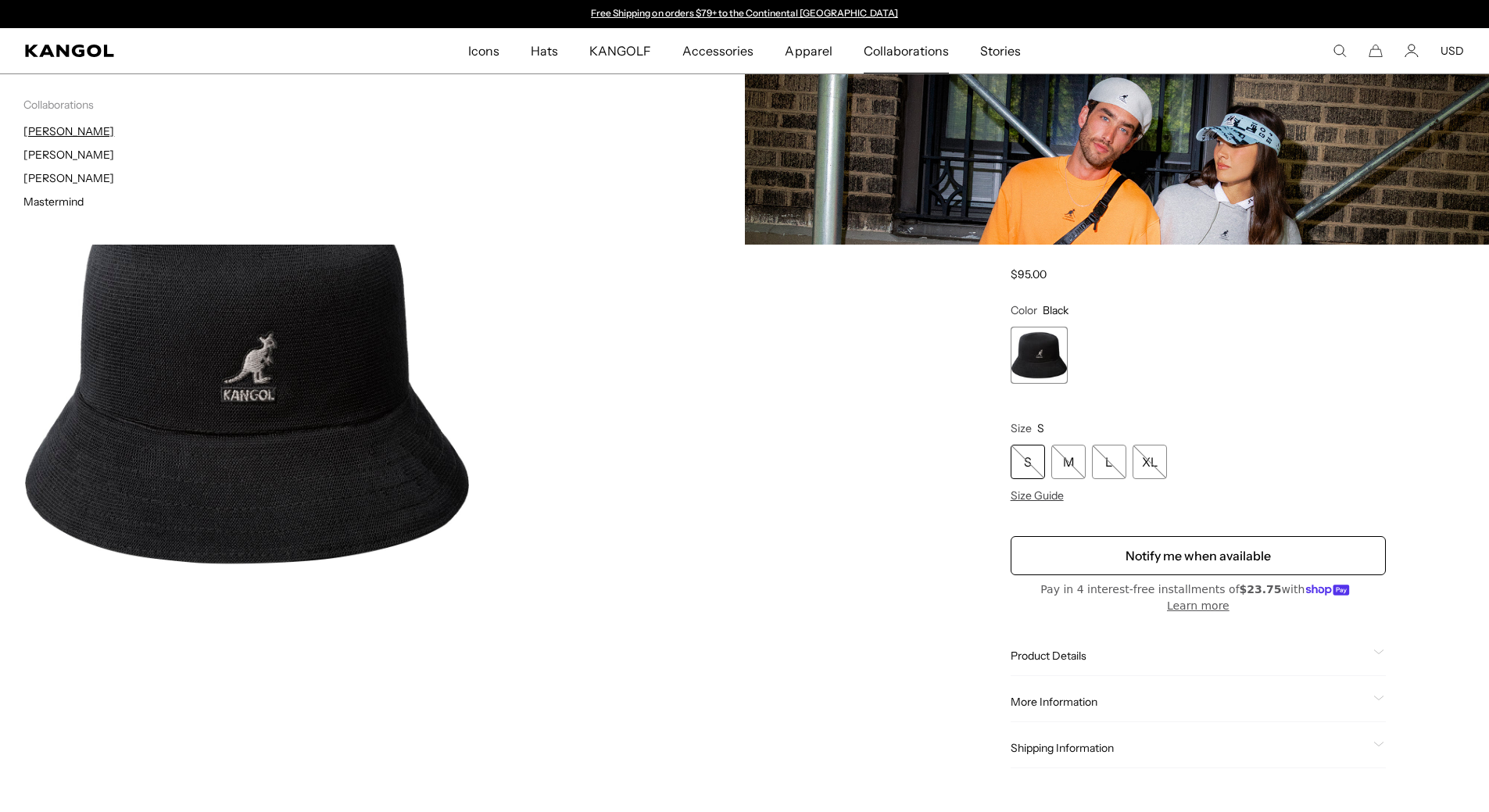
click at [37, 129] on link "[PERSON_NAME]" at bounding box center [68, 131] width 91 height 14
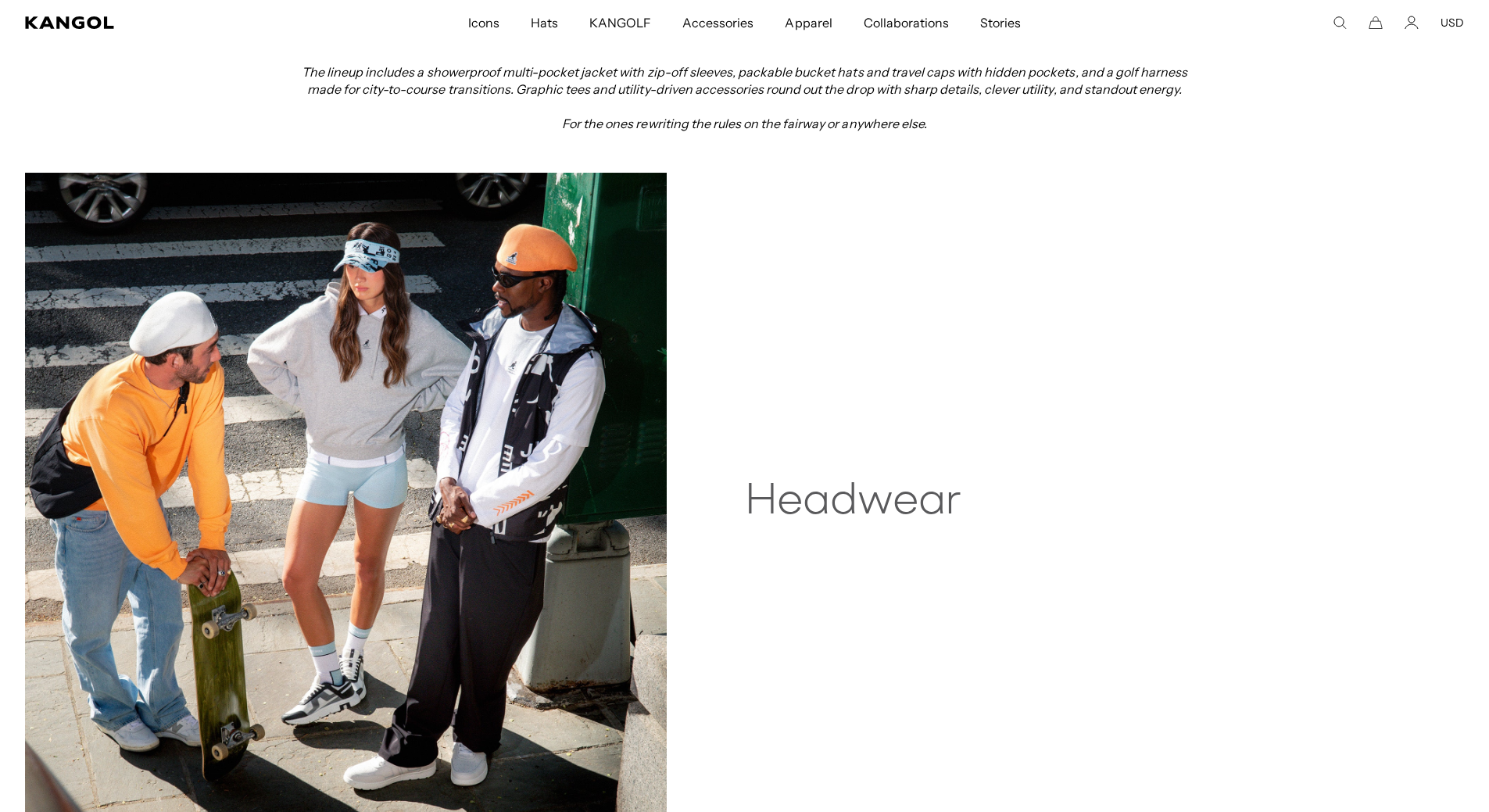
click at [943, 494] on h2 "Headwear" at bounding box center [969, 502] width 449 height 50
click at [604, 489] on img at bounding box center [345, 493] width 641 height 640
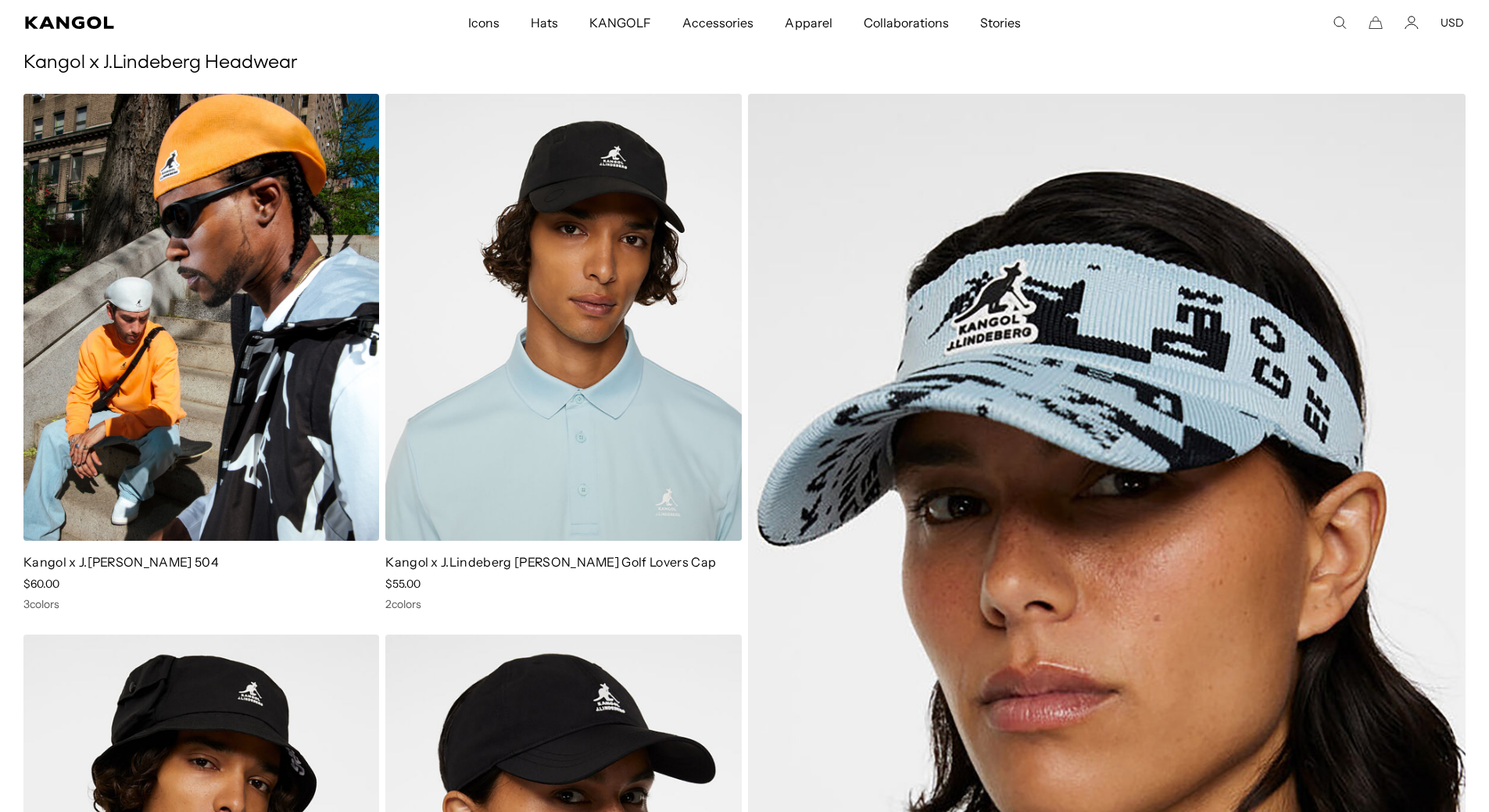
scroll to position [0, 322]
click at [144, 236] on img at bounding box center [201, 318] width 356 height 447
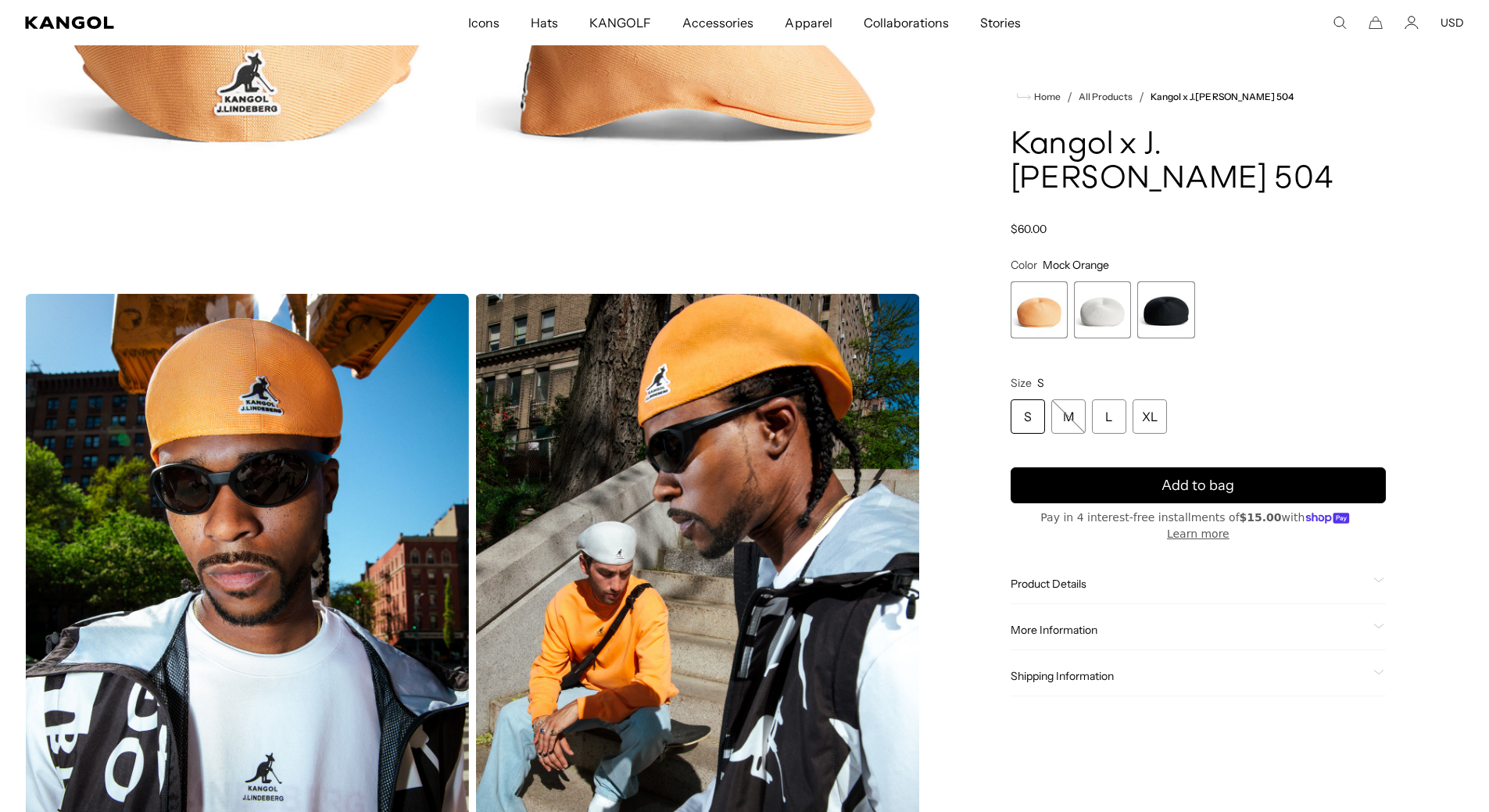
scroll to position [1094, 0]
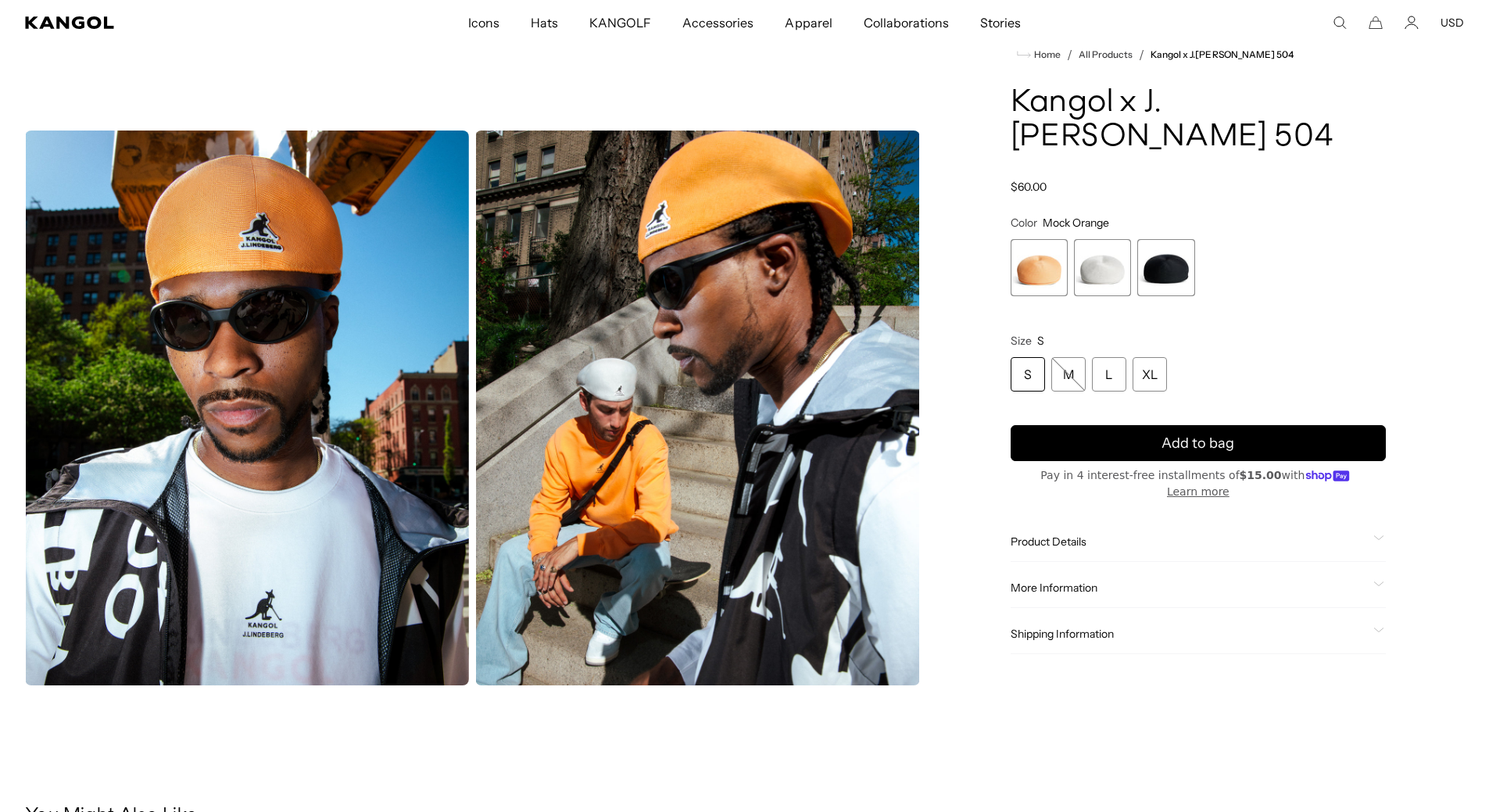
click at [1077, 586] on span "More Information" at bounding box center [1189, 588] width 356 height 14
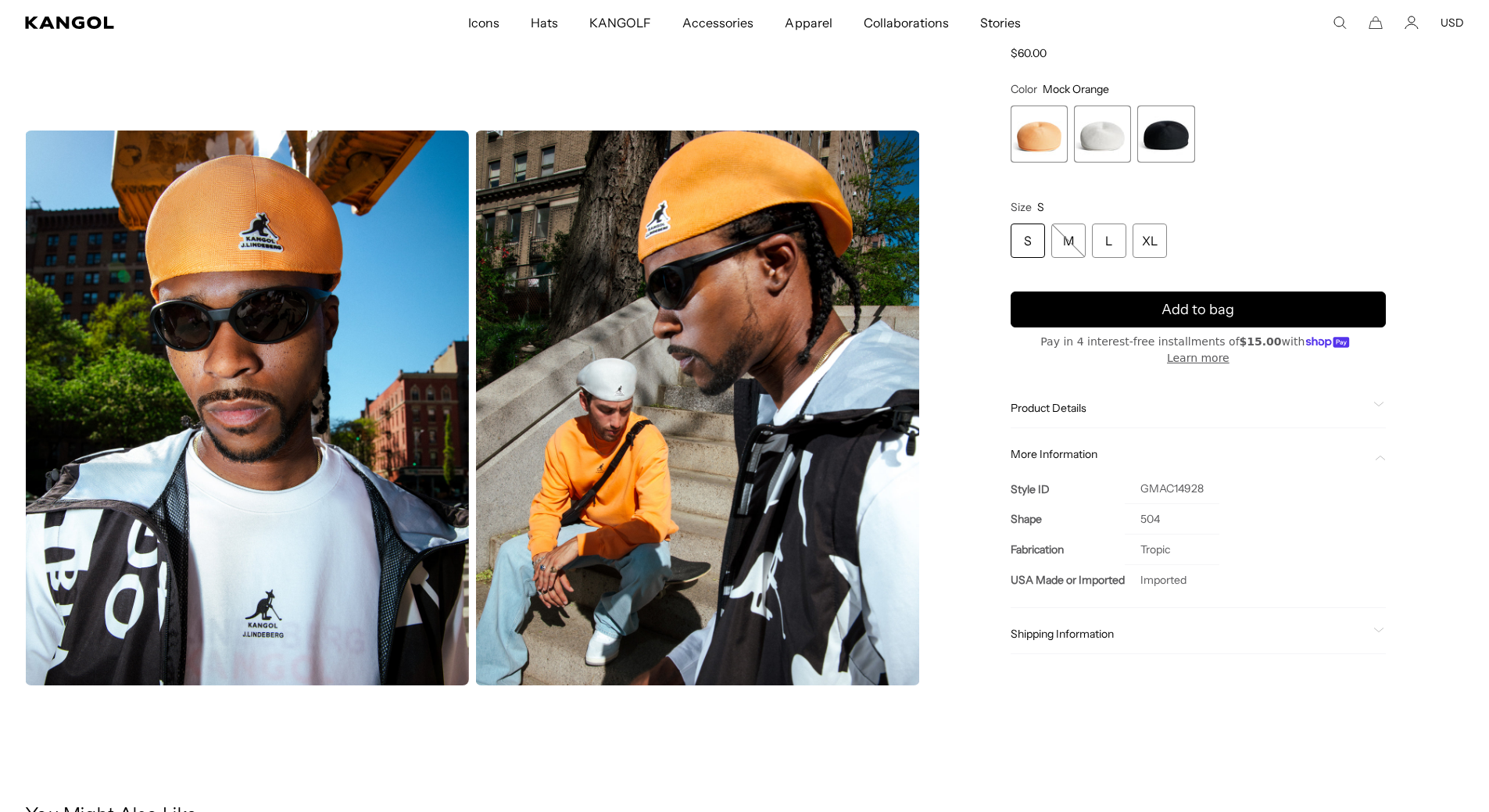
scroll to position [0, 0]
click at [1042, 407] on span "Product Details" at bounding box center [1189, 407] width 356 height 14
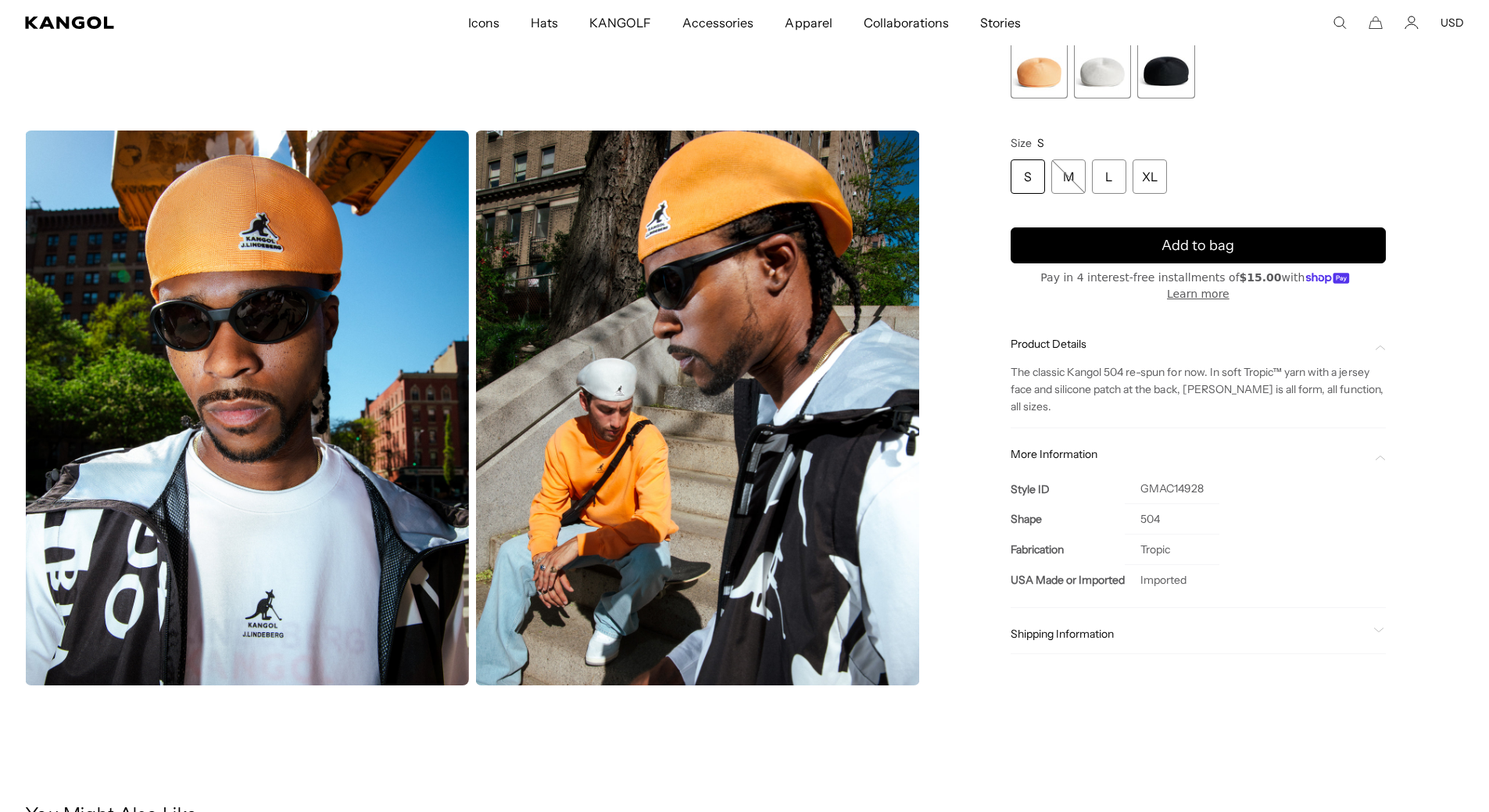
scroll to position [0, 322]
click at [1068, 636] on span "Shipping Information" at bounding box center [1189, 633] width 356 height 14
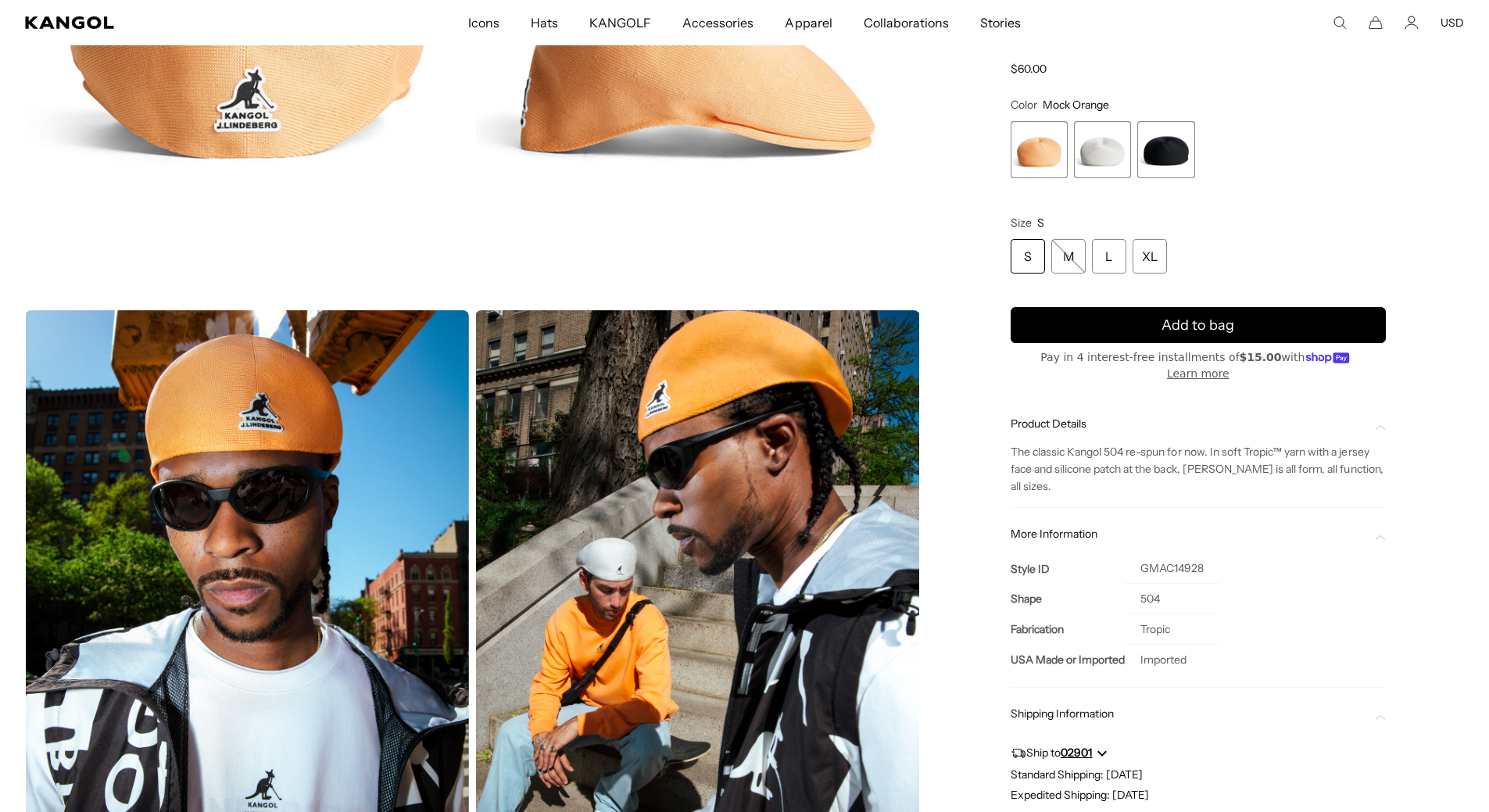
scroll to position [781, 0]
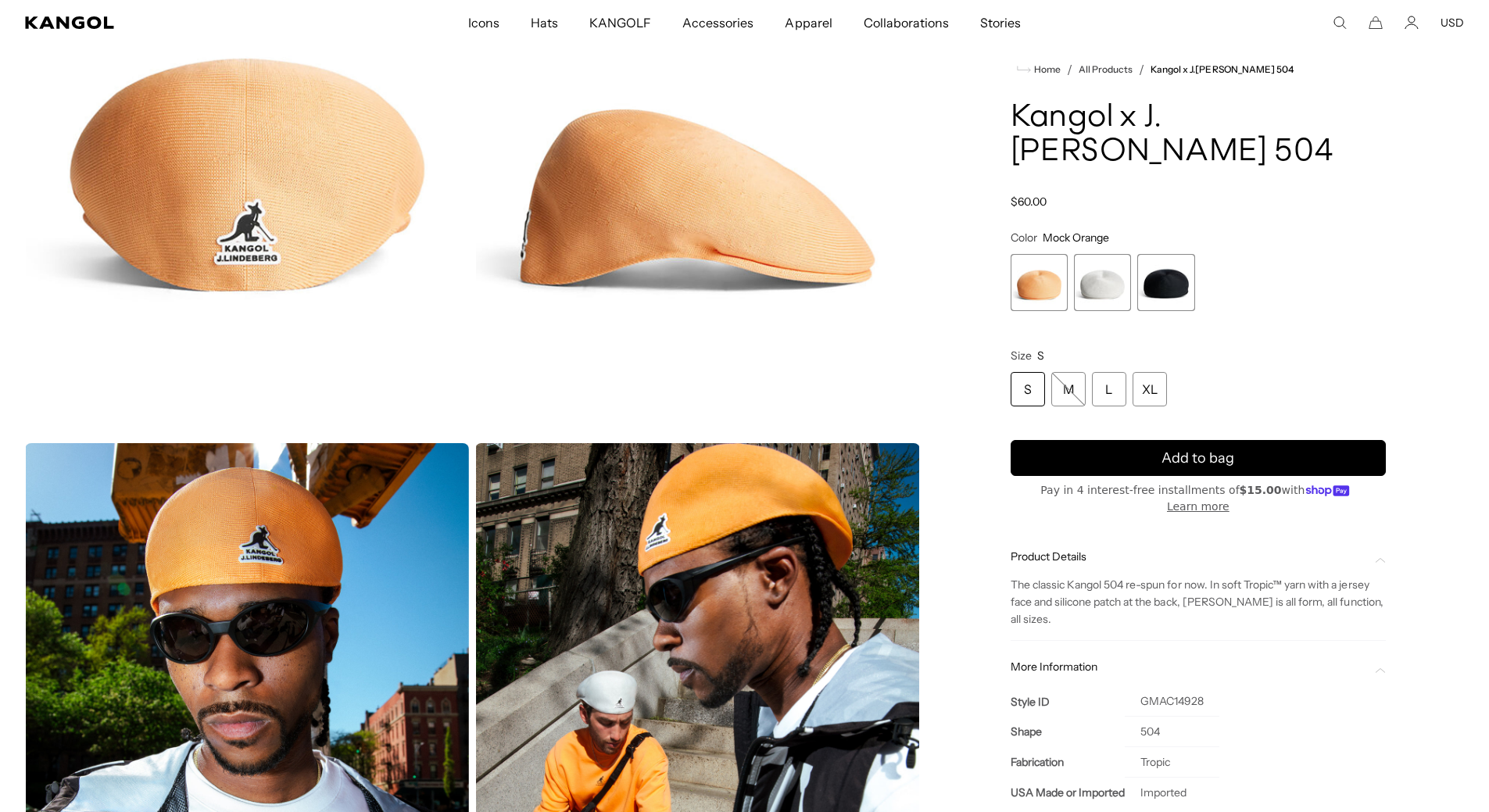
click at [1110, 311] on span "2 of 3" at bounding box center [1102, 282] width 57 height 57
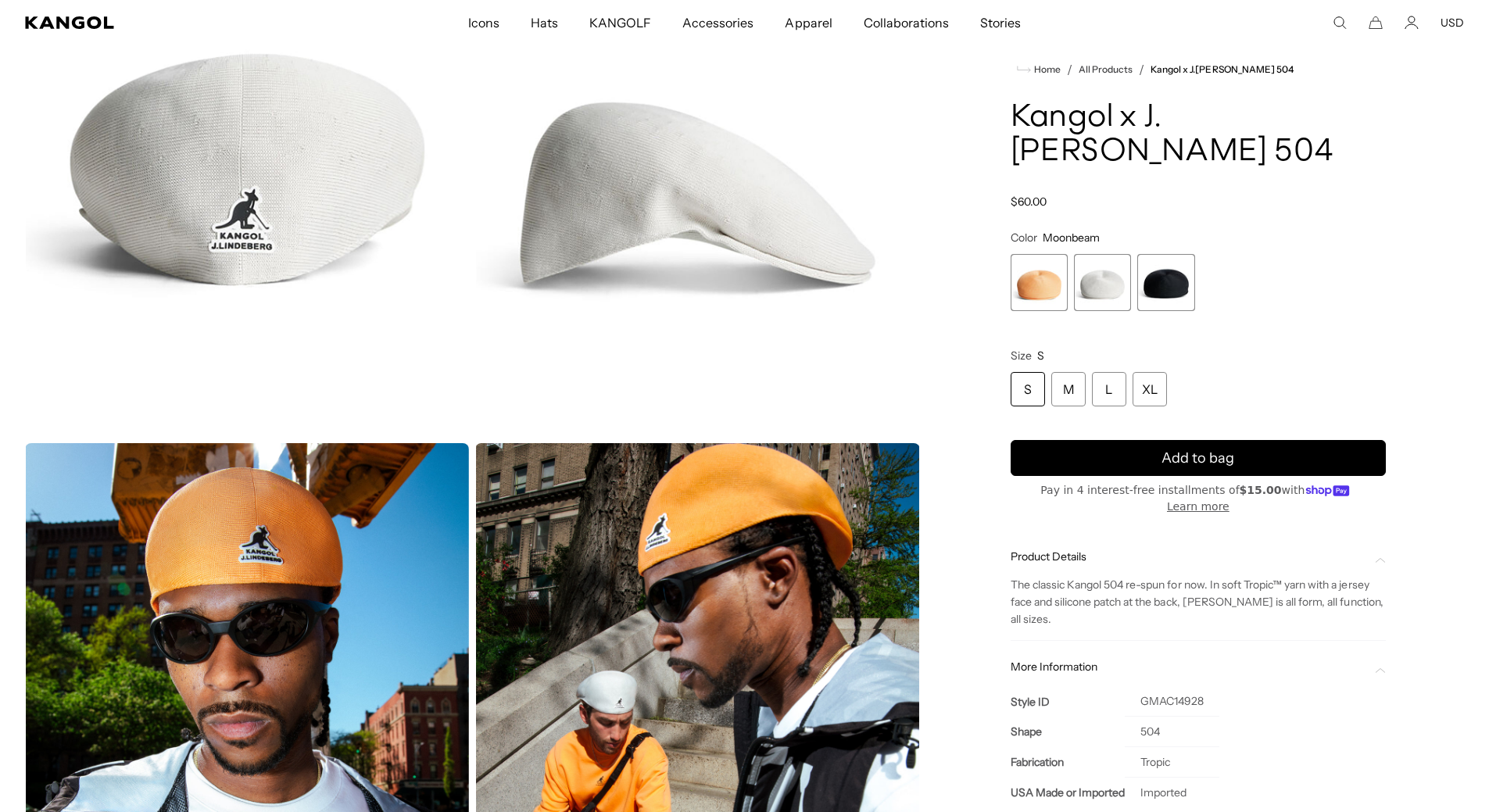
scroll to position [0, 322]
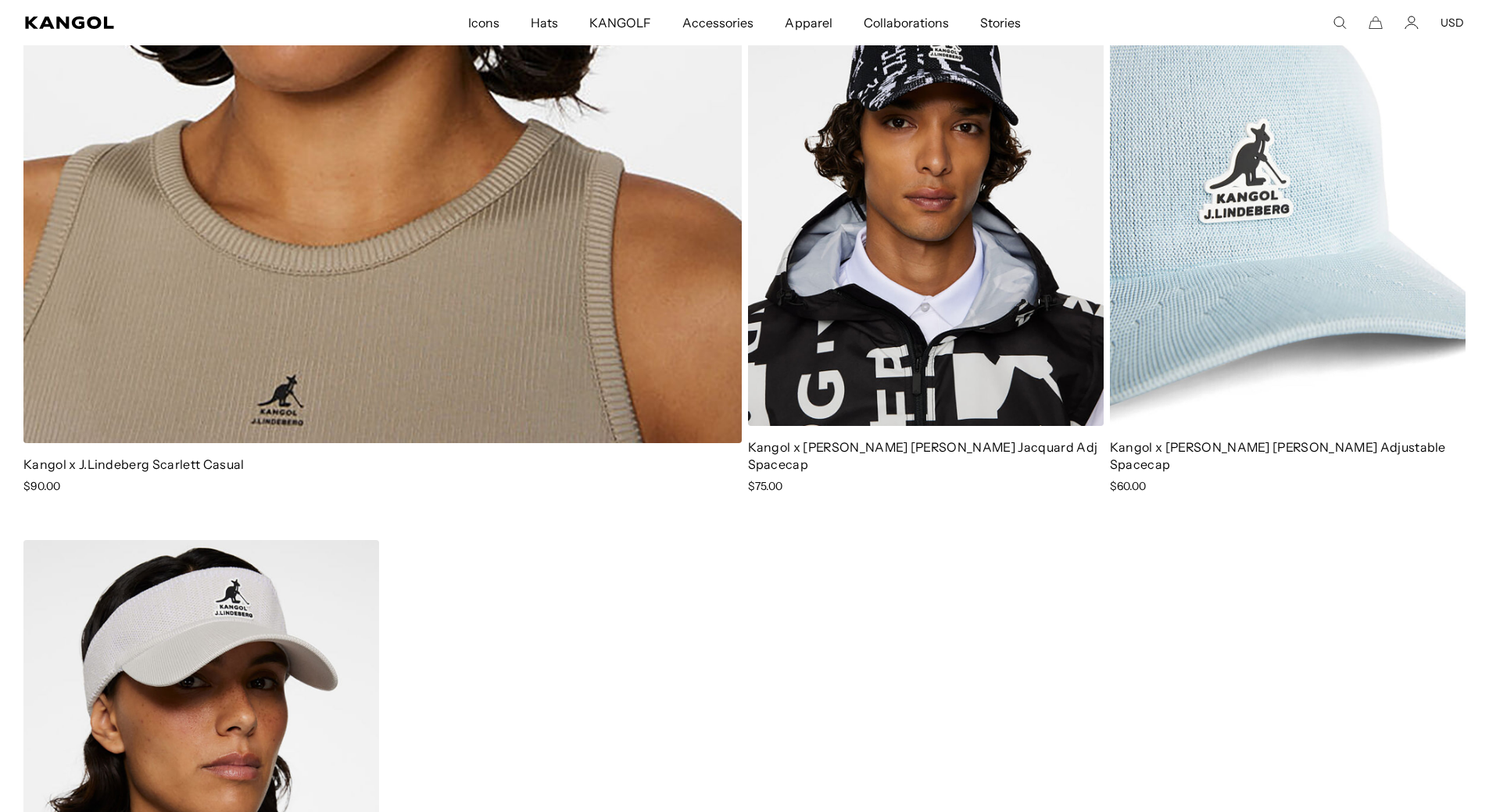
scroll to position [2187, 0]
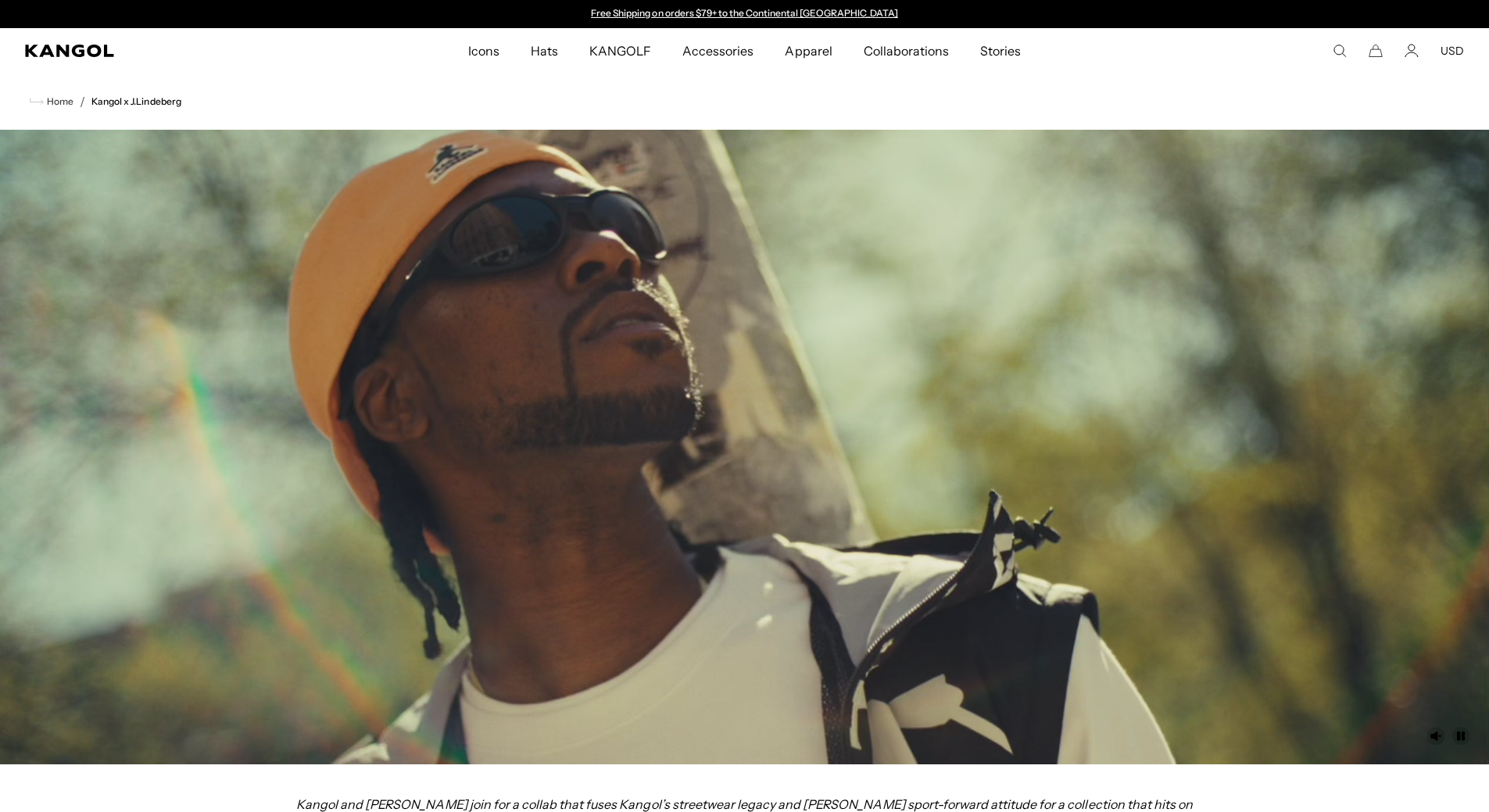
scroll to position [784, 0]
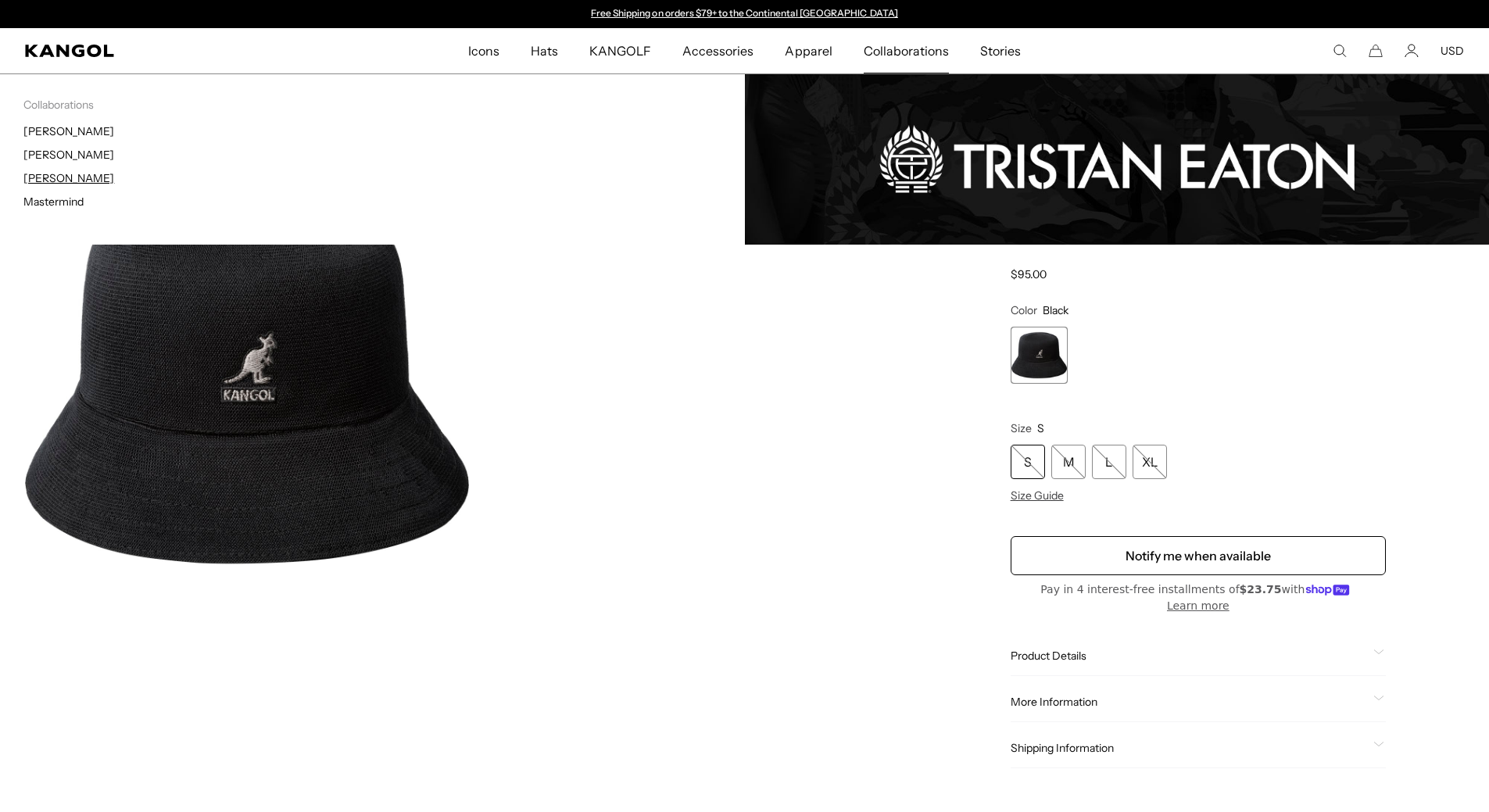
click at [79, 179] on link "[PERSON_NAME]" at bounding box center [68, 178] width 91 height 14
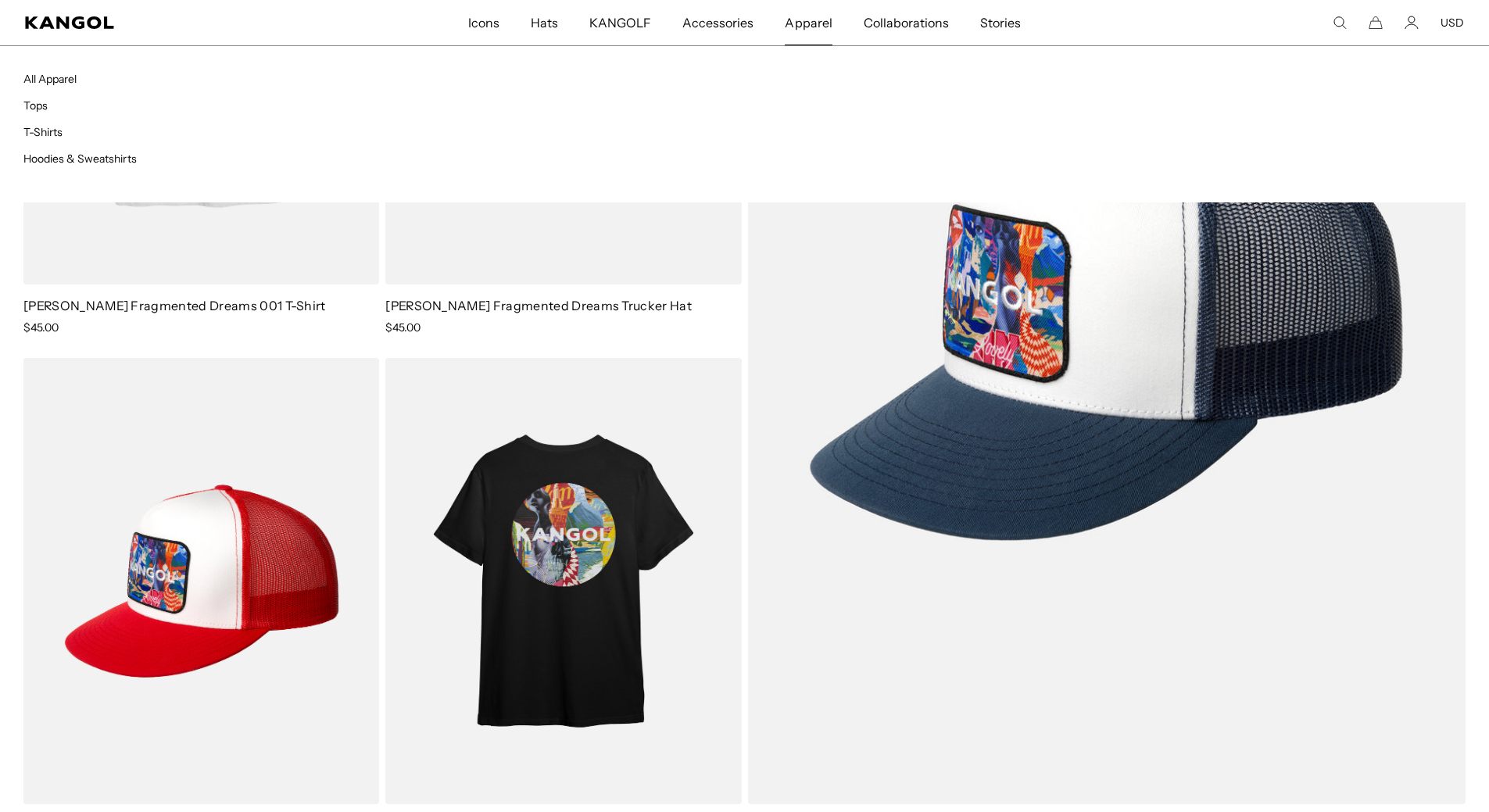
scroll to position [0, 322]
click at [37, 133] on link "T-Shirts" at bounding box center [42, 132] width 39 height 14
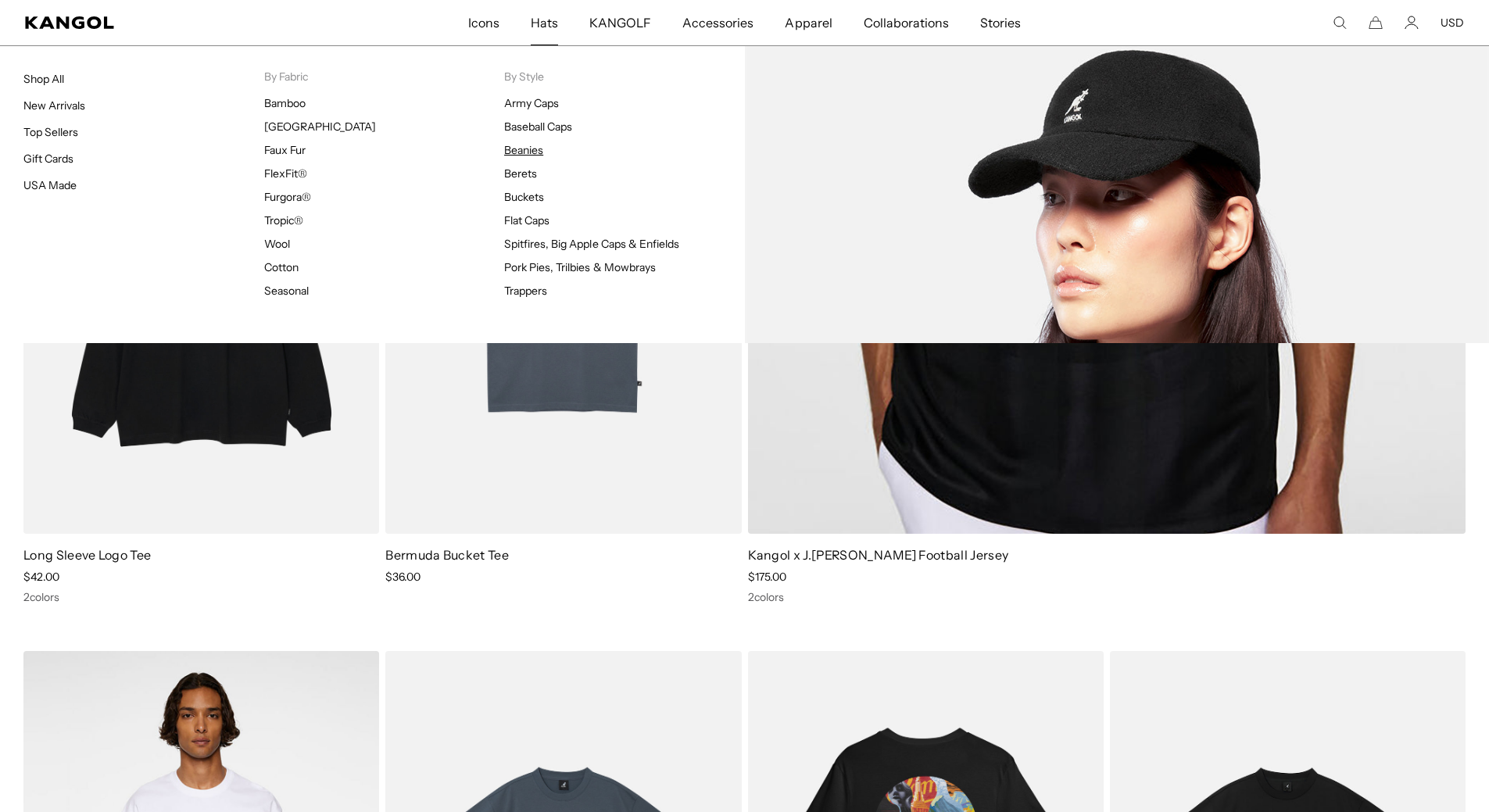
scroll to position [0, 322]
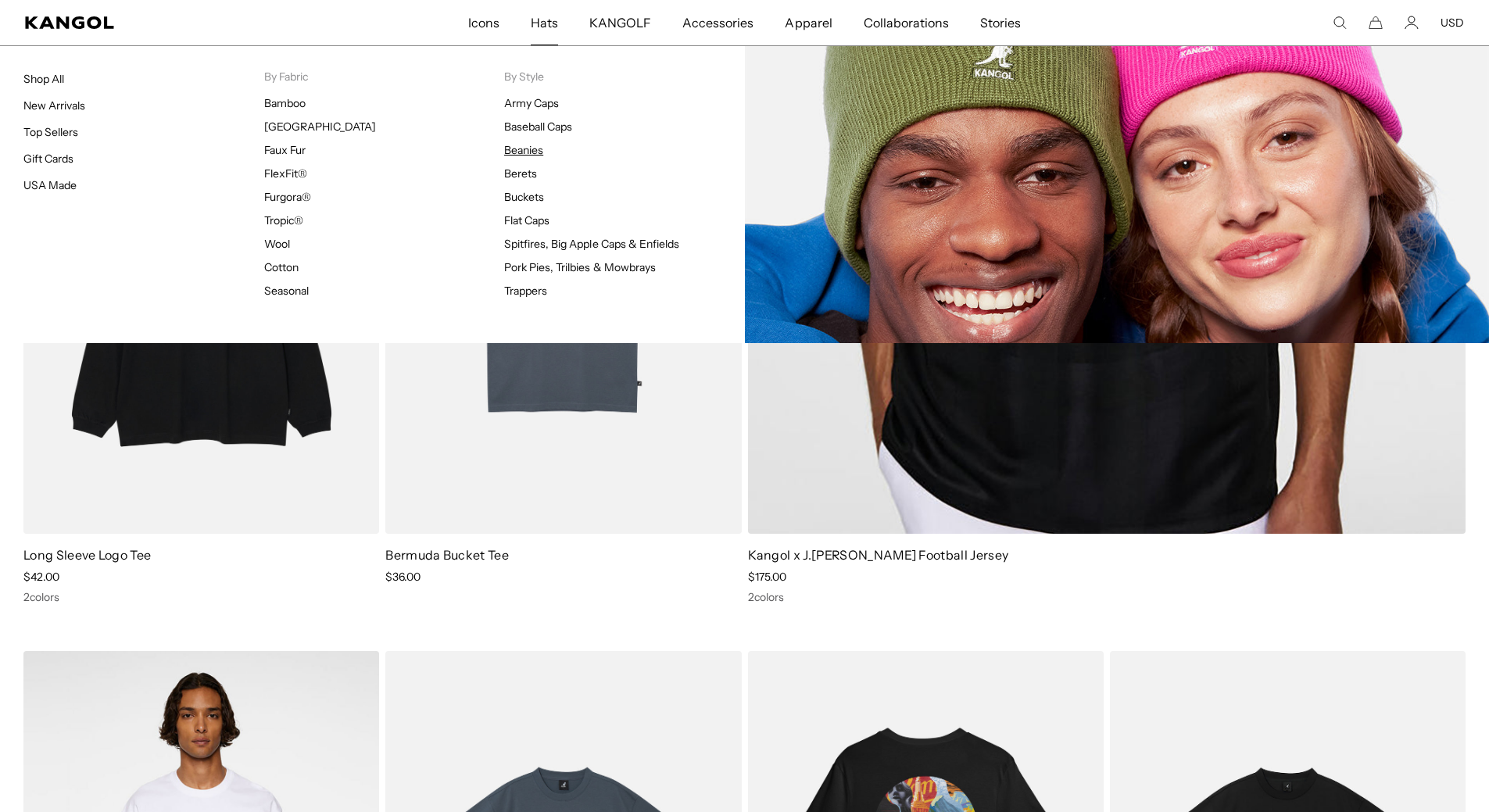
click at [532, 153] on link "Beanies" at bounding box center [523, 150] width 39 height 14
